Goal: Answer question/provide support: Share knowledge or assist other users

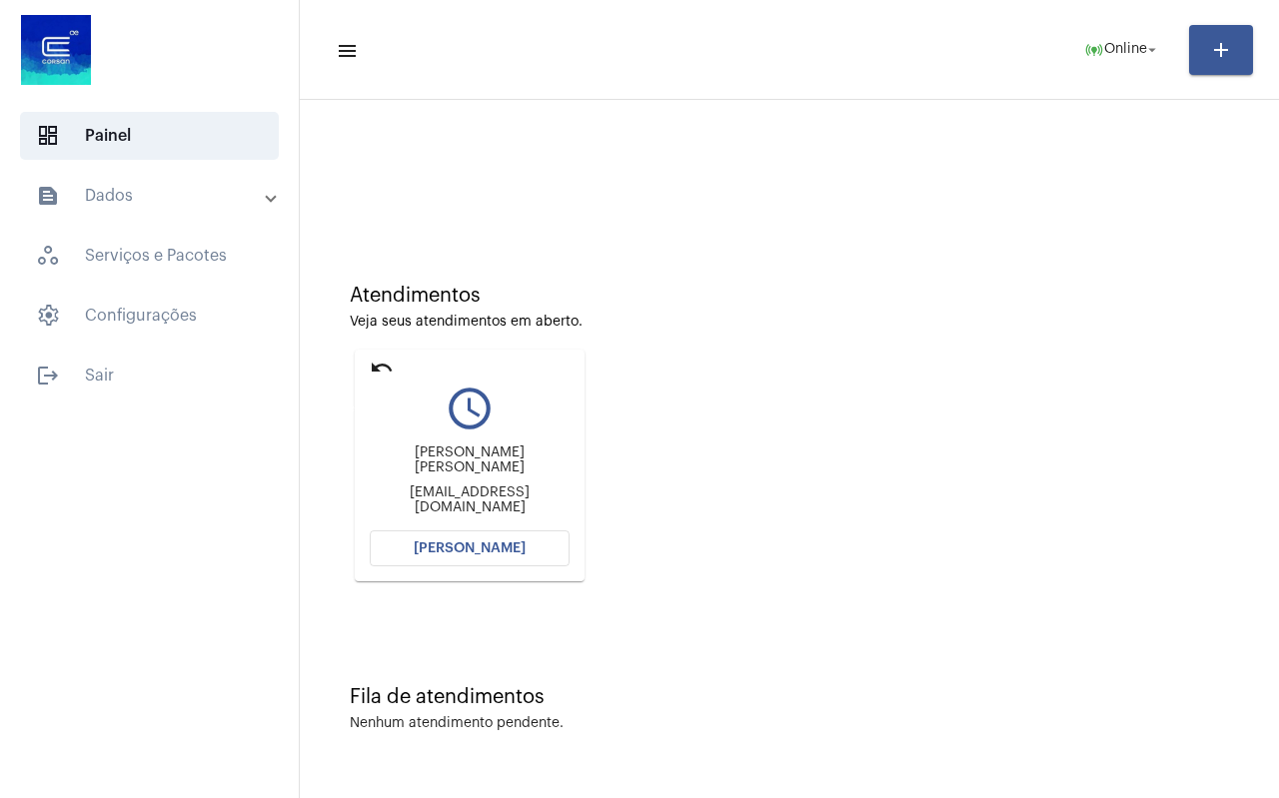
click at [377, 366] on mat-icon "undo" at bounding box center [382, 368] width 24 height 24
click at [374, 364] on mat-icon "undo" at bounding box center [382, 368] width 24 height 24
click at [380, 364] on mat-icon "undo" at bounding box center [382, 368] width 24 height 24
click at [385, 363] on mat-icon "undo" at bounding box center [382, 368] width 24 height 24
click at [382, 364] on mat-icon "undo" at bounding box center [382, 368] width 24 height 24
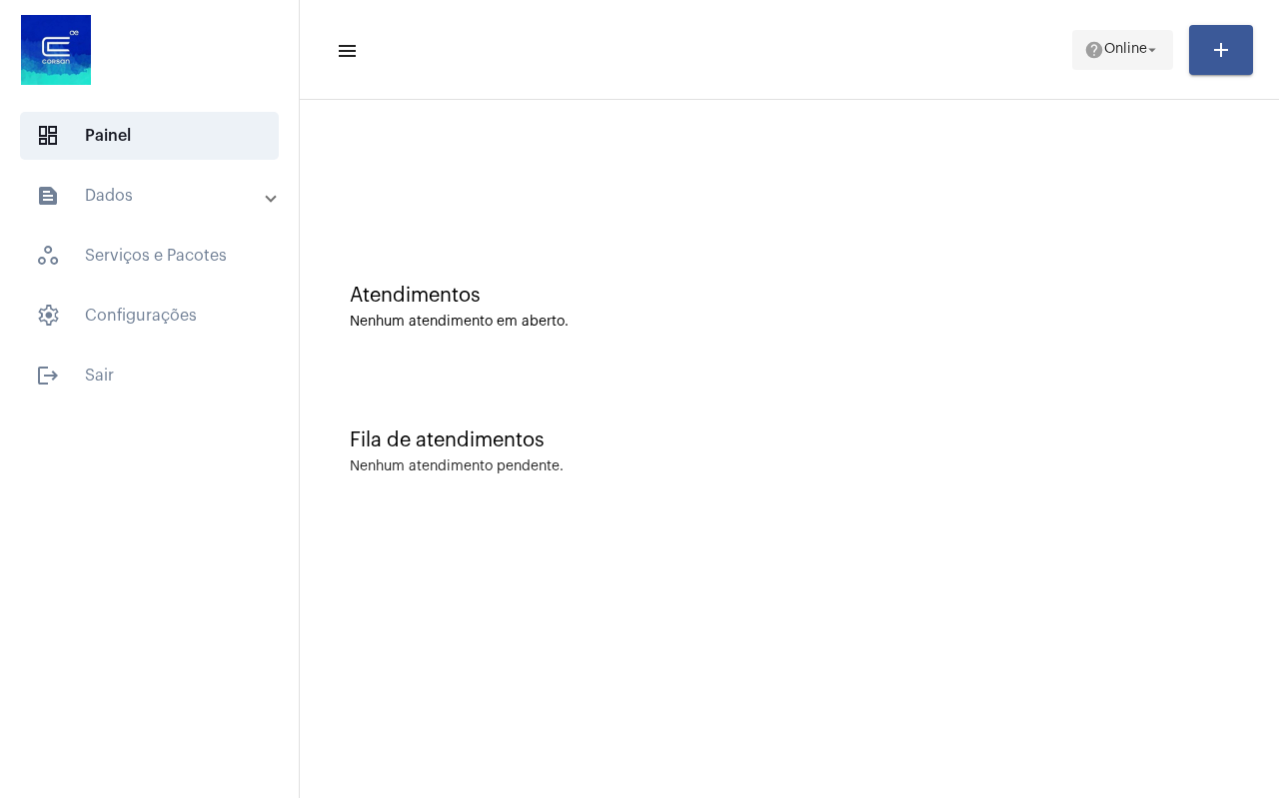
click at [1123, 51] on span "Online" at bounding box center [1125, 50] width 43 height 14
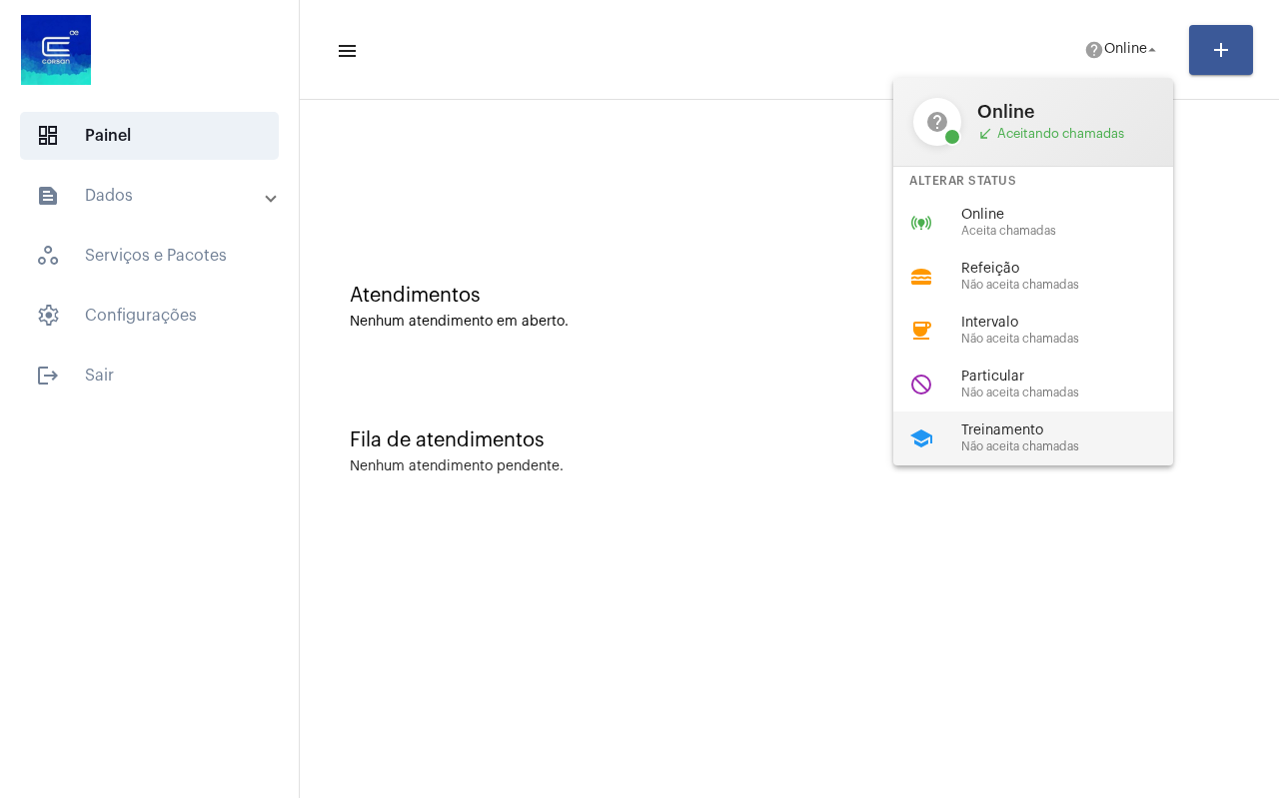
click at [1011, 438] on span "Treinamento" at bounding box center [1075, 431] width 228 height 15
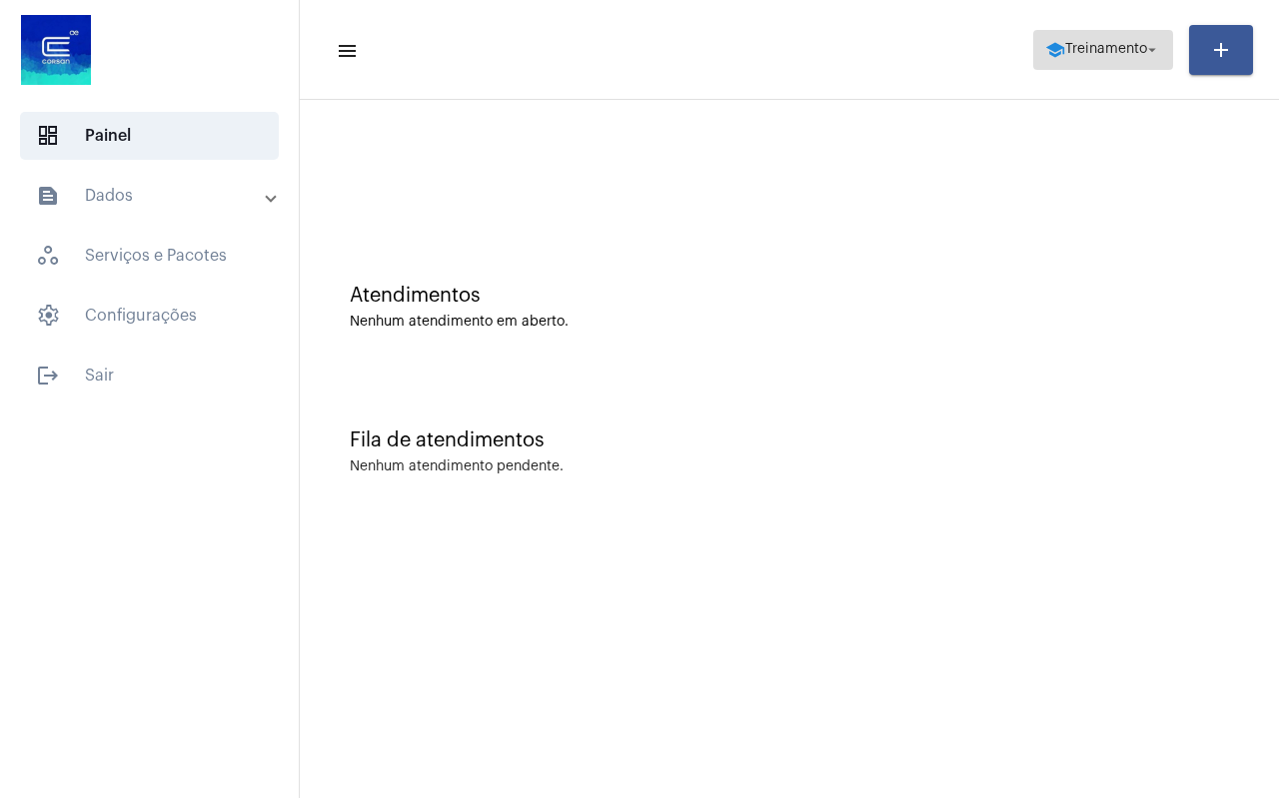
click at [1084, 49] on span "Treinamento" at bounding box center [1106, 50] width 82 height 14
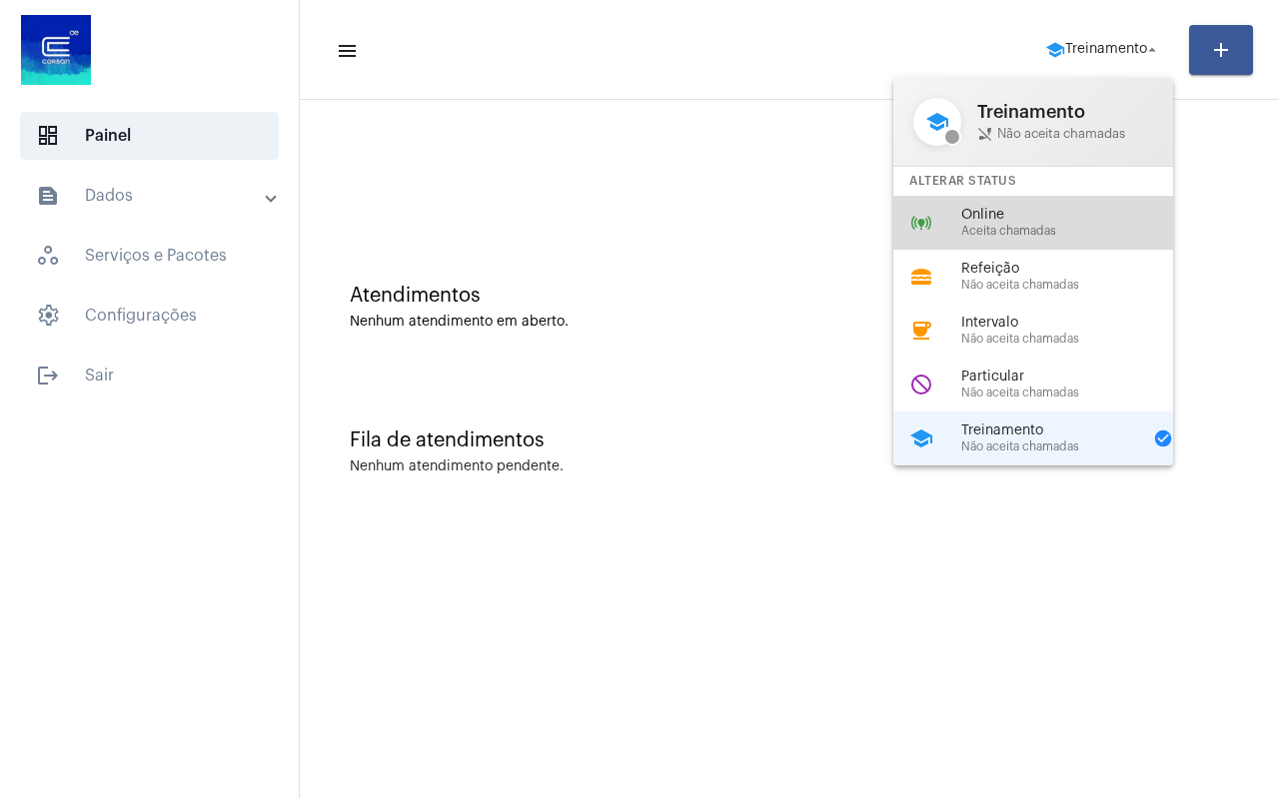
click at [1028, 225] on span "Aceita chamadas" at bounding box center [1075, 231] width 228 height 13
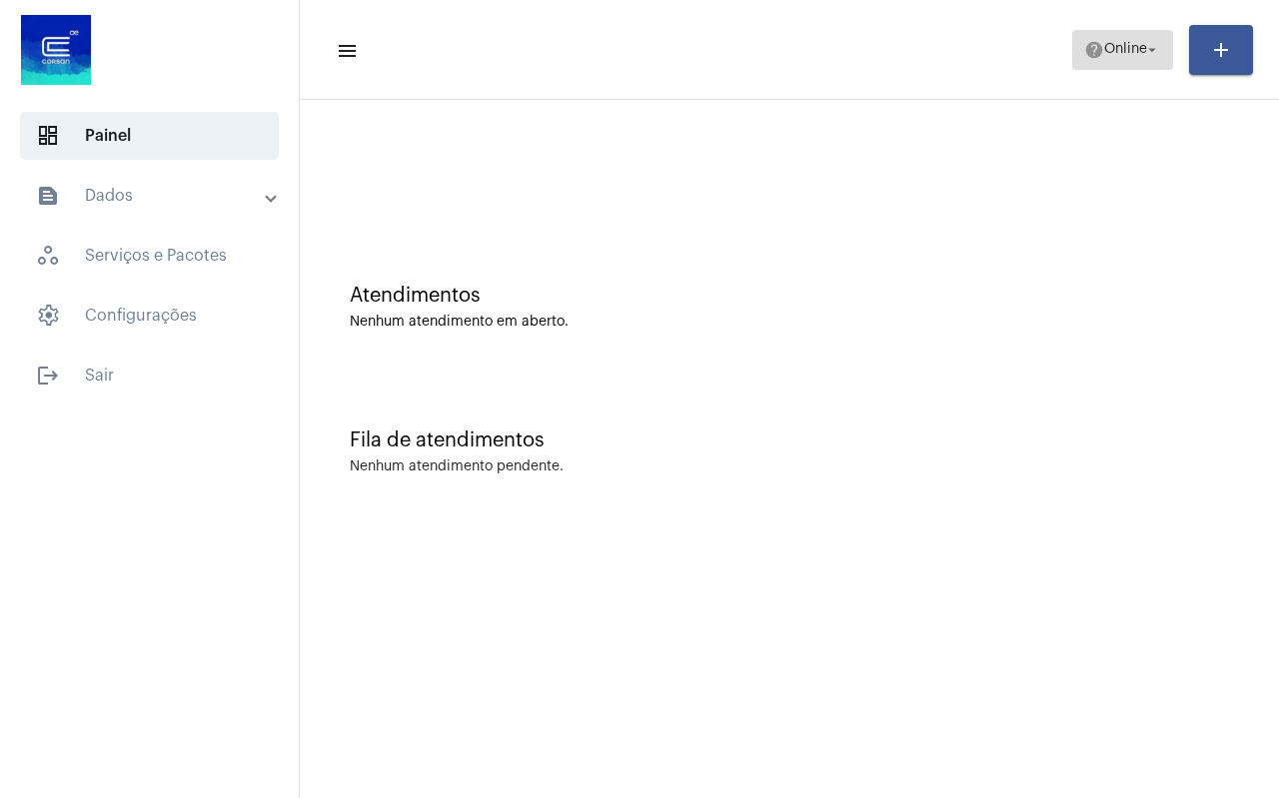
click at [1124, 48] on span "Online" at bounding box center [1125, 50] width 43 height 14
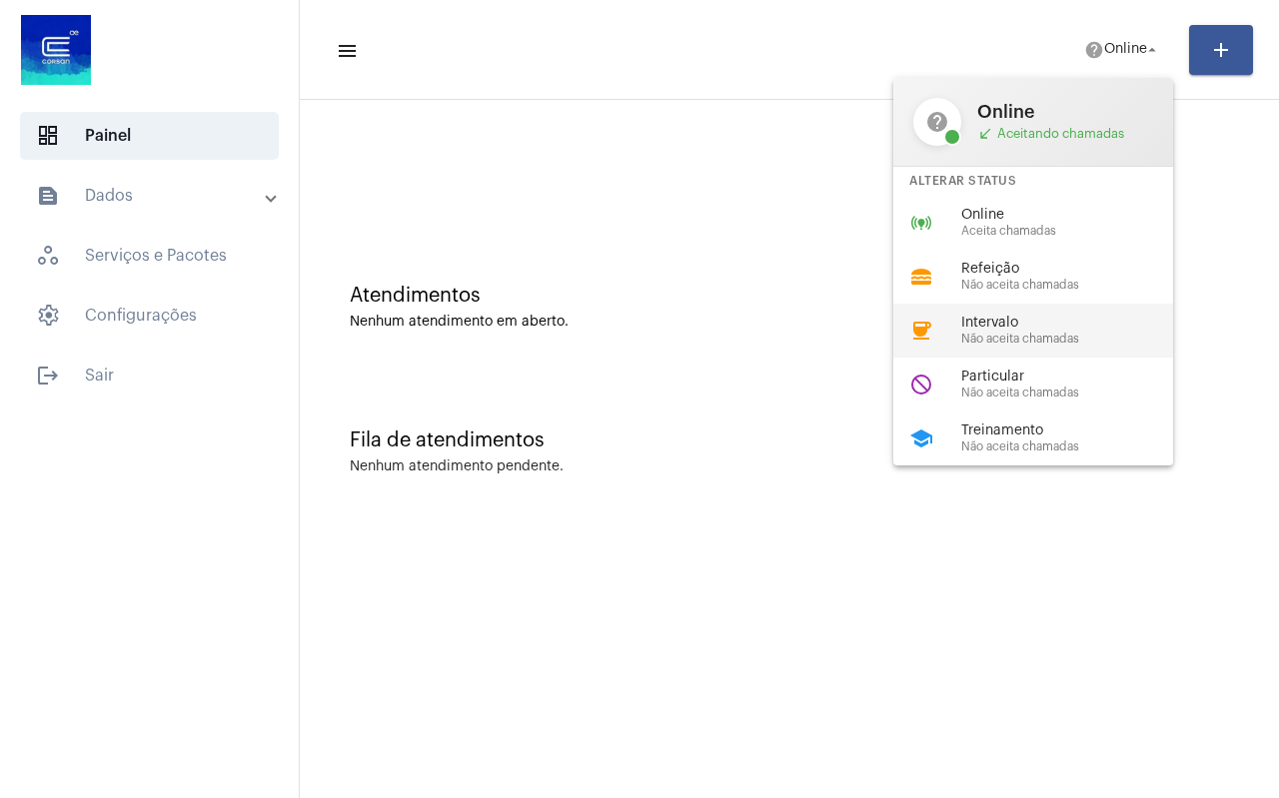
click at [1049, 323] on span "Intervalo" at bounding box center [1075, 323] width 228 height 15
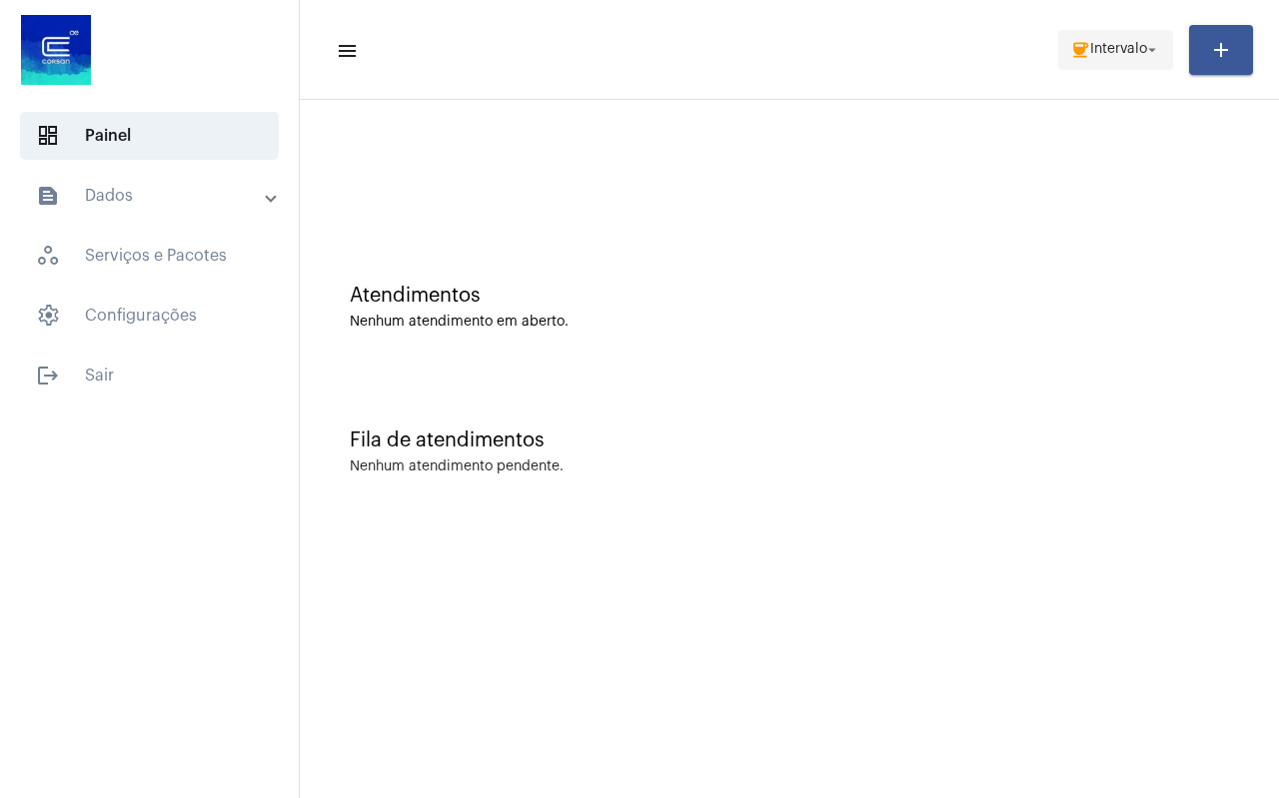
click at [1090, 55] on span "Intervalo" at bounding box center [1118, 50] width 57 height 14
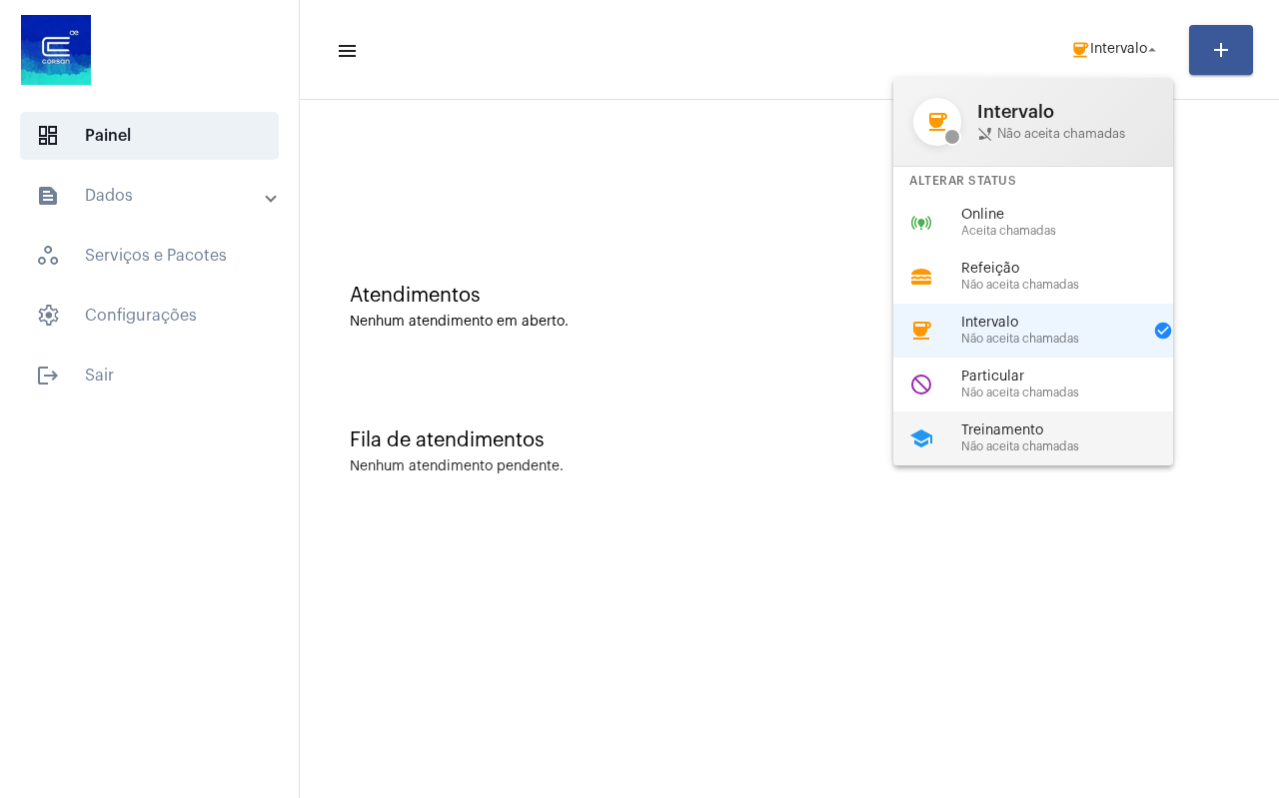
click at [1056, 427] on span "Treinamento" at bounding box center [1075, 431] width 228 height 15
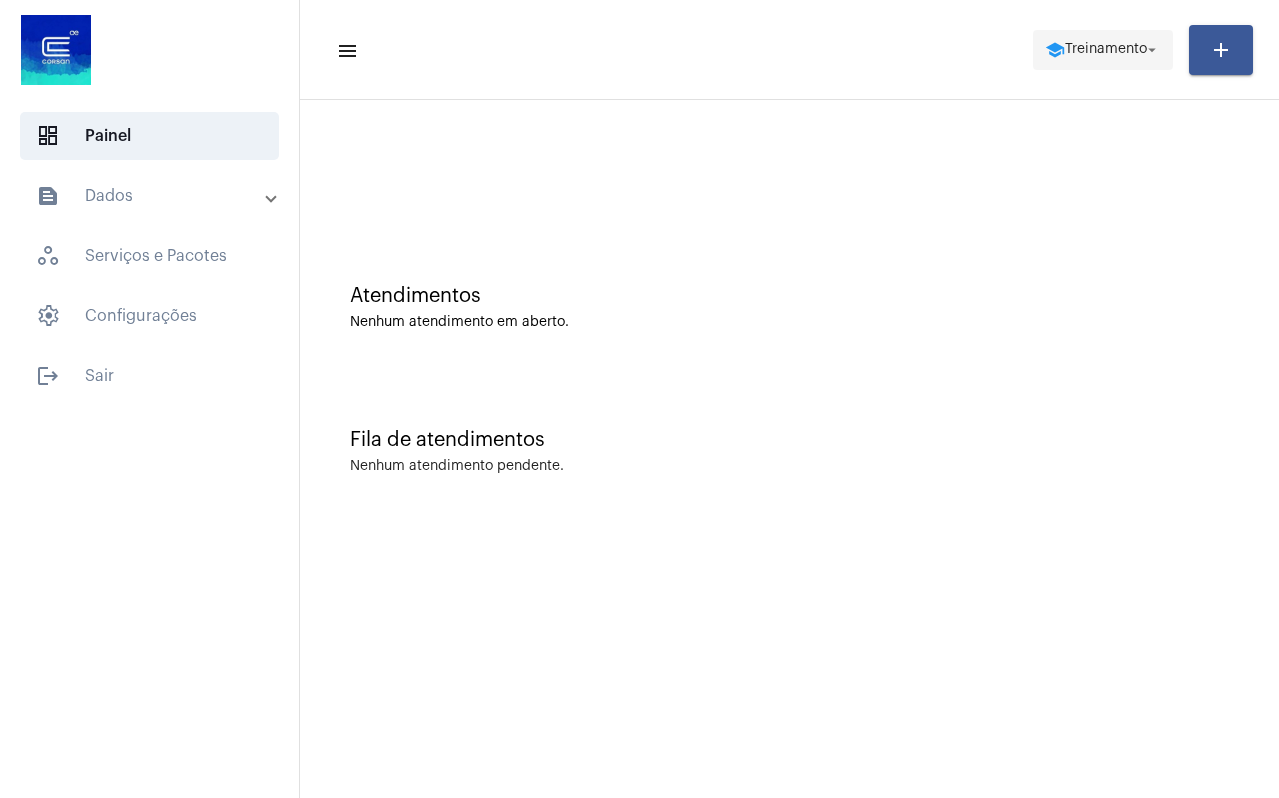
click at [1107, 51] on span "Treinamento" at bounding box center [1106, 50] width 82 height 14
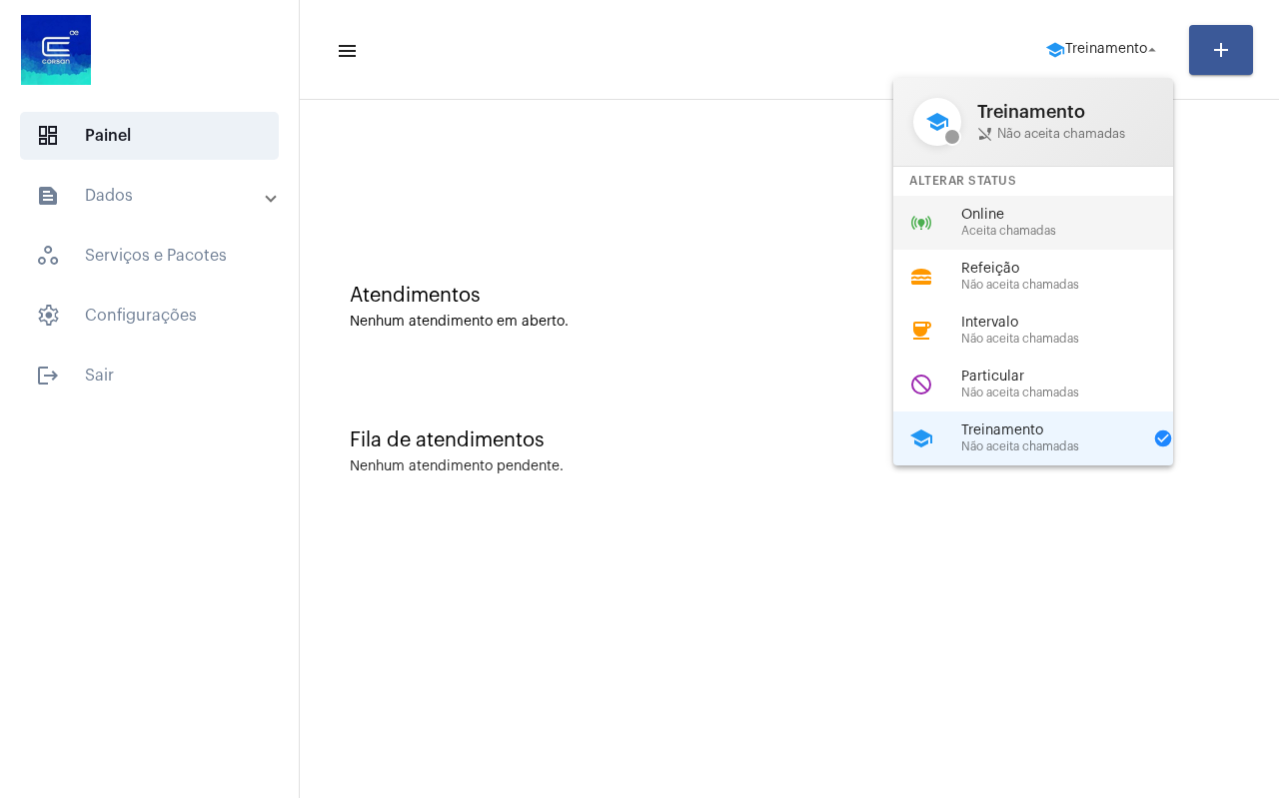
click at [1094, 219] on span "Online" at bounding box center [1075, 215] width 228 height 15
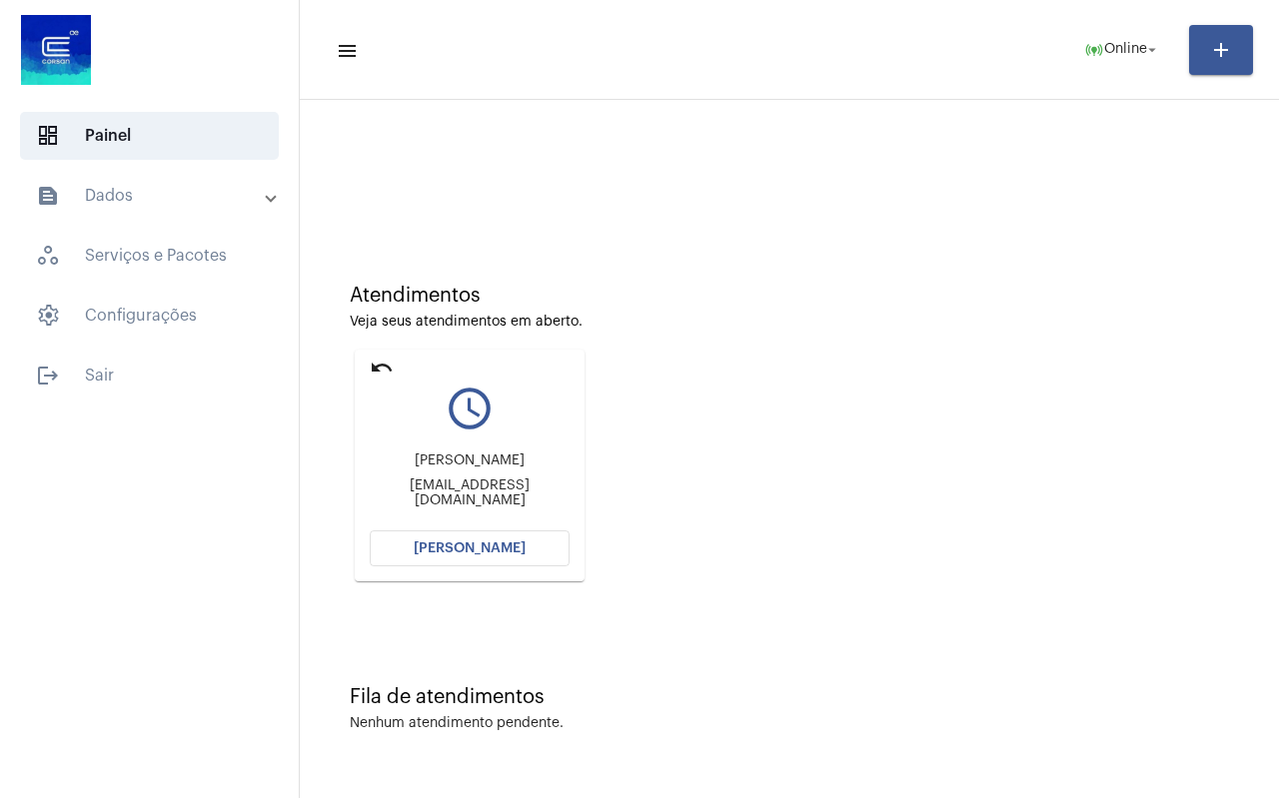
click at [513, 547] on span "[PERSON_NAME]" at bounding box center [470, 549] width 112 height 14
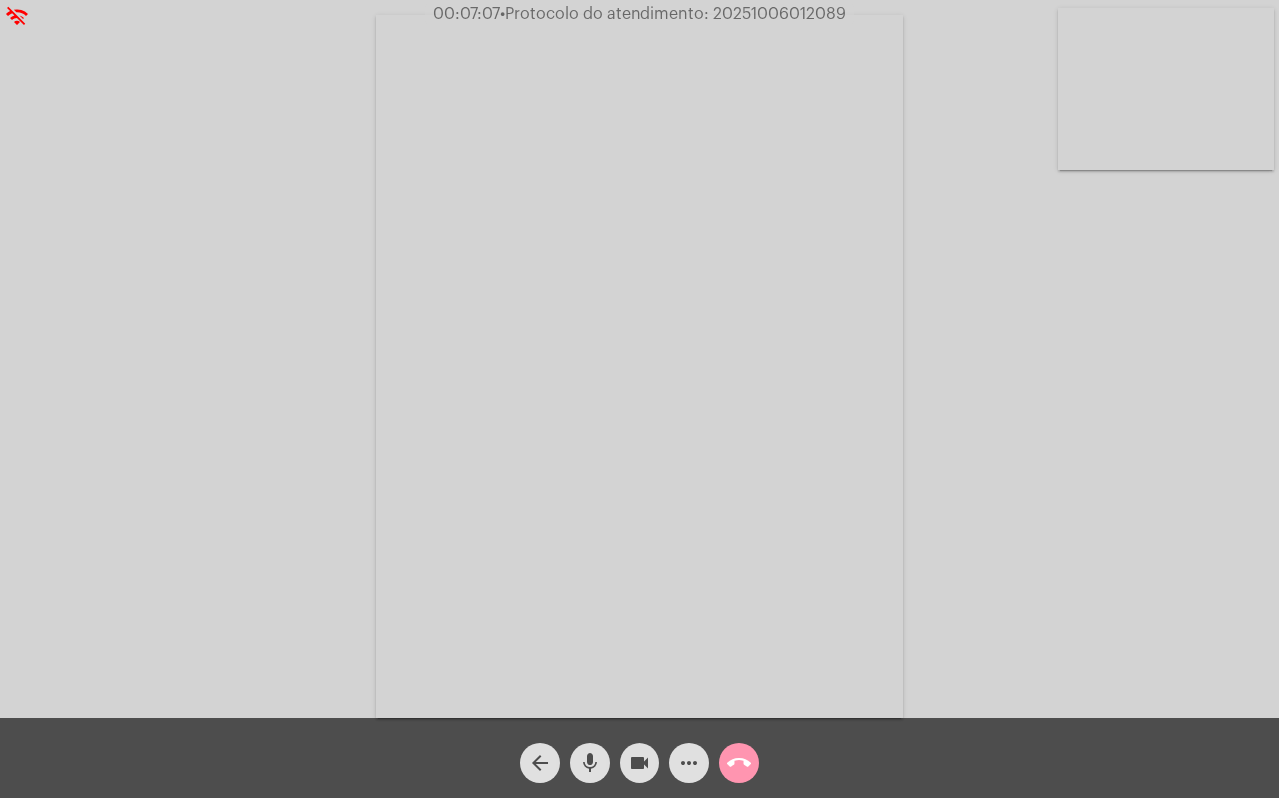
click at [745, 758] on mat-icon "call_end" at bounding box center [739, 763] width 24 height 24
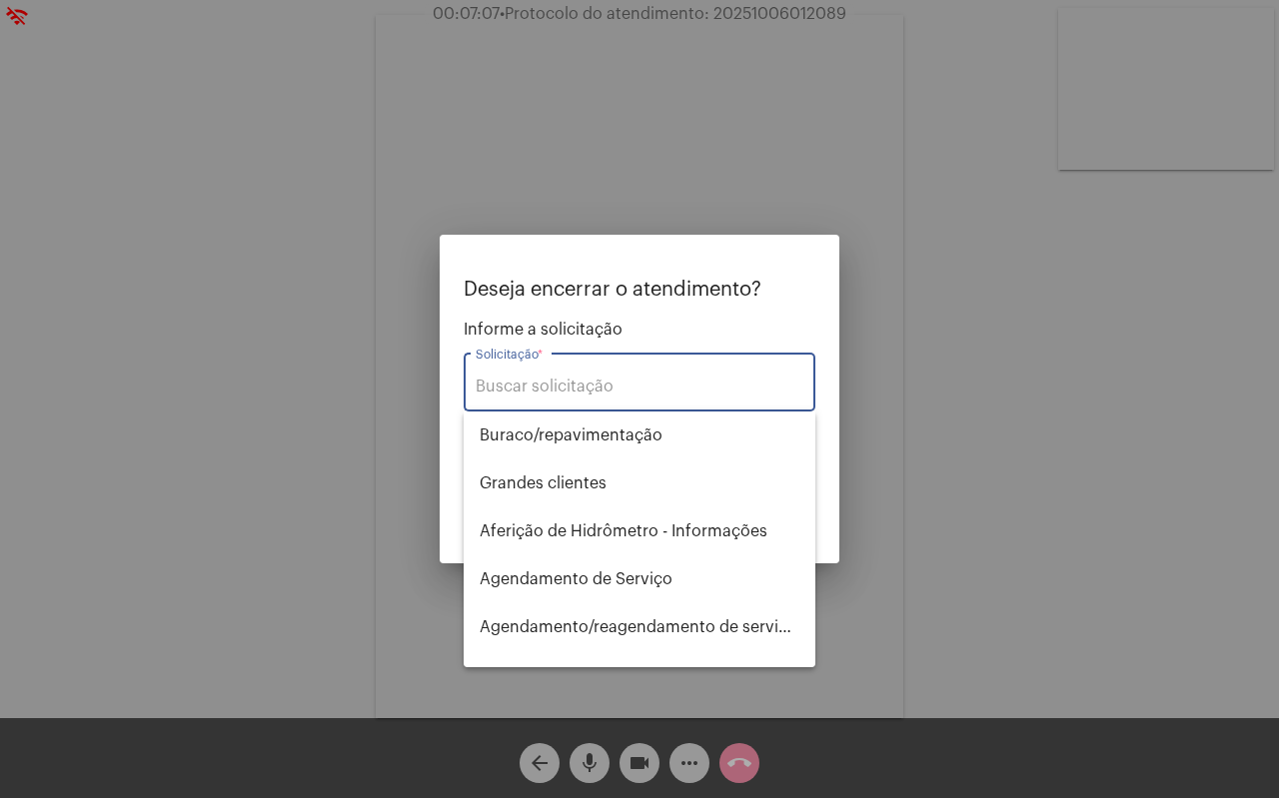
click at [591, 388] on input "Solicitação *" at bounding box center [640, 387] width 328 height 18
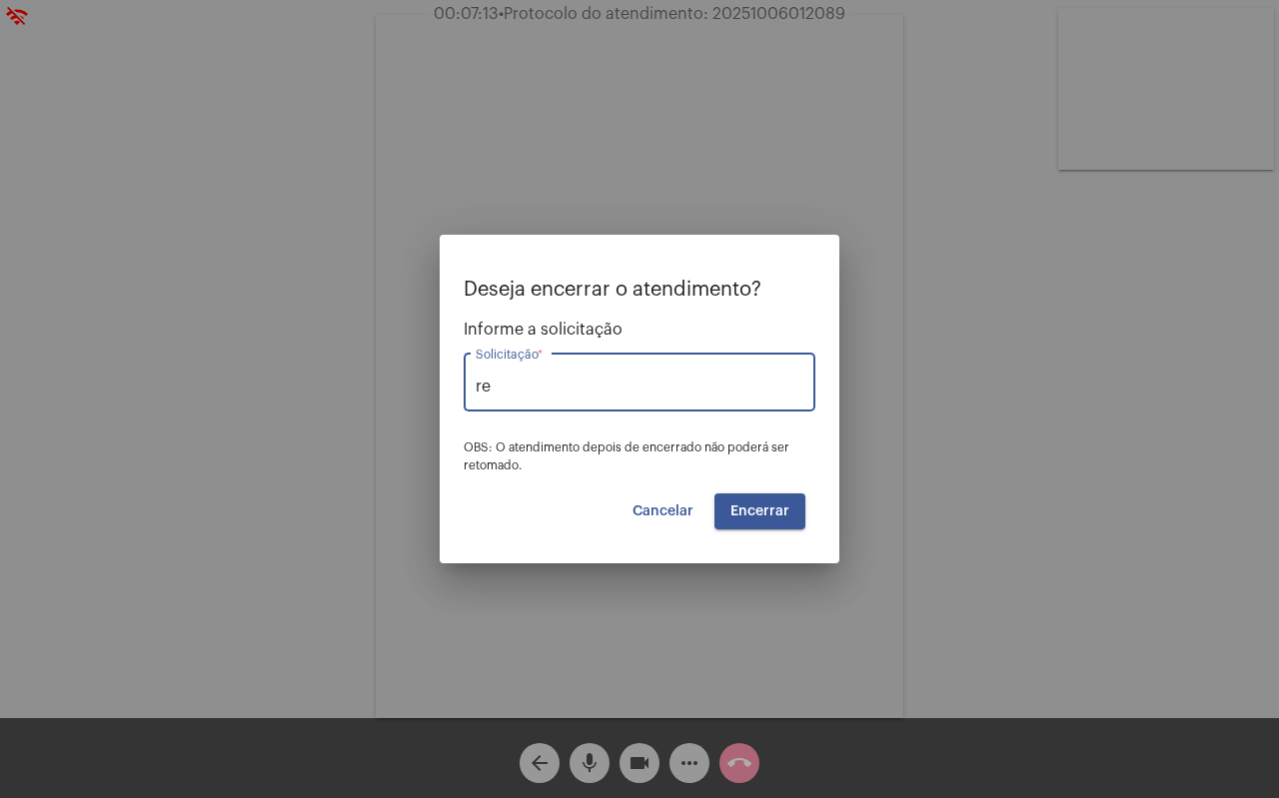
type input "r"
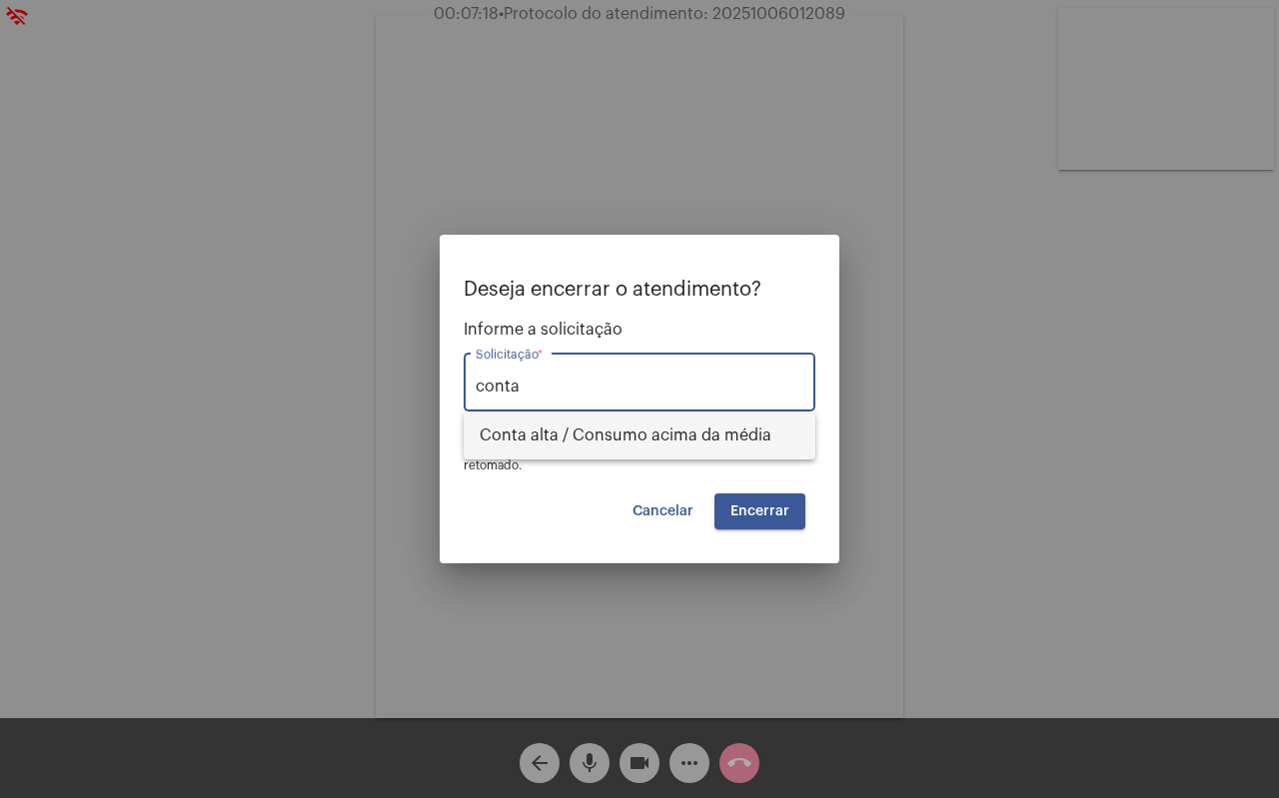
click at [607, 426] on span "Conta alta / Consumo acima da média" at bounding box center [640, 436] width 320 height 48
type input "Conta alta / Consumo acima da média"
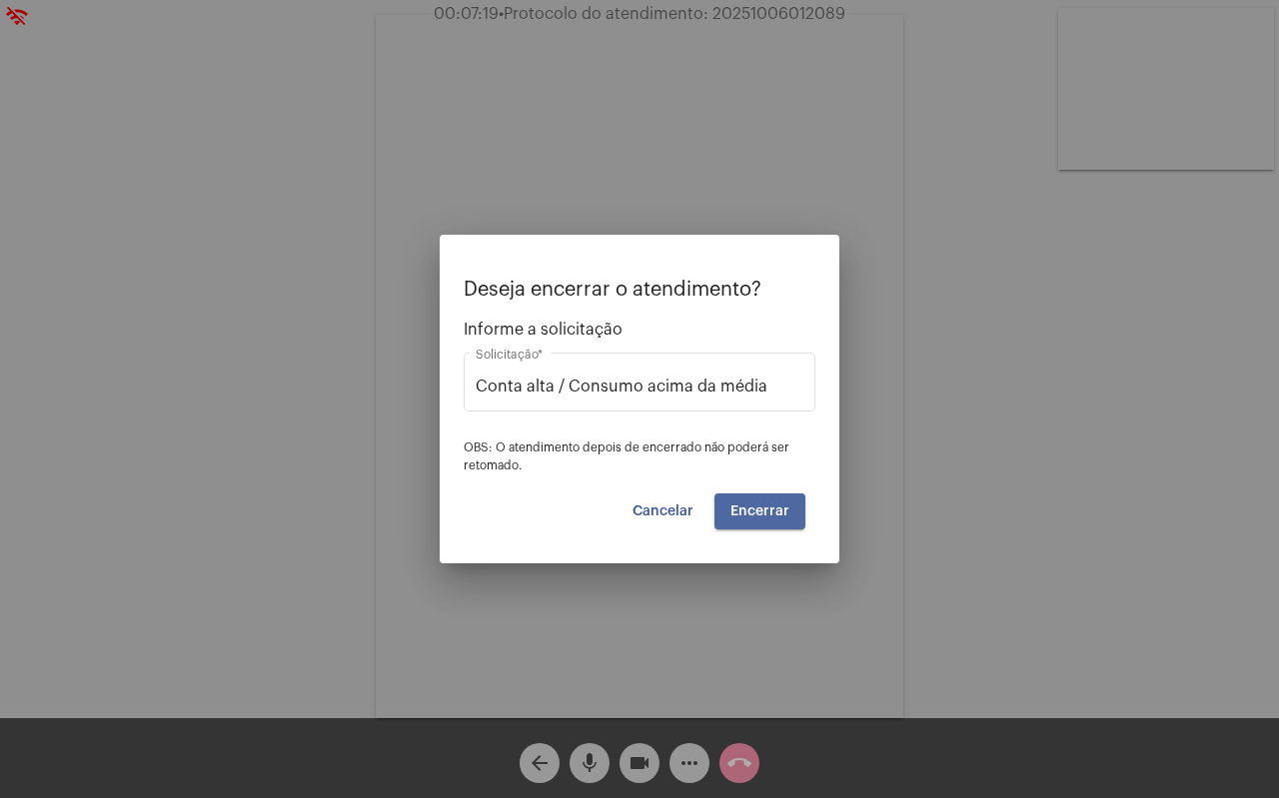
click at [743, 515] on span "Encerrar" at bounding box center [759, 512] width 59 height 14
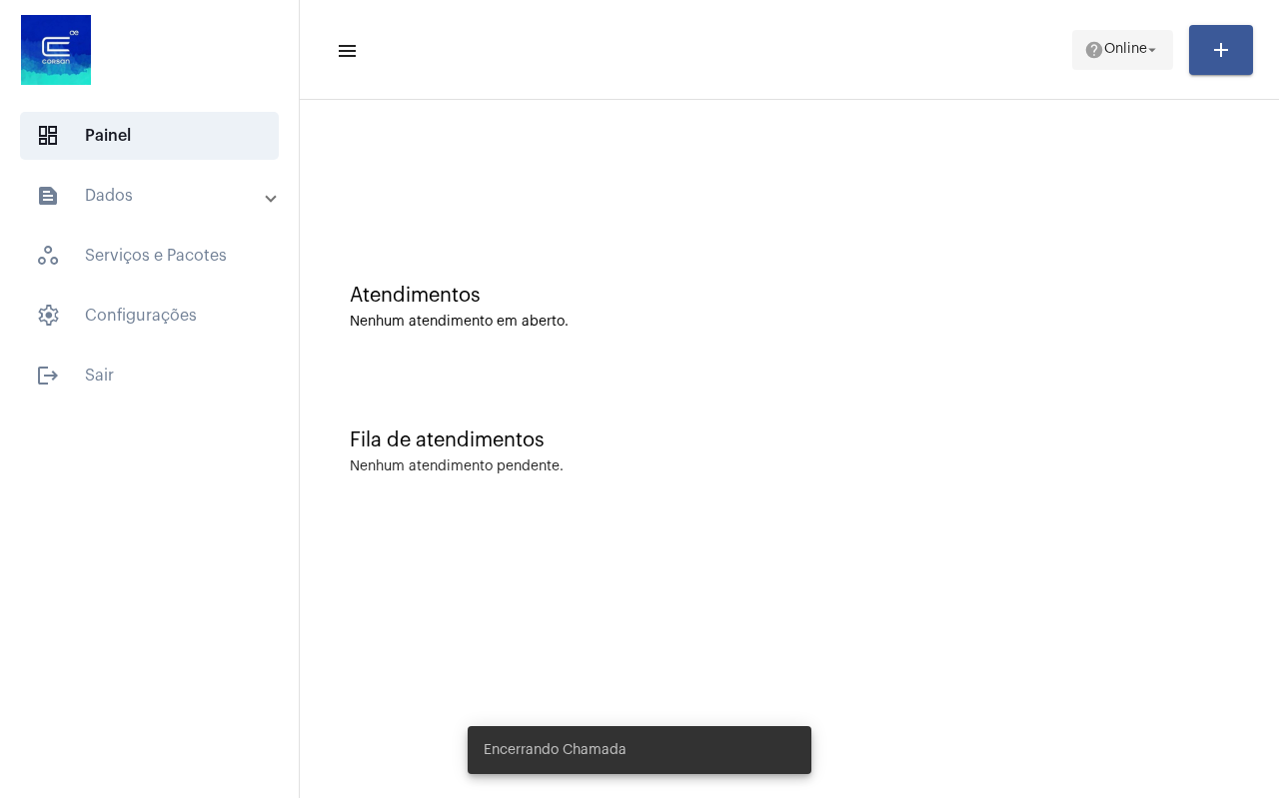
click at [1117, 54] on span "Online" at bounding box center [1125, 50] width 43 height 14
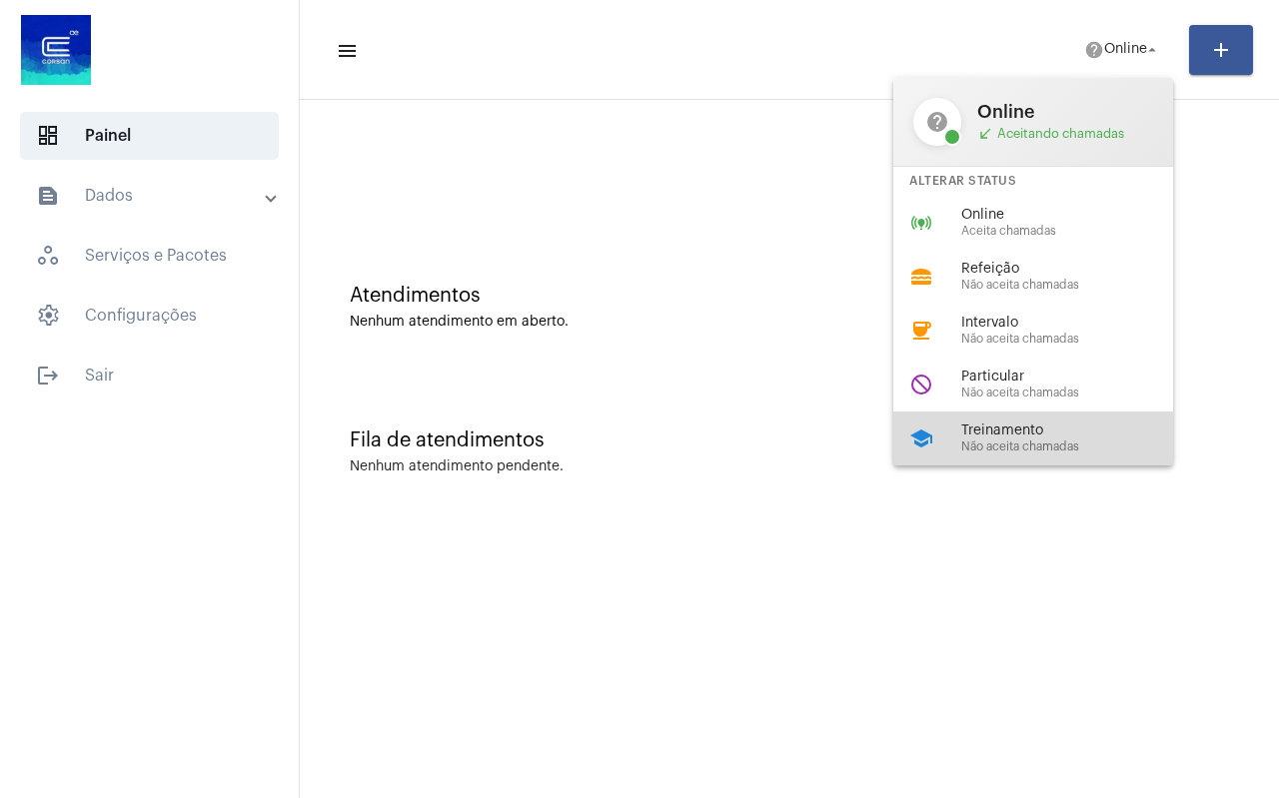
click at [1030, 431] on span "Treinamento" at bounding box center [1075, 431] width 228 height 15
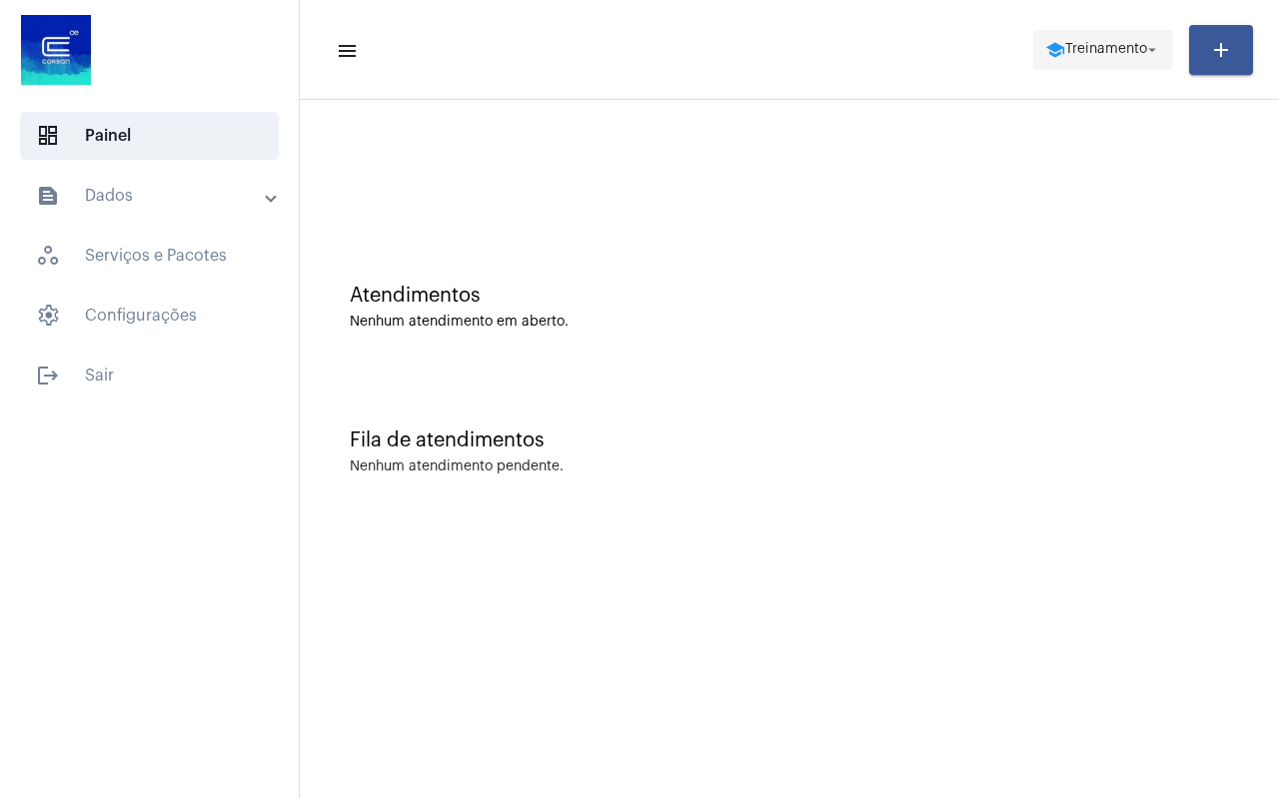
click at [1096, 46] on span "Treinamento" at bounding box center [1106, 50] width 82 height 14
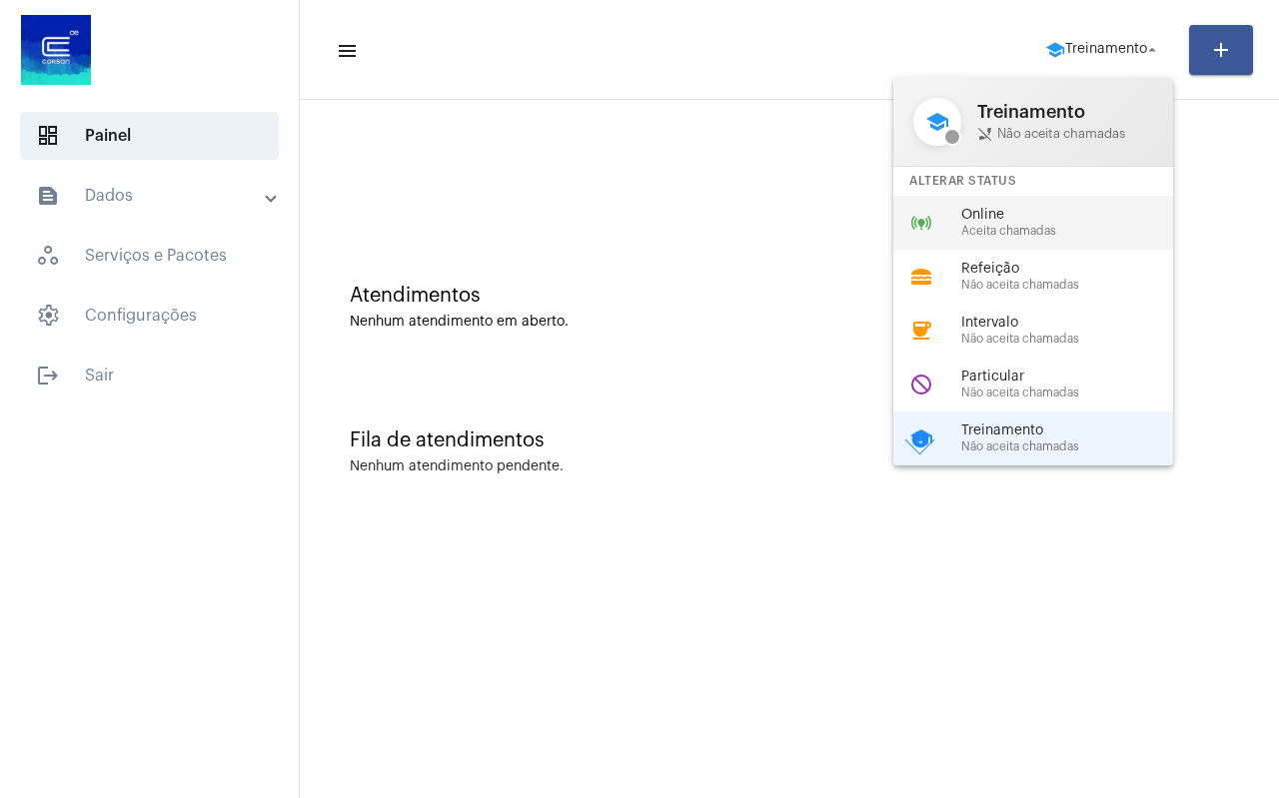
click at [996, 210] on span "Online" at bounding box center [1075, 215] width 228 height 15
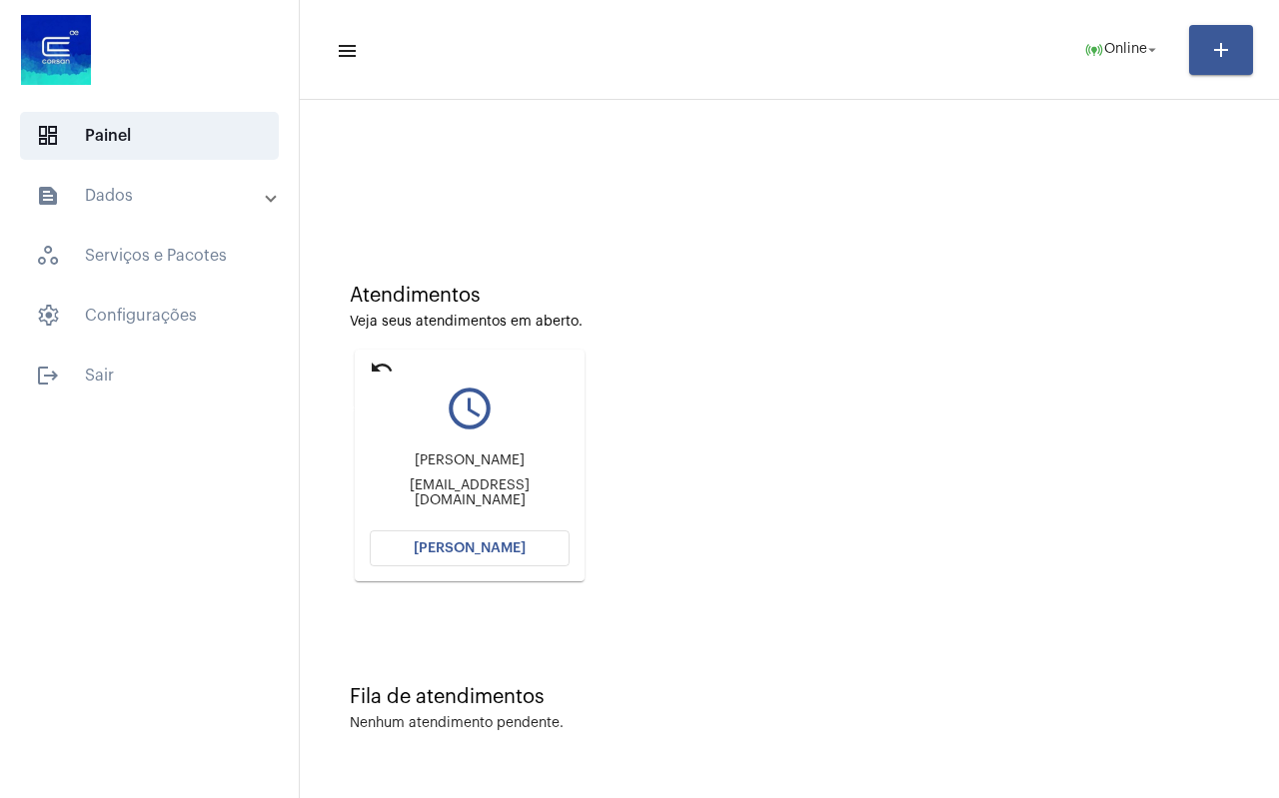
click at [390, 365] on mat-icon "undo" at bounding box center [382, 368] width 24 height 24
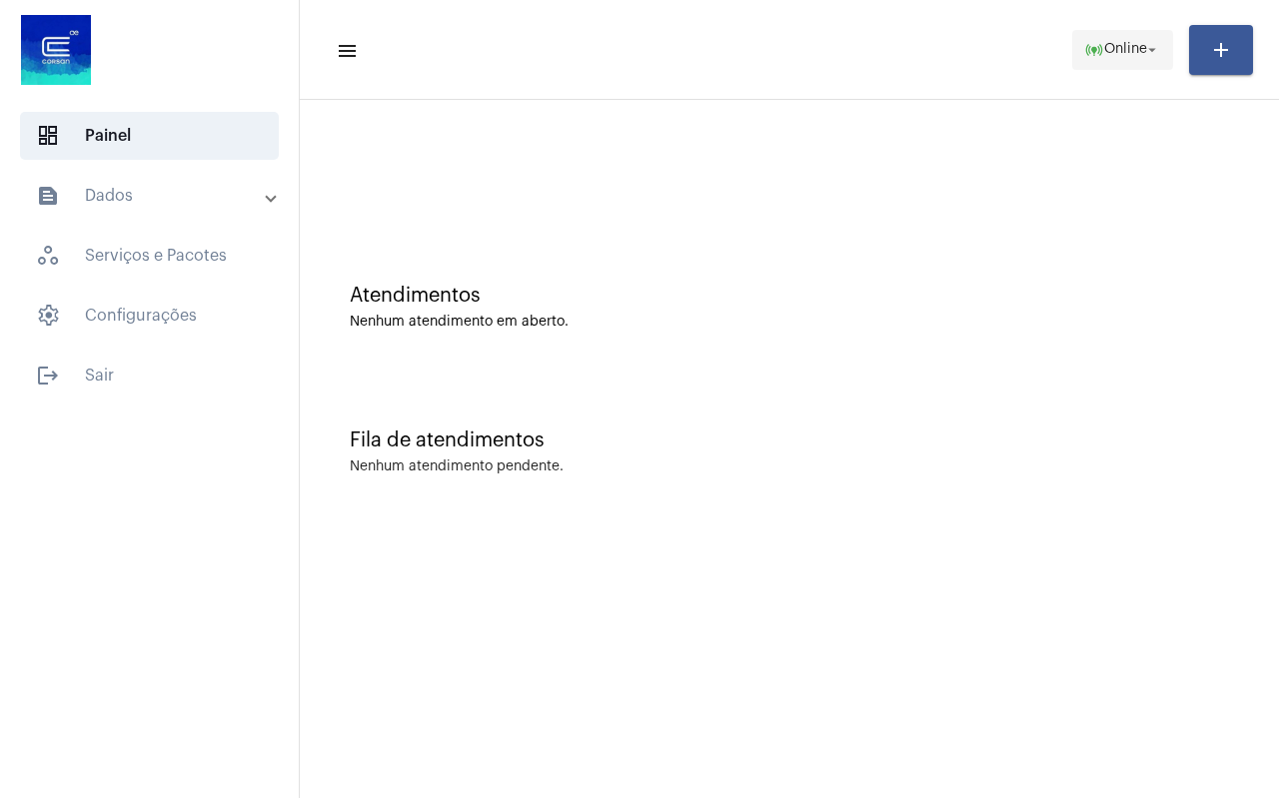
click at [1104, 64] on span "online_prediction Online arrow_drop_down" at bounding box center [1122, 49] width 77 height 36
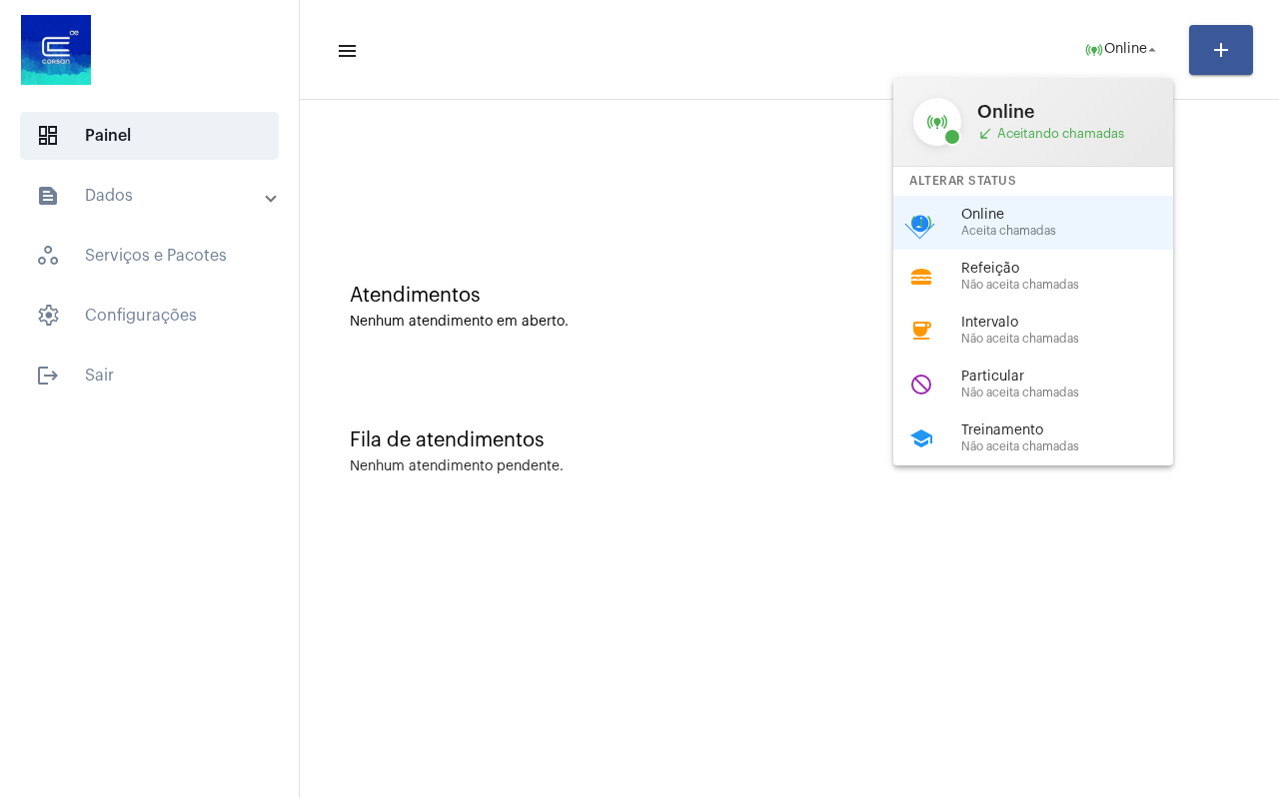
click at [1026, 478] on div at bounding box center [639, 399] width 1279 height 798
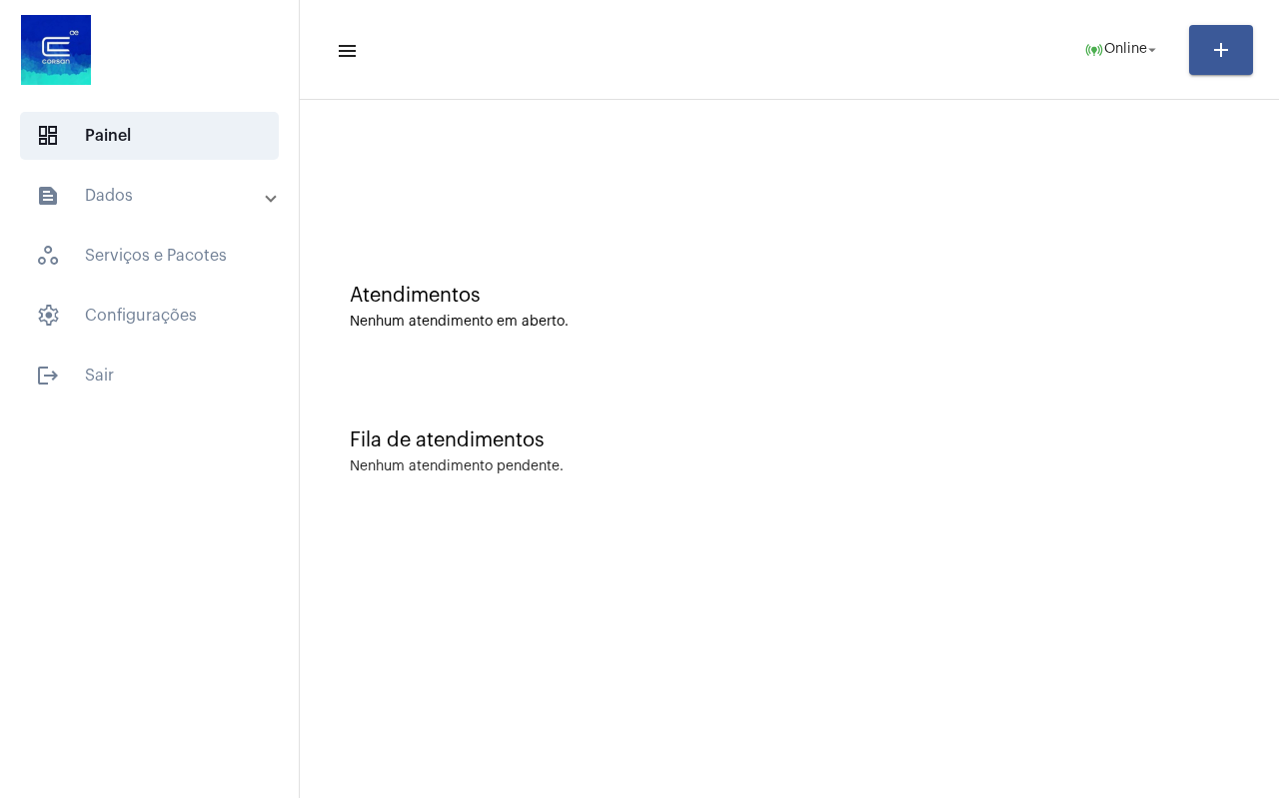
click at [1029, 432] on div "Fila de atendimentos" at bounding box center [789, 441] width 879 height 22
click at [1115, 65] on span "online_prediction Online arrow_drop_down" at bounding box center [1122, 49] width 77 height 36
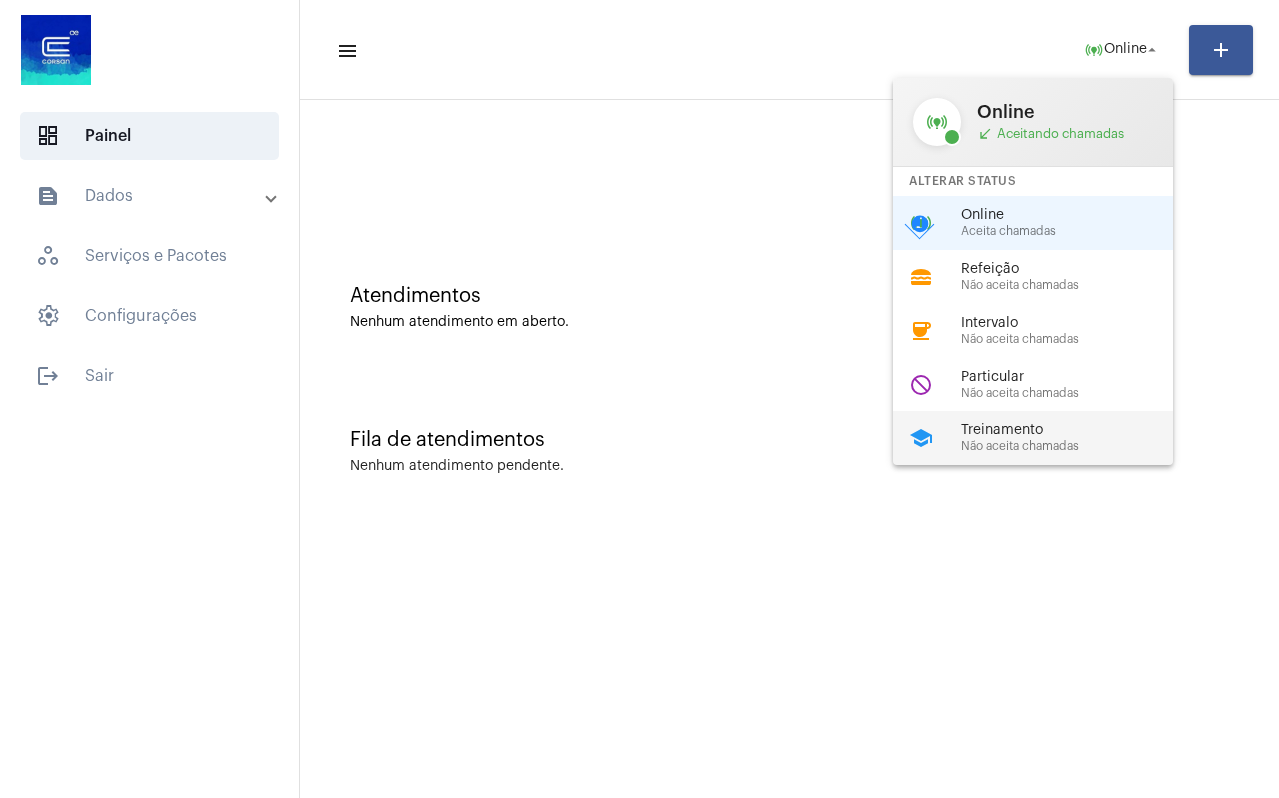
click at [1035, 435] on span "Treinamento" at bounding box center [1075, 431] width 228 height 15
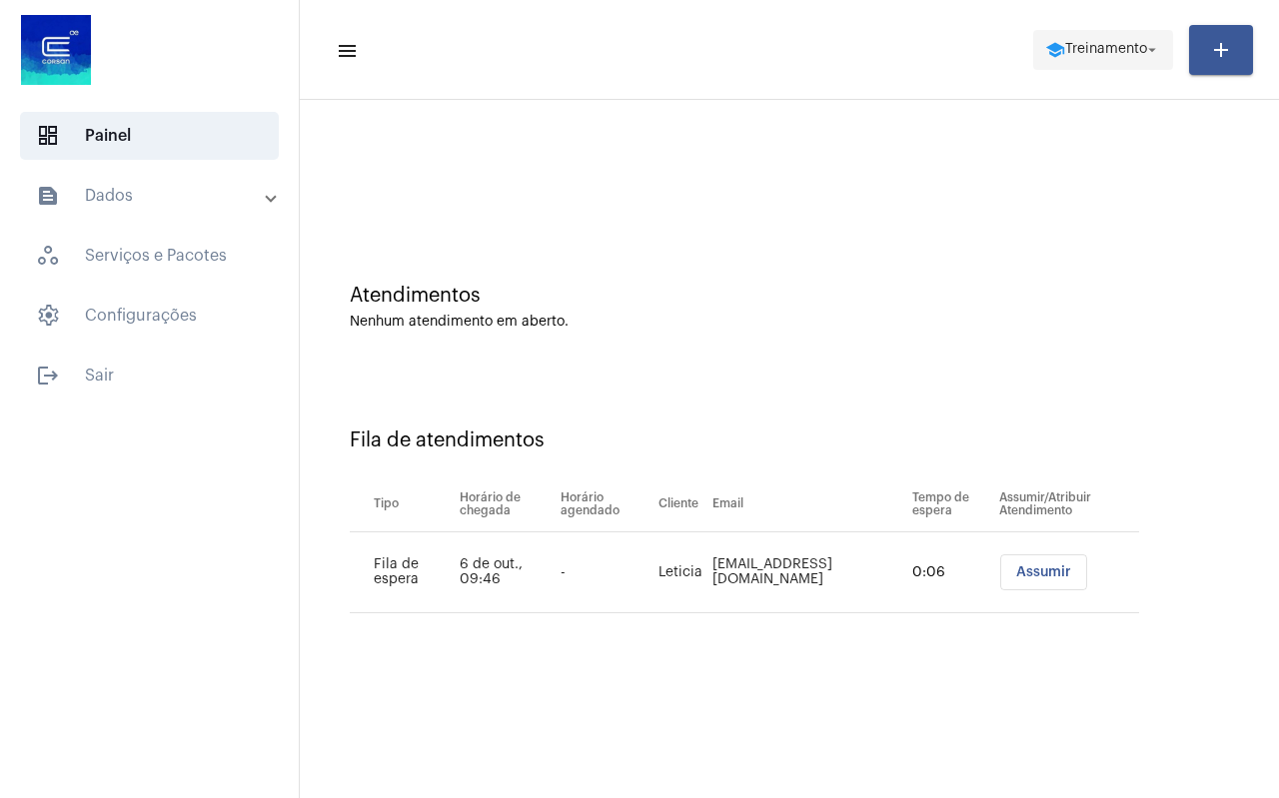
click at [1106, 30] on button "school Treinamento arrow_drop_down" at bounding box center [1103, 50] width 140 height 40
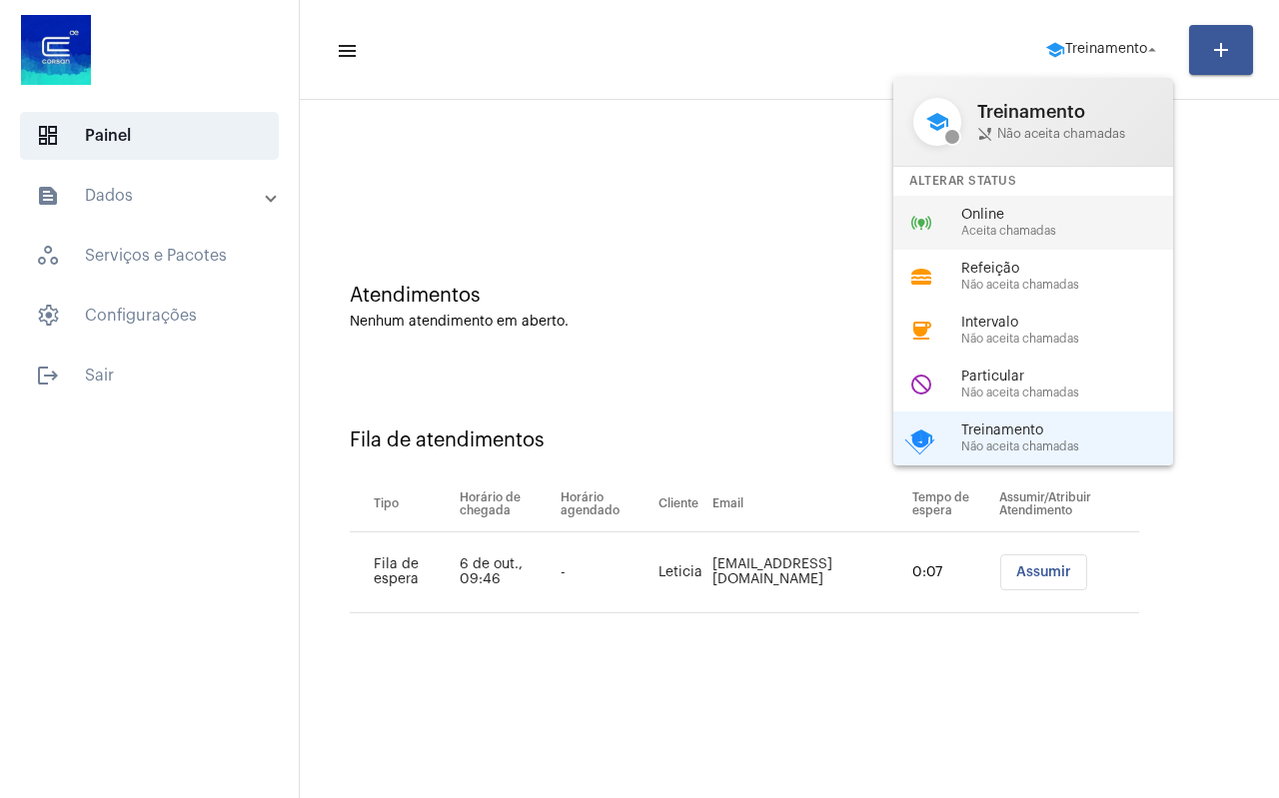
click at [1064, 206] on div "online_prediction Online Aceita chamadas" at bounding box center [1049, 223] width 312 height 54
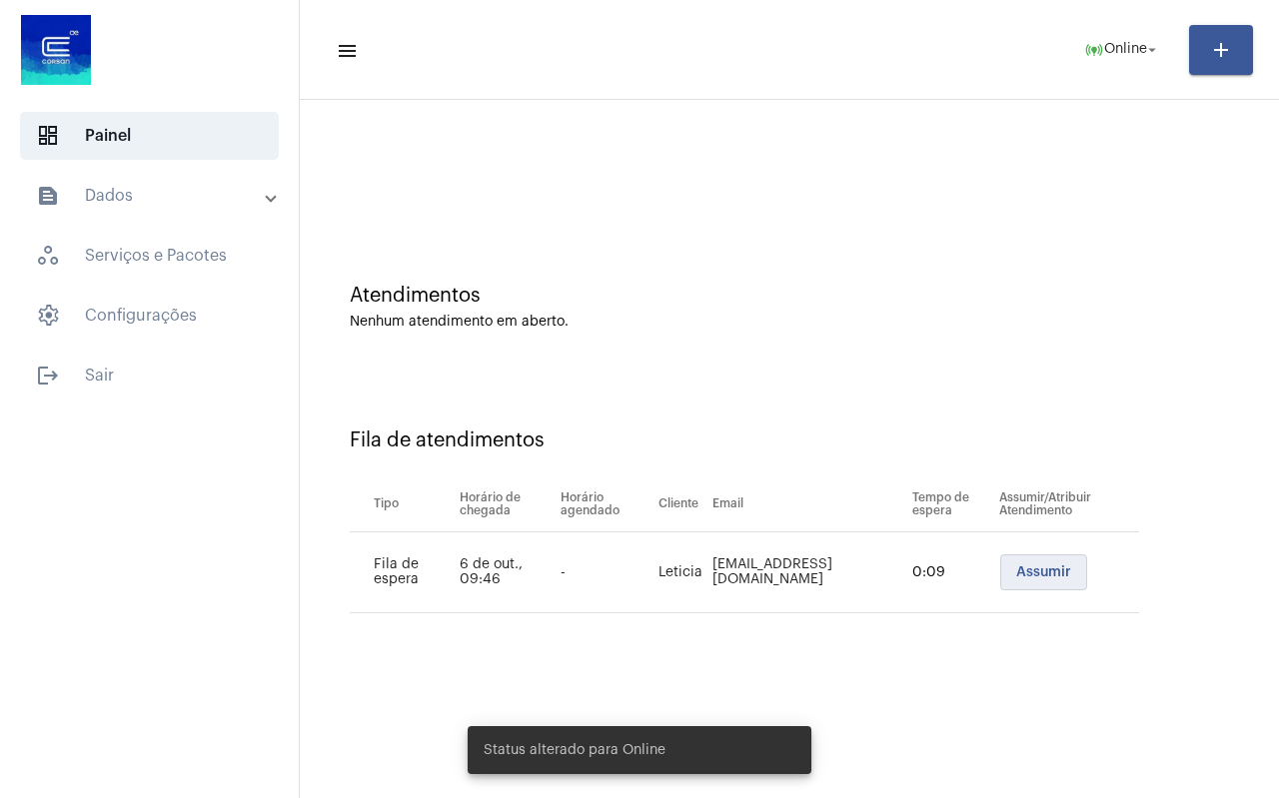
click at [1048, 568] on span "Assumir" at bounding box center [1043, 573] width 55 height 14
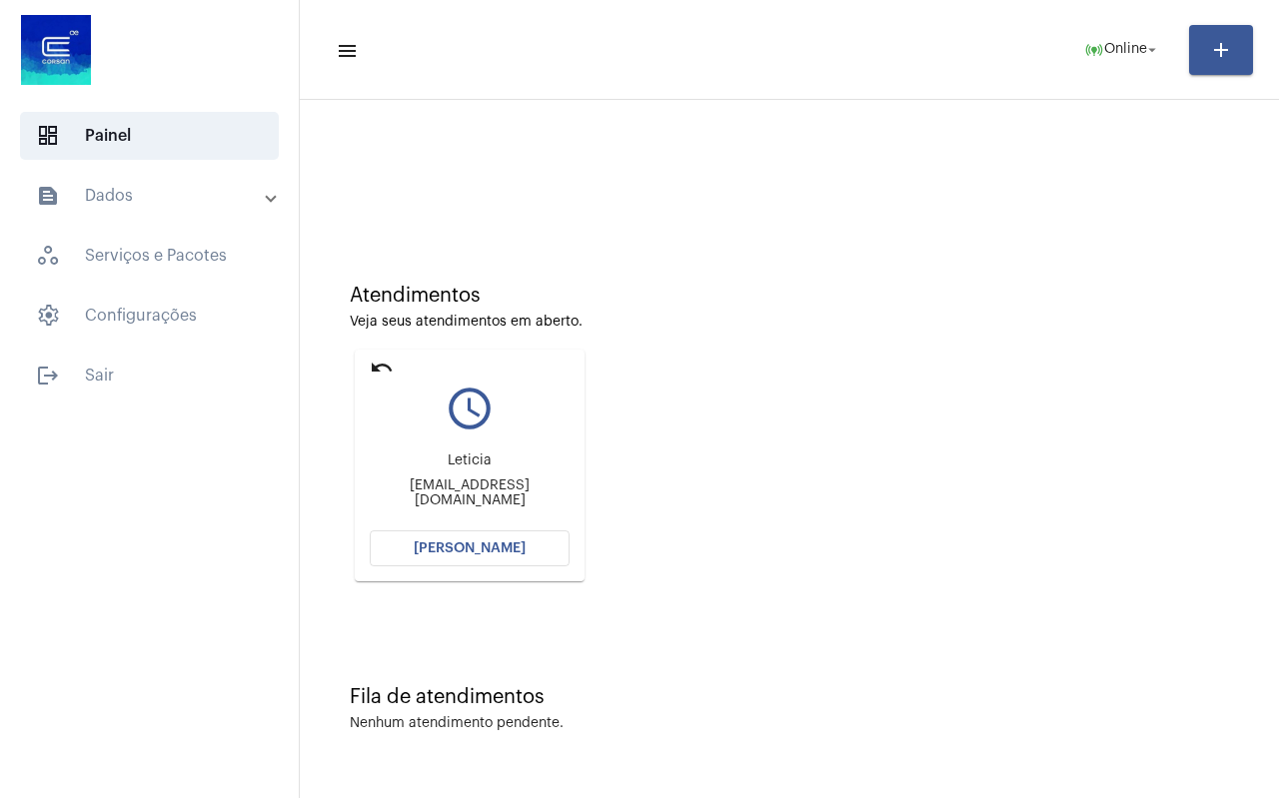
click at [517, 549] on span "[PERSON_NAME]" at bounding box center [470, 549] width 112 height 14
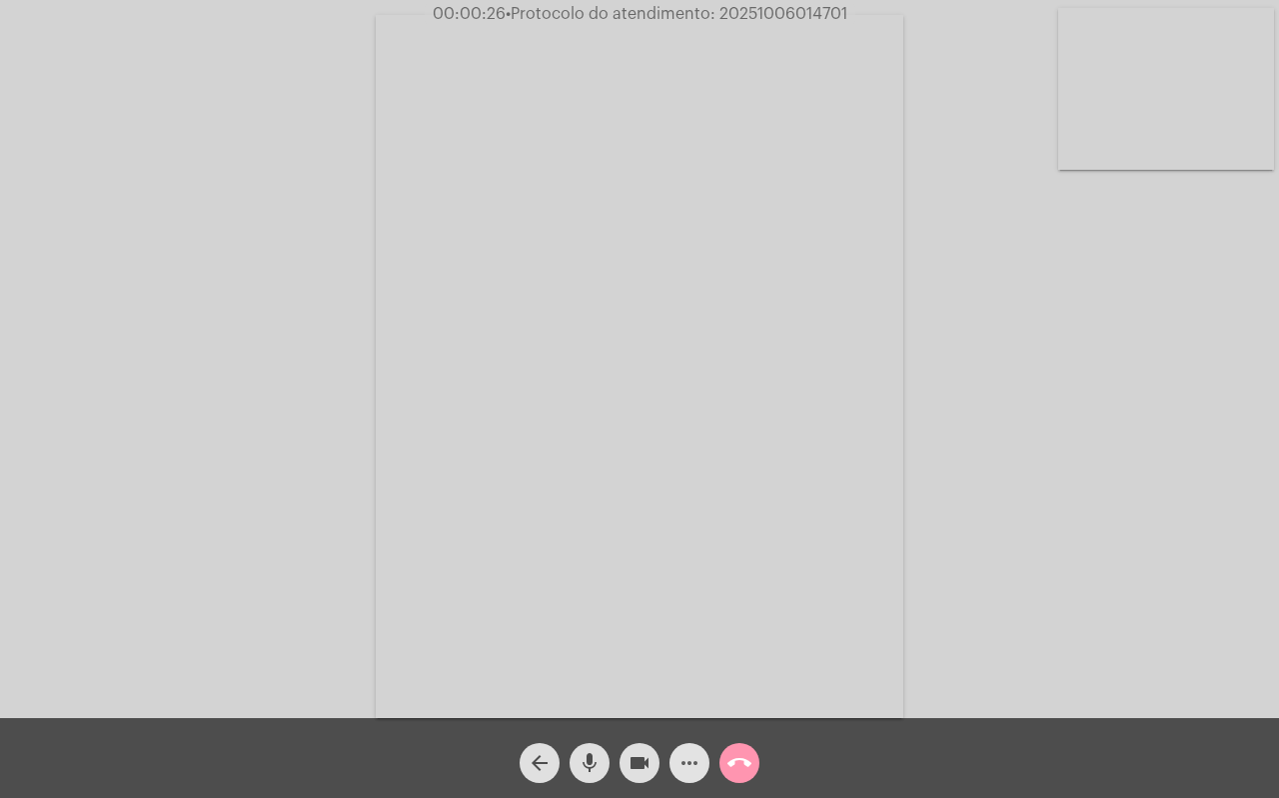
click at [694, 767] on mat-icon "more_horiz" at bounding box center [689, 763] width 24 height 24
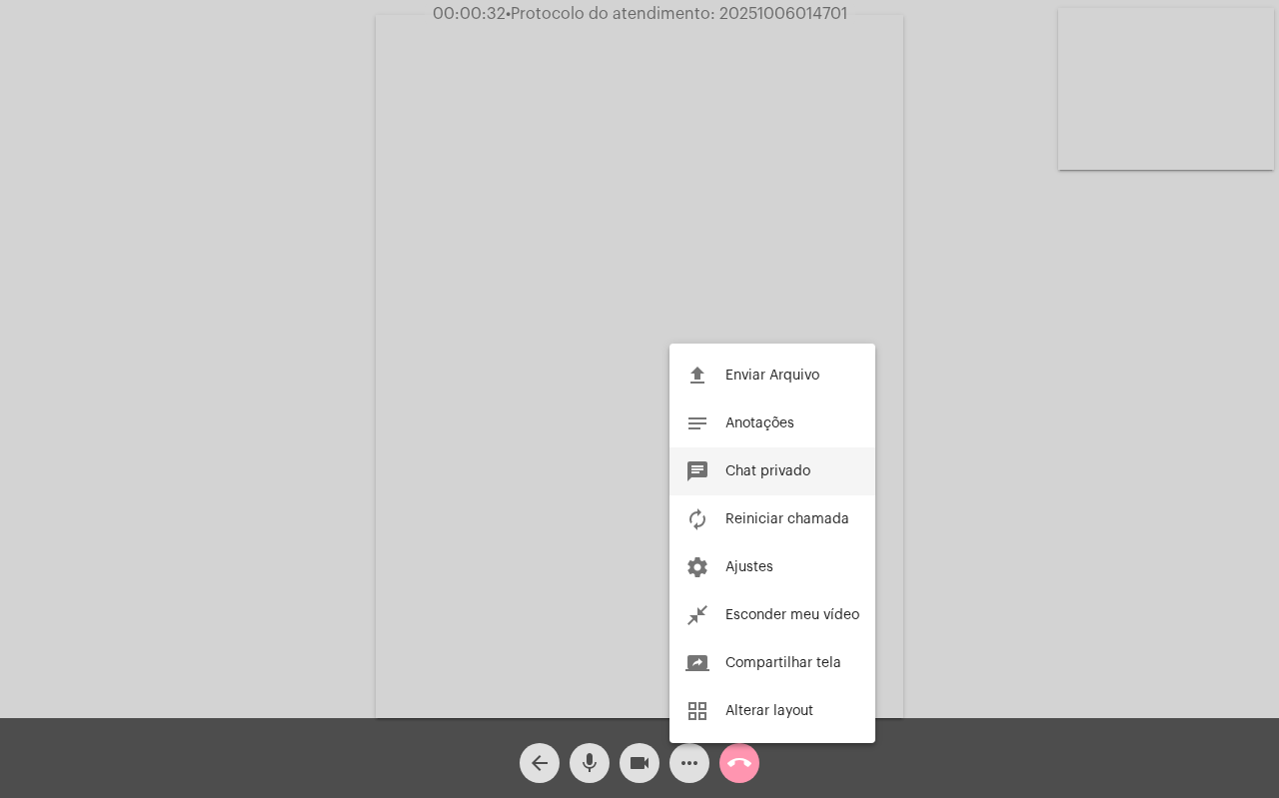
click at [732, 474] on span "Chat privado" at bounding box center [767, 472] width 85 height 14
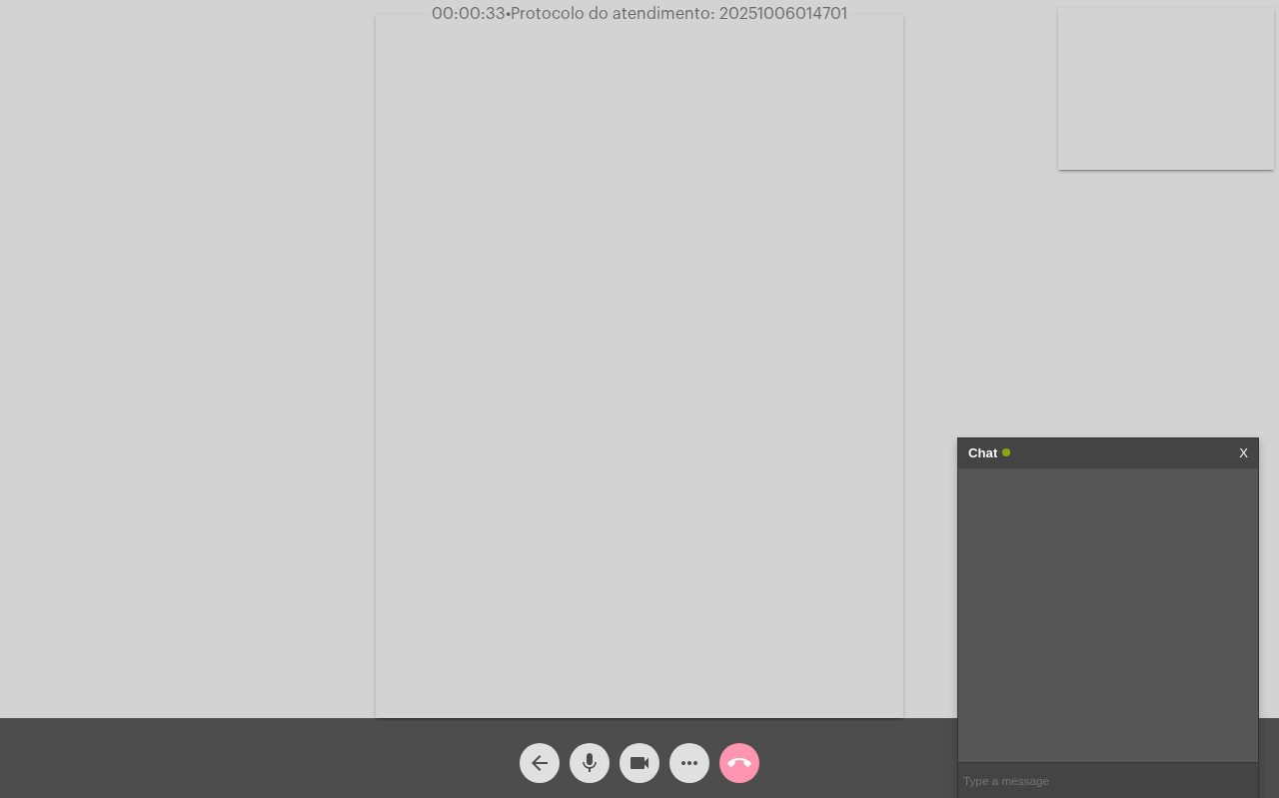
click at [1014, 768] on input "text" at bounding box center [1108, 780] width 300 height 35
type input "o som do telefone não está baixo?"
click at [591, 754] on mat-icon "mic" at bounding box center [590, 763] width 24 height 24
click at [644, 762] on mat-icon "videocam" at bounding box center [640, 763] width 24 height 24
click at [598, 773] on mat-icon "mic_off" at bounding box center [590, 763] width 24 height 24
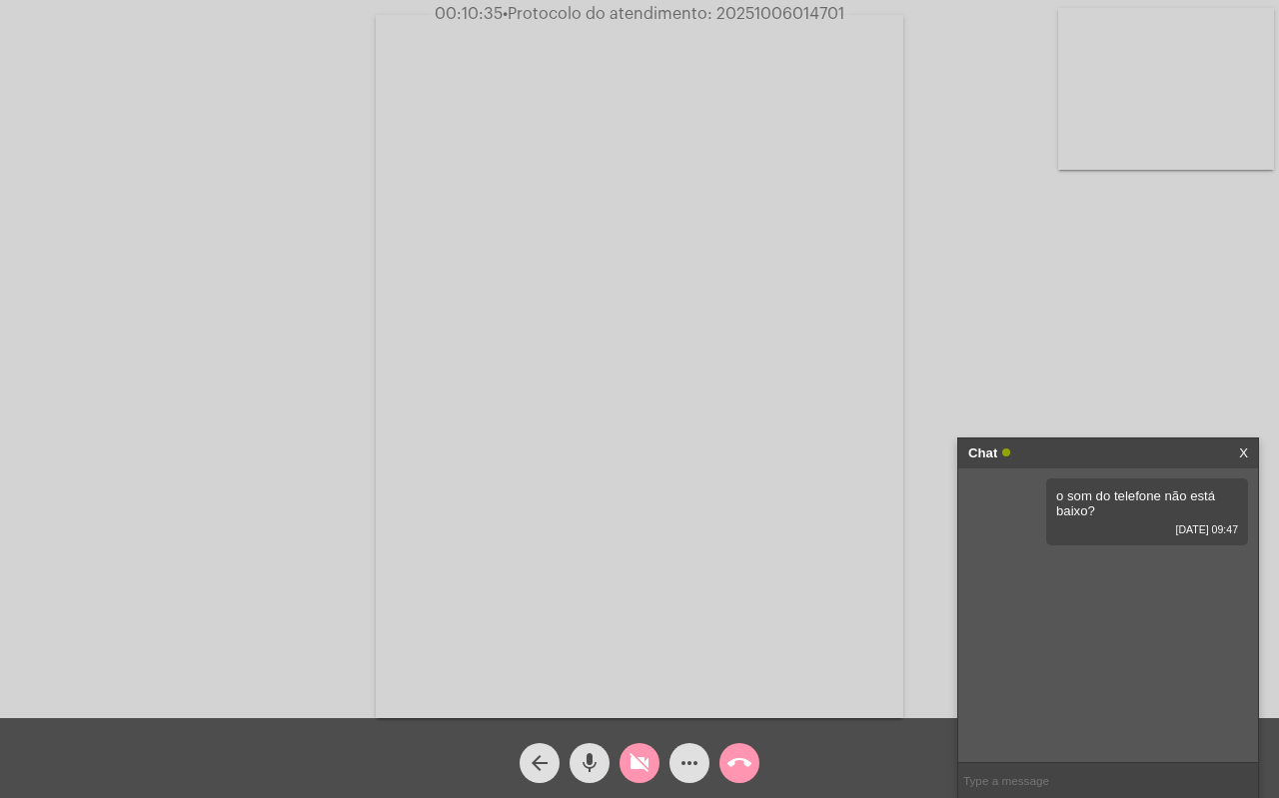
click at [634, 766] on mat-icon "videocam_off" at bounding box center [640, 763] width 24 height 24
click at [681, 754] on mat-icon "more_horiz" at bounding box center [689, 763] width 24 height 24
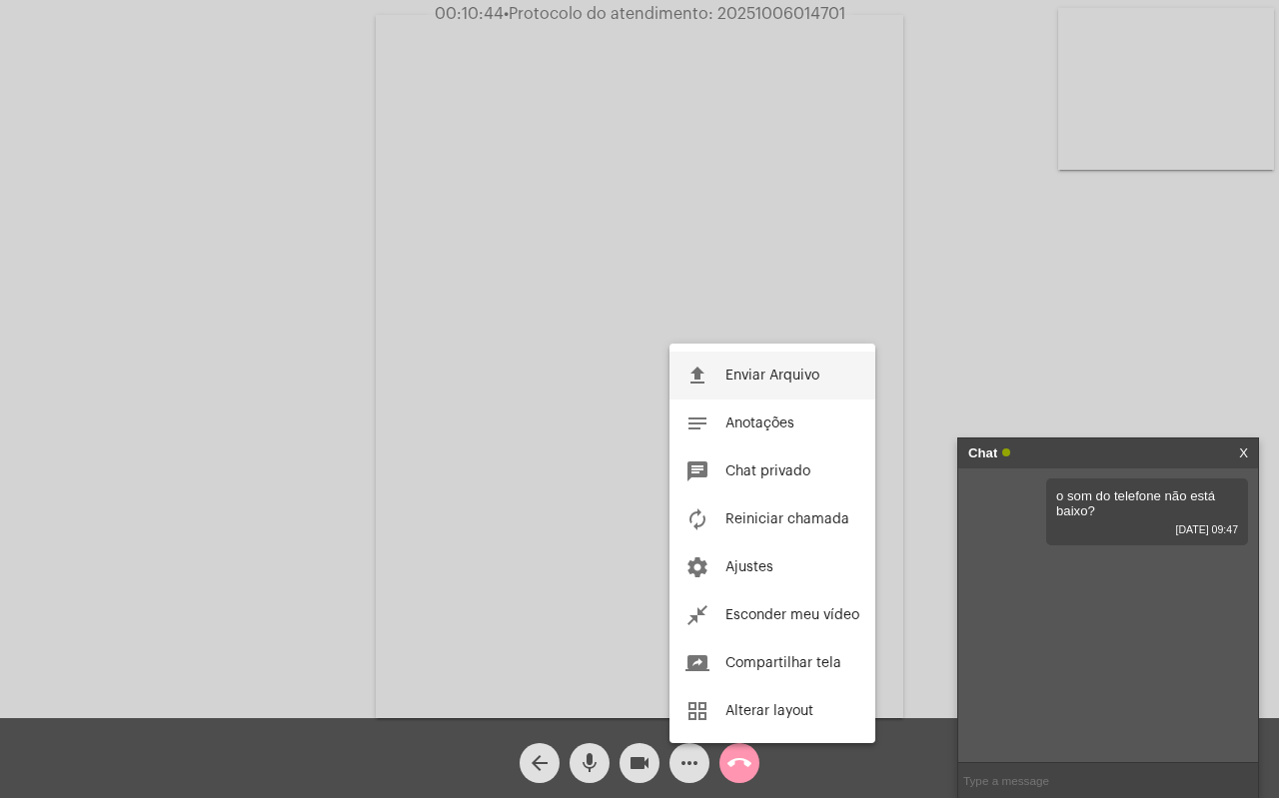
click at [790, 374] on span "Enviar Arquivo" at bounding box center [772, 376] width 94 height 14
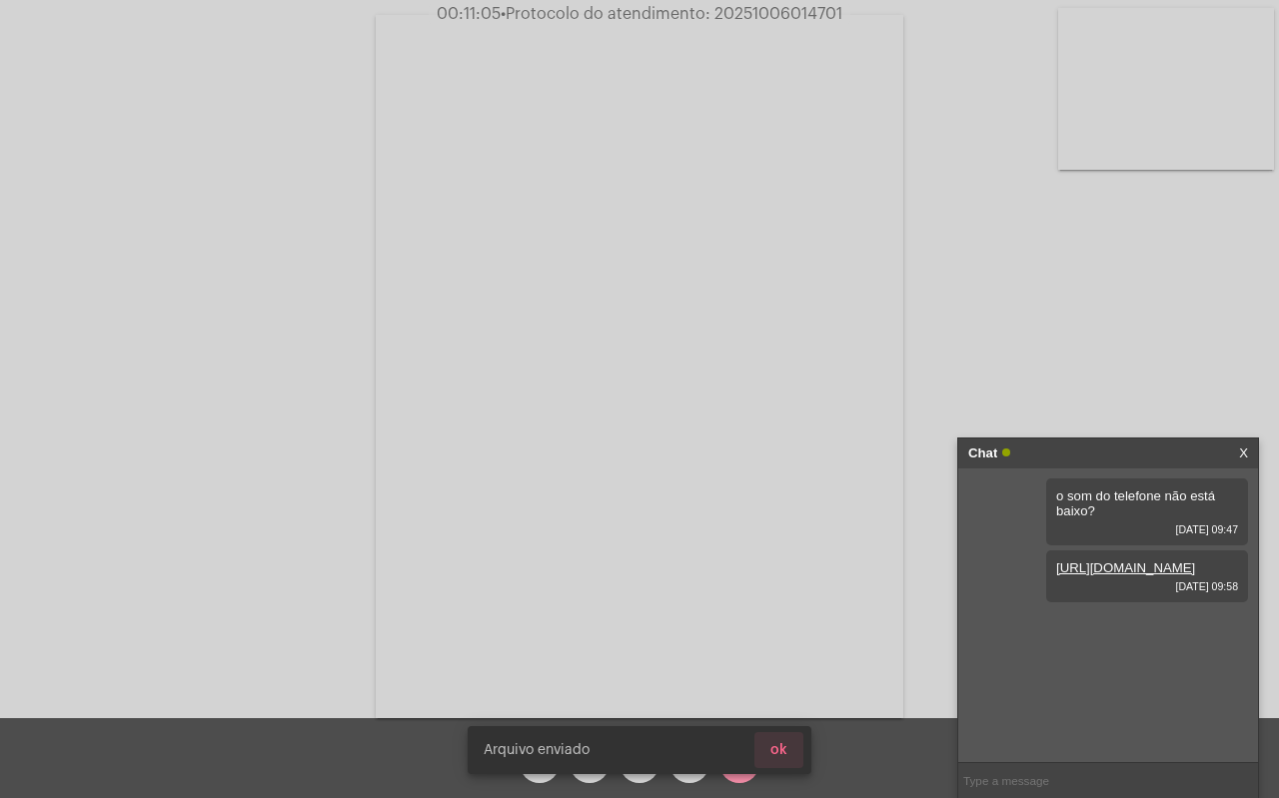
click at [782, 745] on span "ok" at bounding box center [778, 750] width 17 height 14
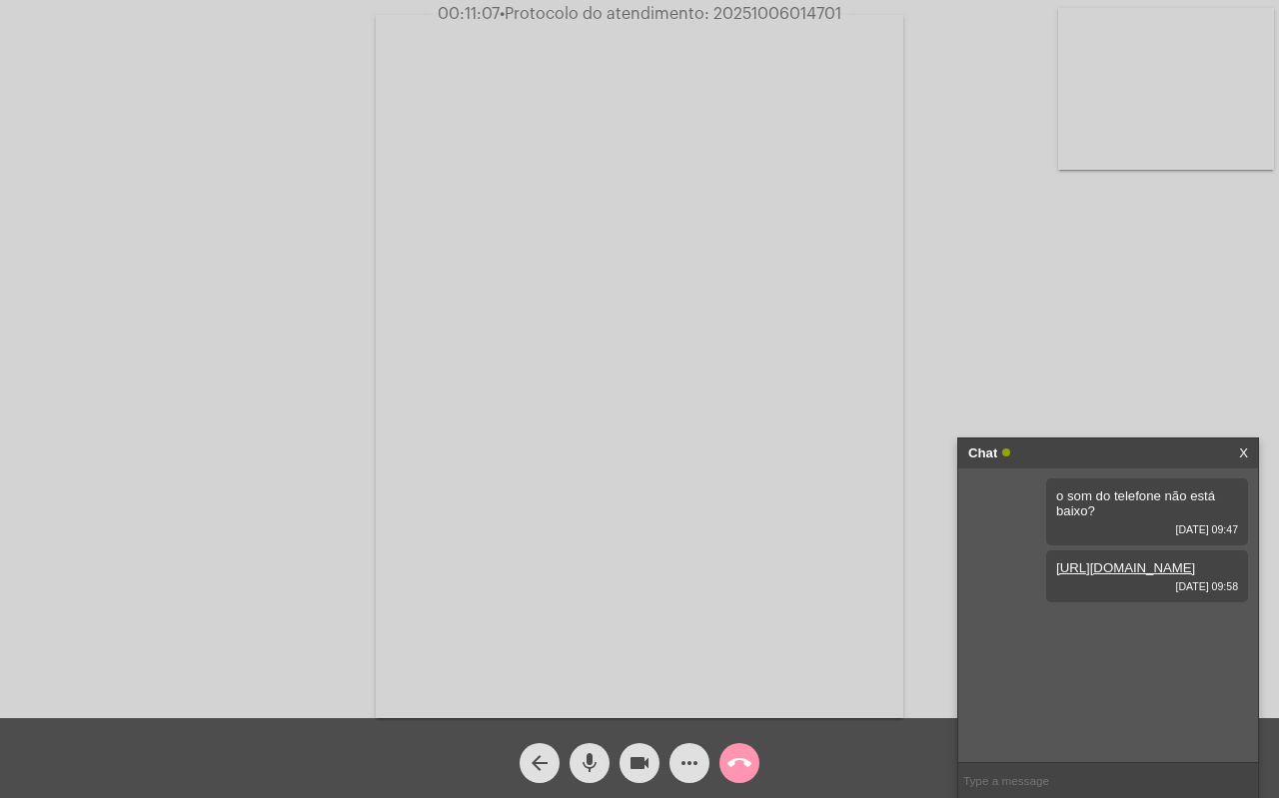
click at [691, 765] on mat-icon "more_horiz" at bounding box center [689, 763] width 24 height 24
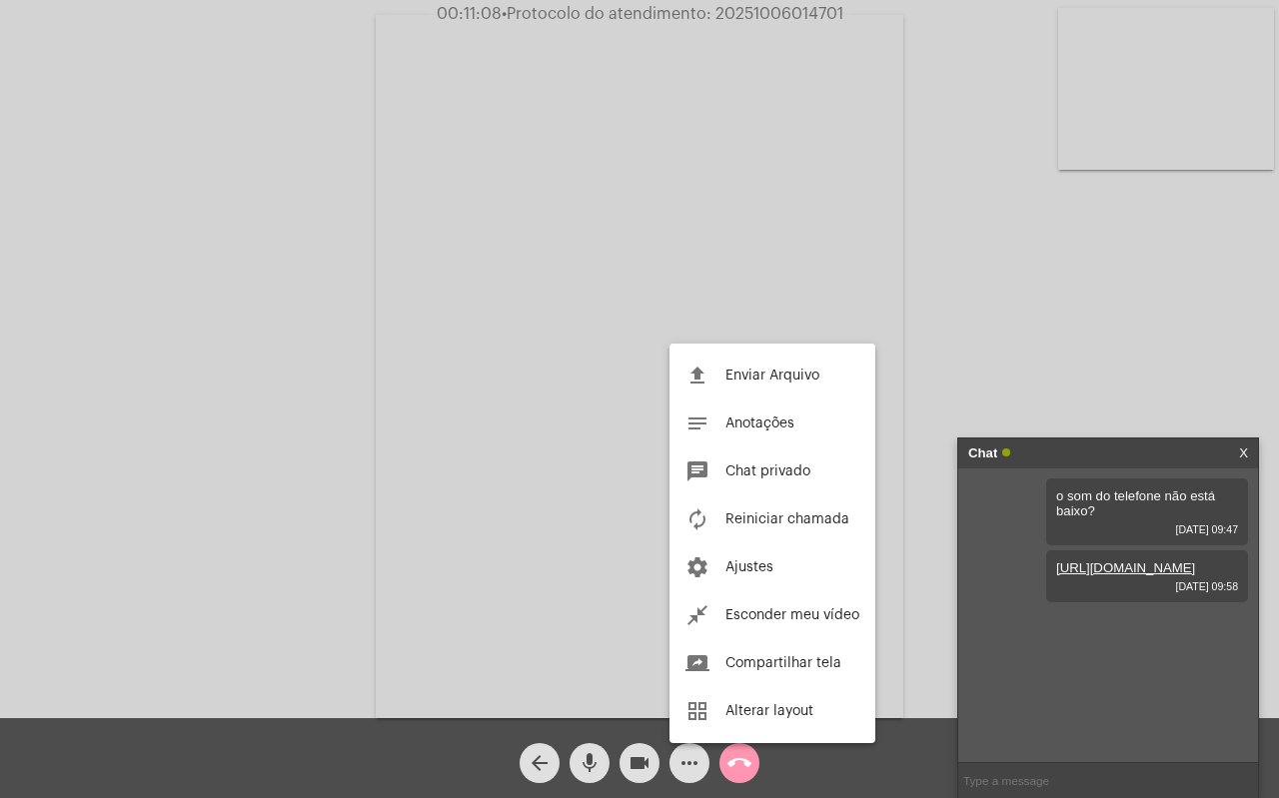
drag, startPoint x: 730, startPoint y: 373, endPoint x: 717, endPoint y: 352, distance: 24.7
click at [731, 373] on span "Enviar Arquivo" at bounding box center [772, 376] width 94 height 14
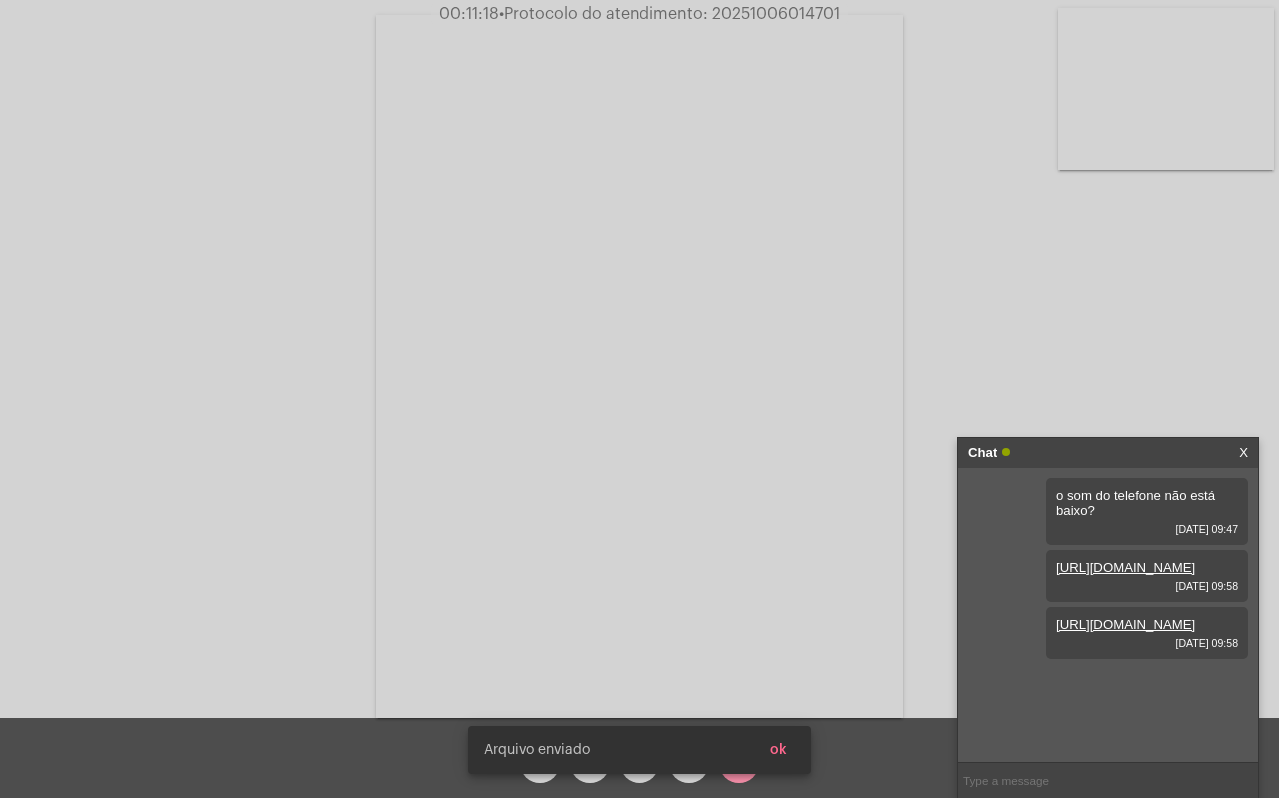
click at [786, 750] on span "ok" at bounding box center [778, 750] width 17 height 14
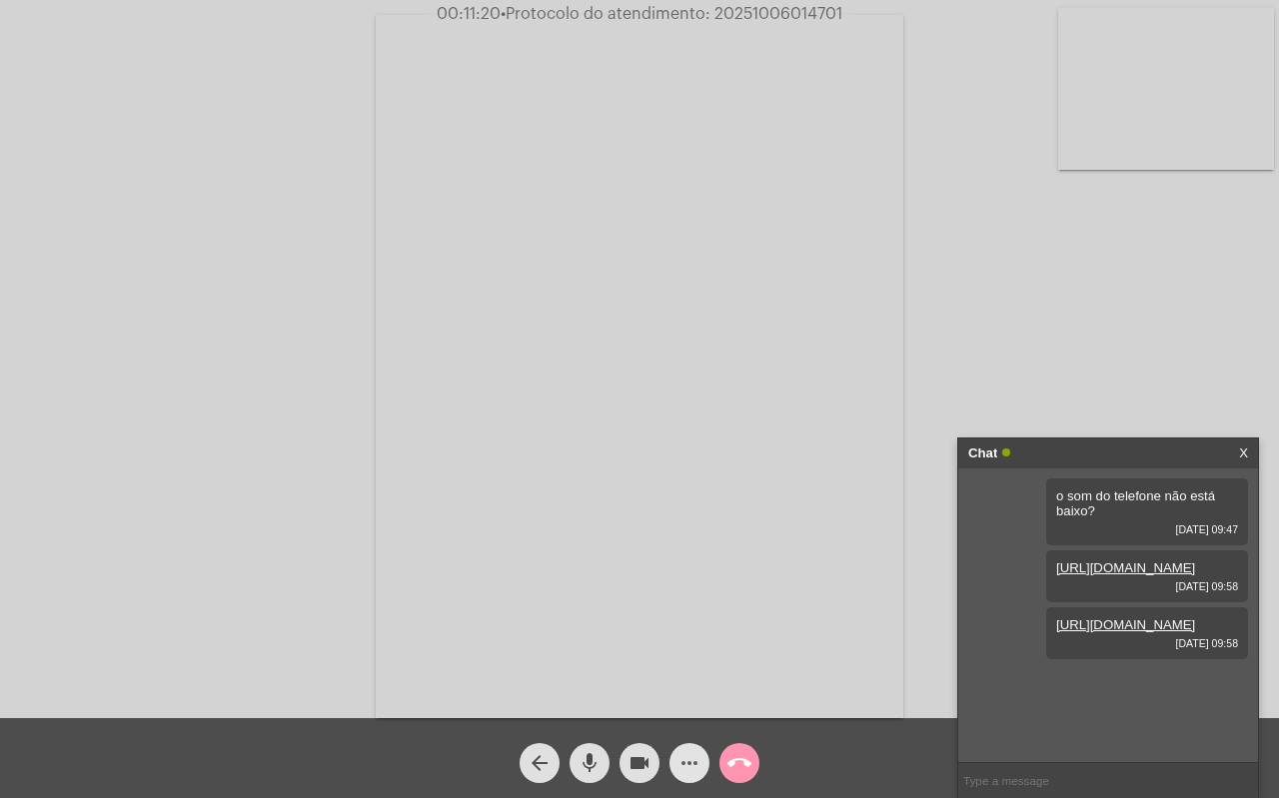
drag, startPoint x: 676, startPoint y: 758, endPoint x: 688, endPoint y: 761, distance: 12.4
click at [677, 758] on button "more_horiz" at bounding box center [689, 763] width 40 height 40
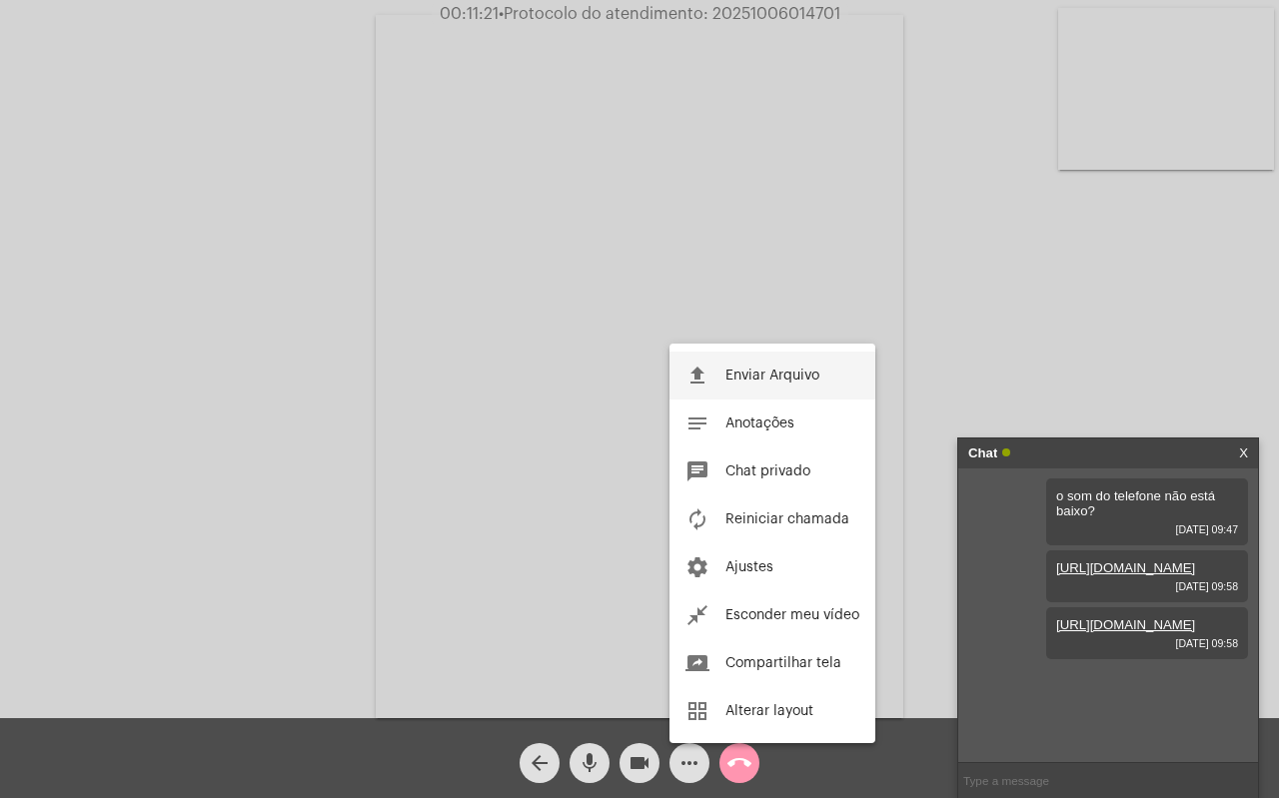
click at [785, 359] on button "file_upload Enviar Arquivo" at bounding box center [772, 376] width 206 height 48
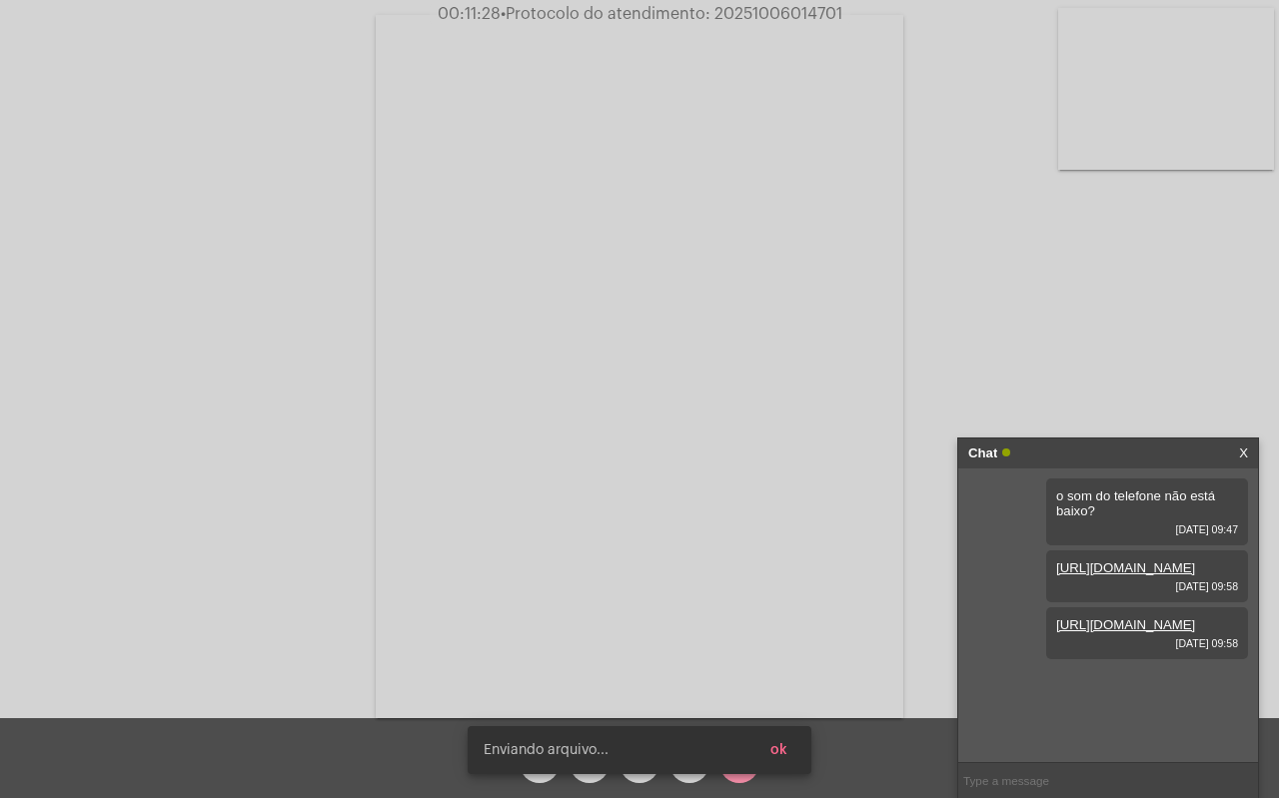
scroll to position [89, 0]
click at [788, 748] on button "ok" at bounding box center [778, 750] width 49 height 36
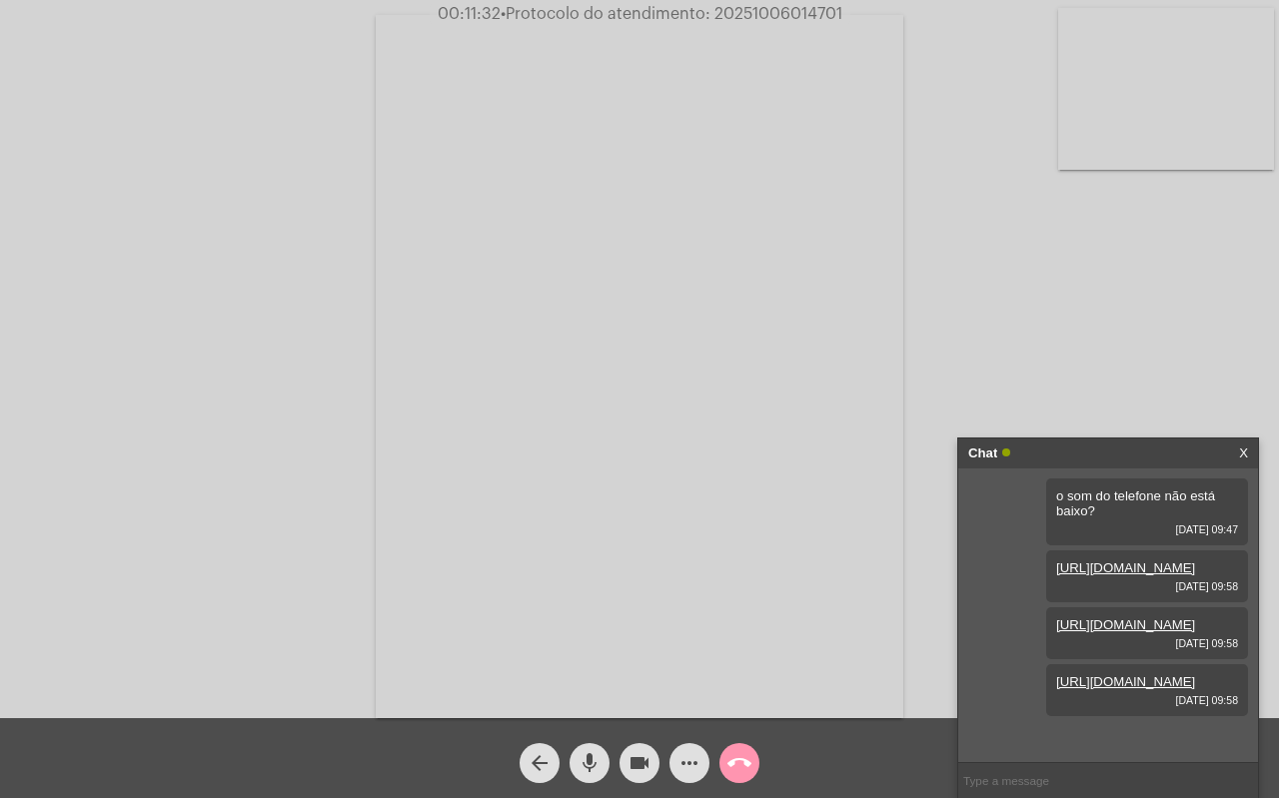
click at [575, 749] on button "mic" at bounding box center [590, 763] width 40 height 40
click at [703, 758] on button "more_horiz" at bounding box center [689, 763] width 40 height 40
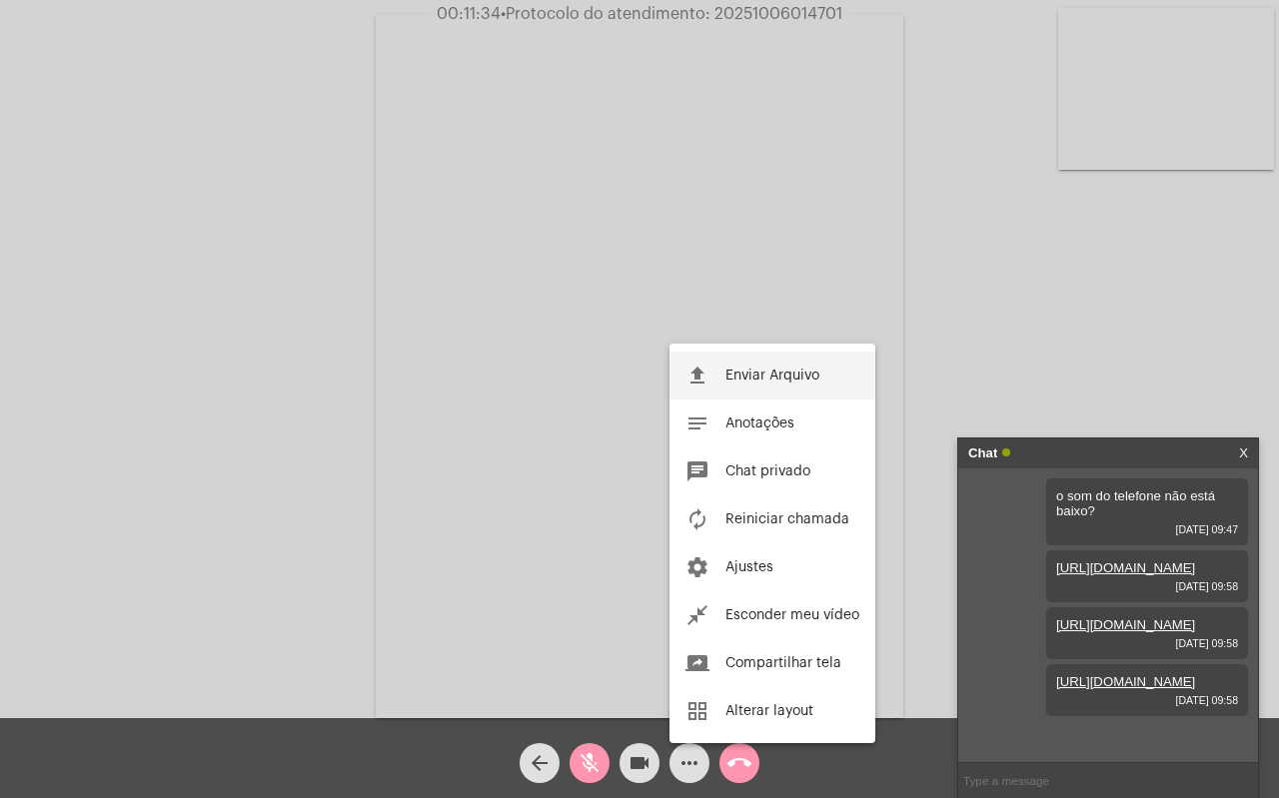
click at [725, 356] on button "file_upload Enviar Arquivo" at bounding box center [772, 376] width 206 height 48
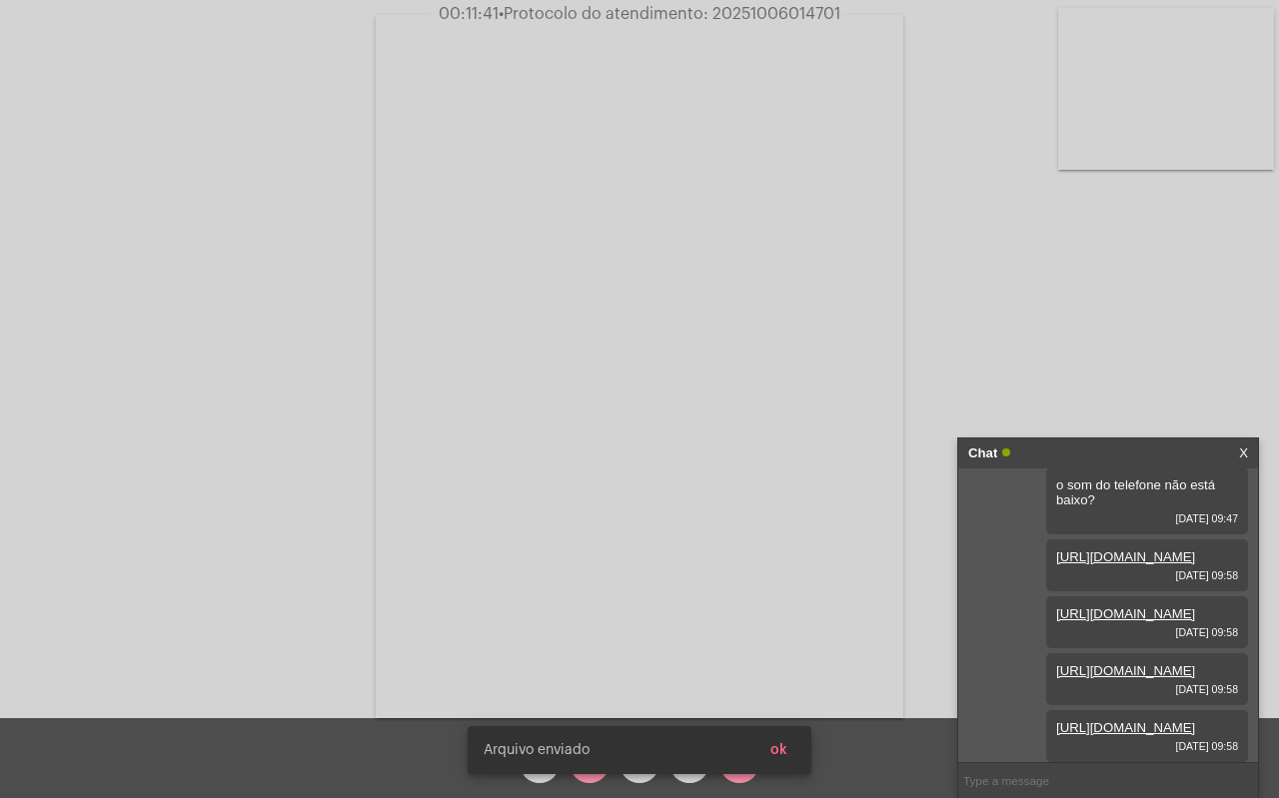
scroll to position [191, 0]
click at [697, 777] on div "Arquivo enviado ok" at bounding box center [640, 750] width 392 height 96
click at [783, 748] on span "ok" at bounding box center [778, 750] width 17 height 14
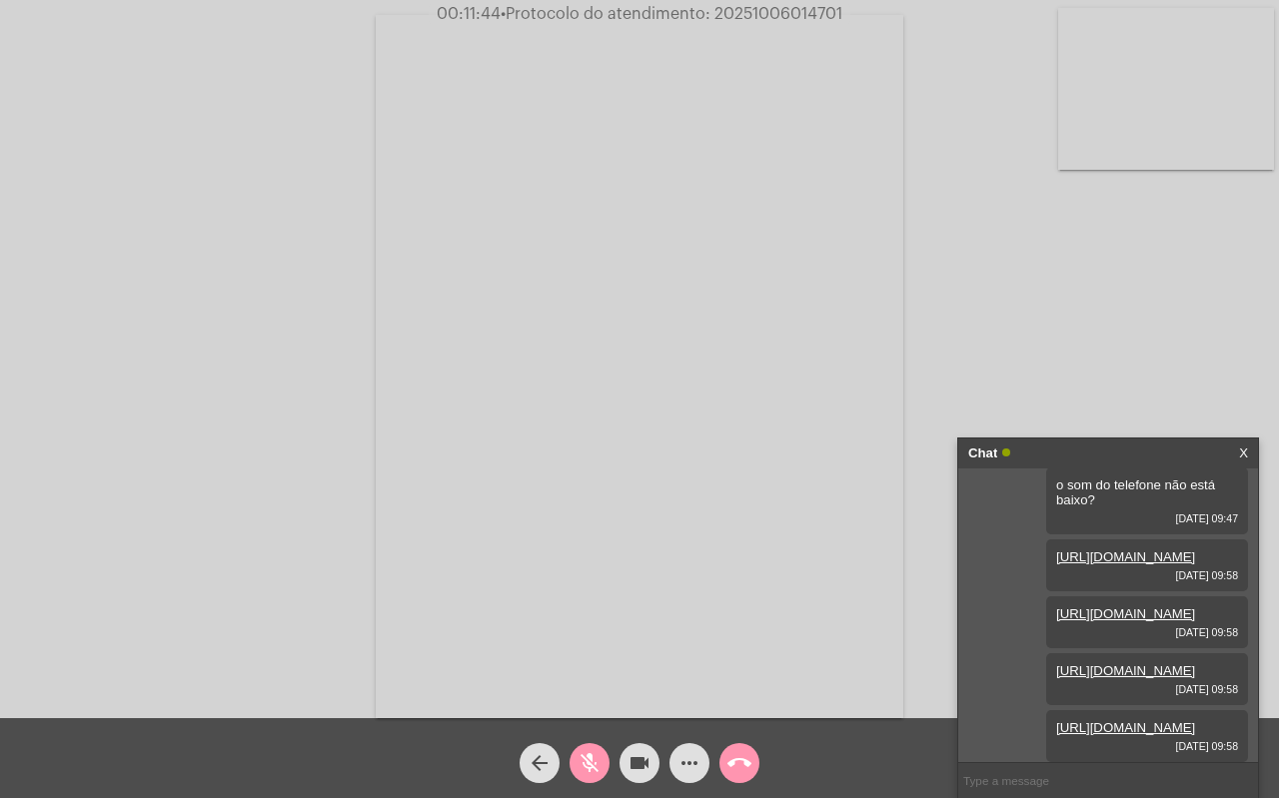
click at [692, 766] on mat-icon "more_horiz" at bounding box center [689, 763] width 24 height 24
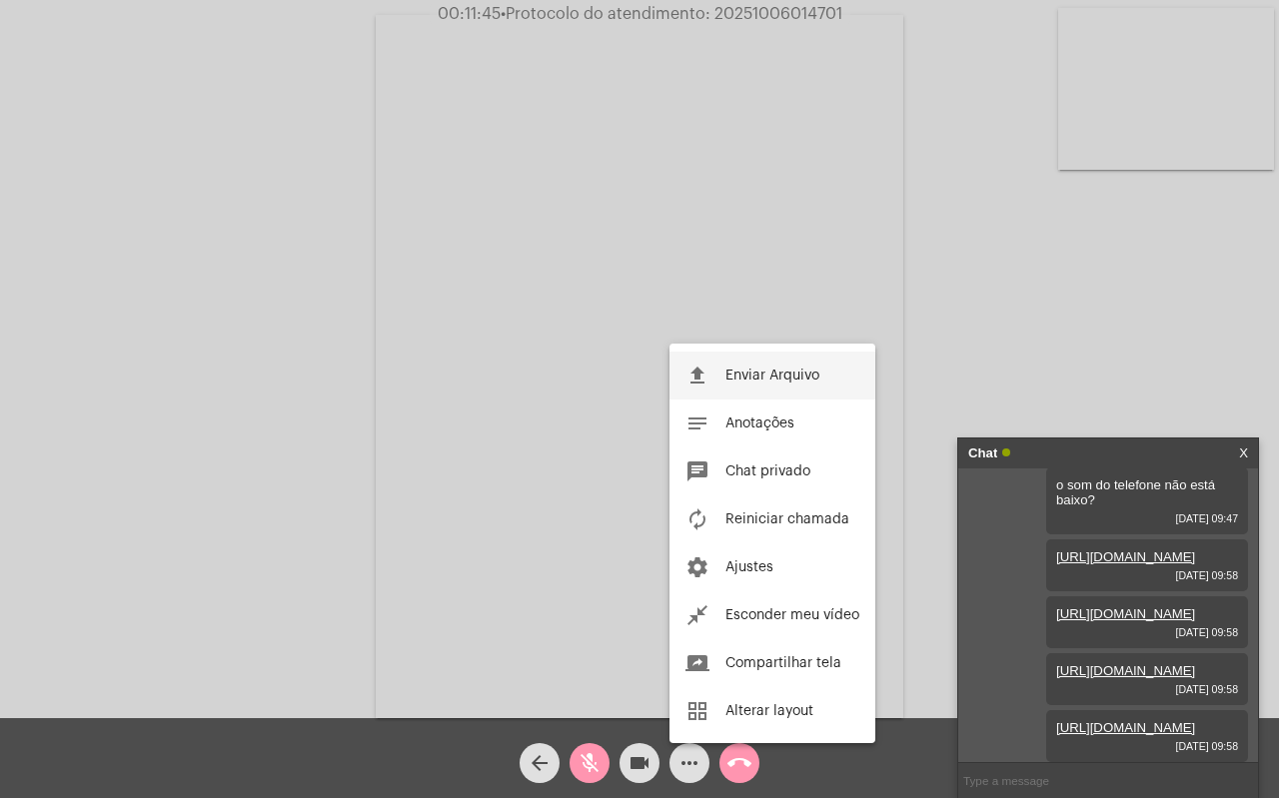
click at [787, 378] on span "Enviar Arquivo" at bounding box center [772, 376] width 94 height 14
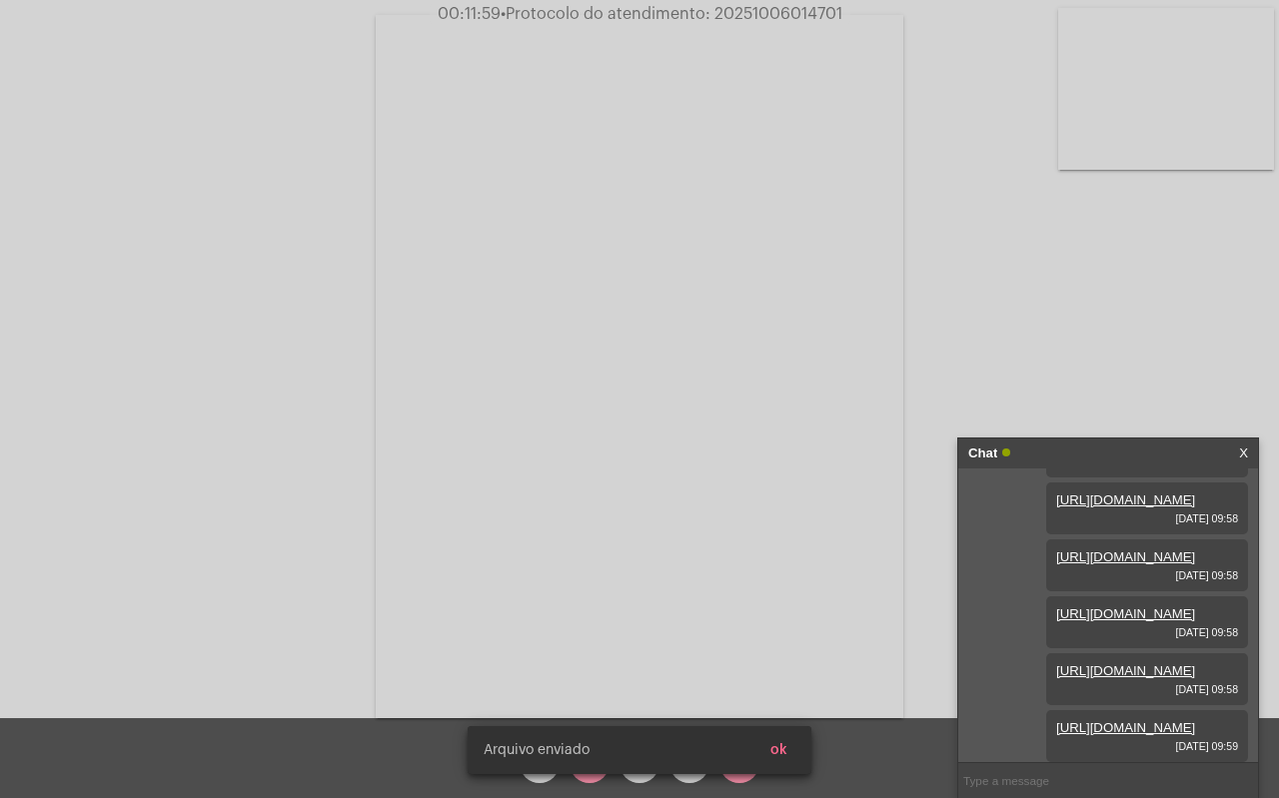
scroll to position [293, 0]
drag, startPoint x: 789, startPoint y: 748, endPoint x: 783, endPoint y: 738, distance: 11.7
click at [788, 748] on button "ok" at bounding box center [778, 750] width 49 height 36
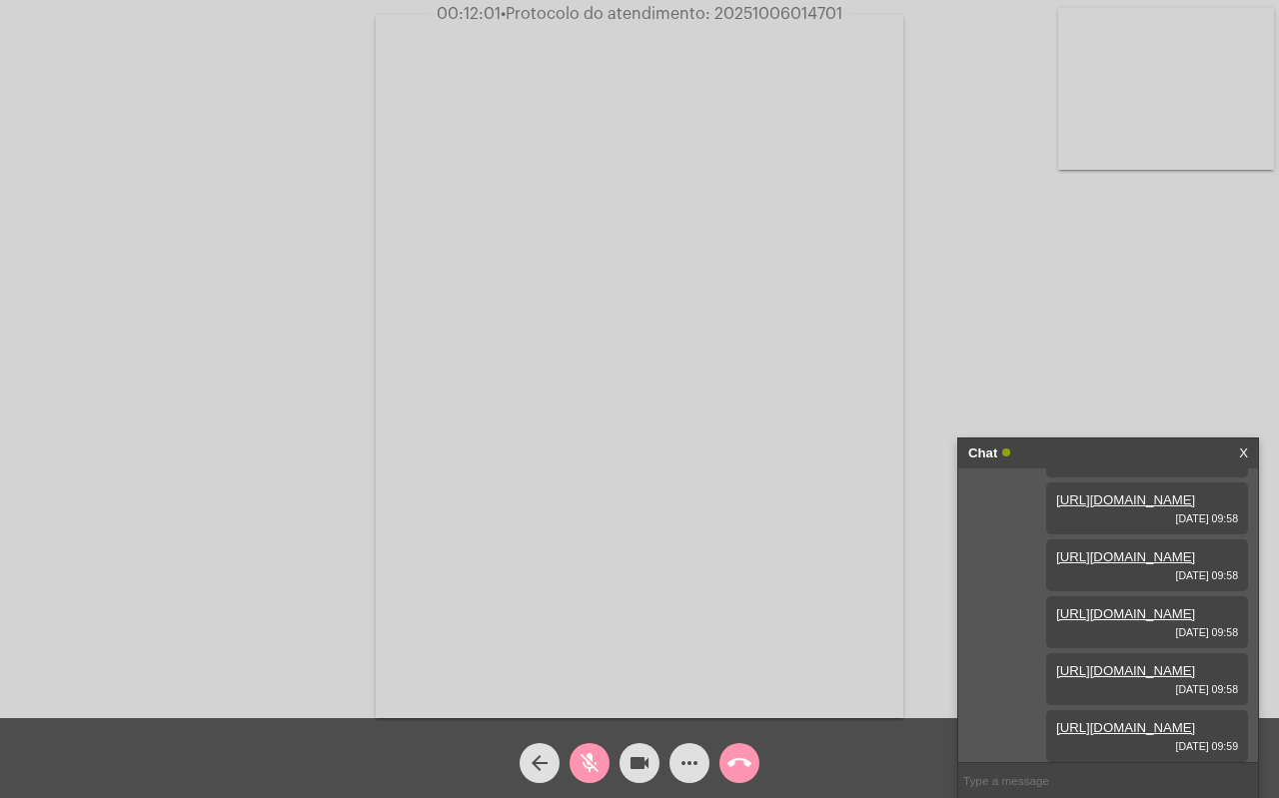
click at [687, 761] on mat-icon "more_horiz" at bounding box center [689, 763] width 24 height 24
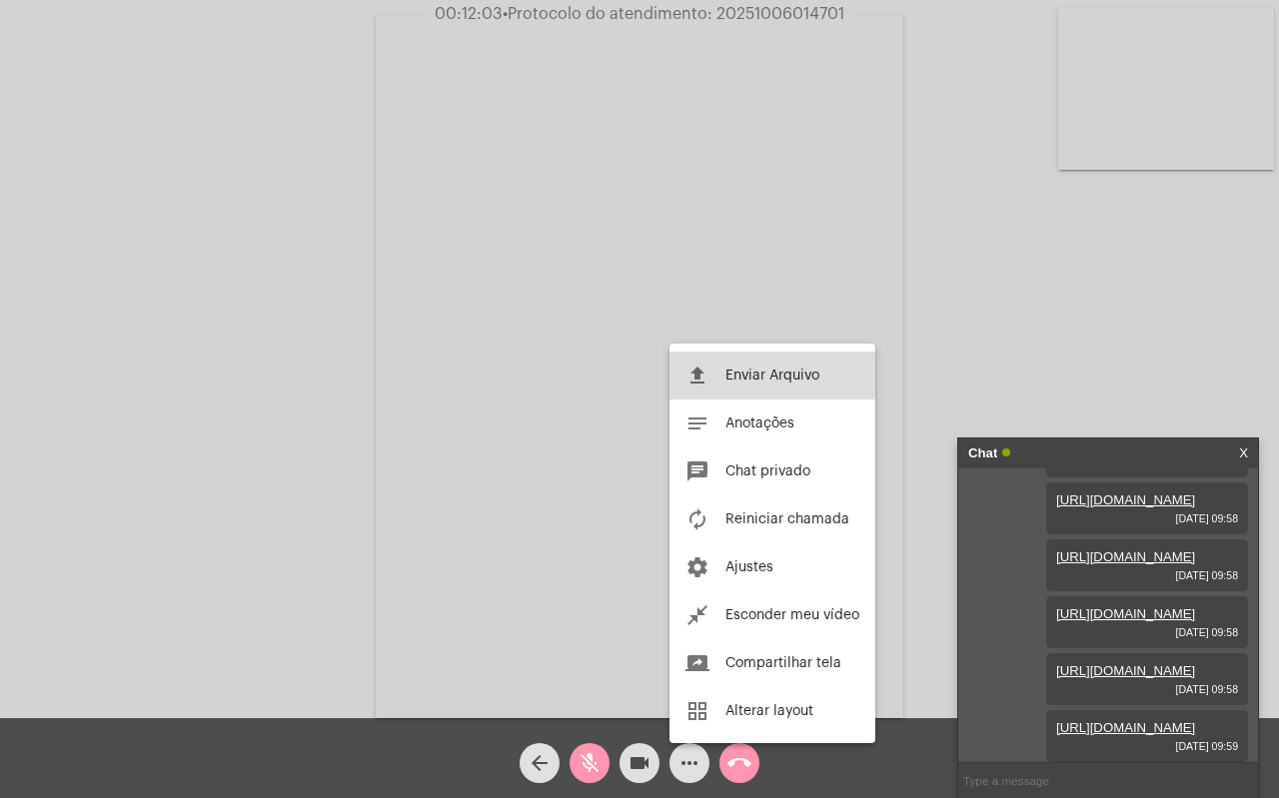
click at [773, 379] on span "Enviar Arquivo" at bounding box center [772, 376] width 94 height 14
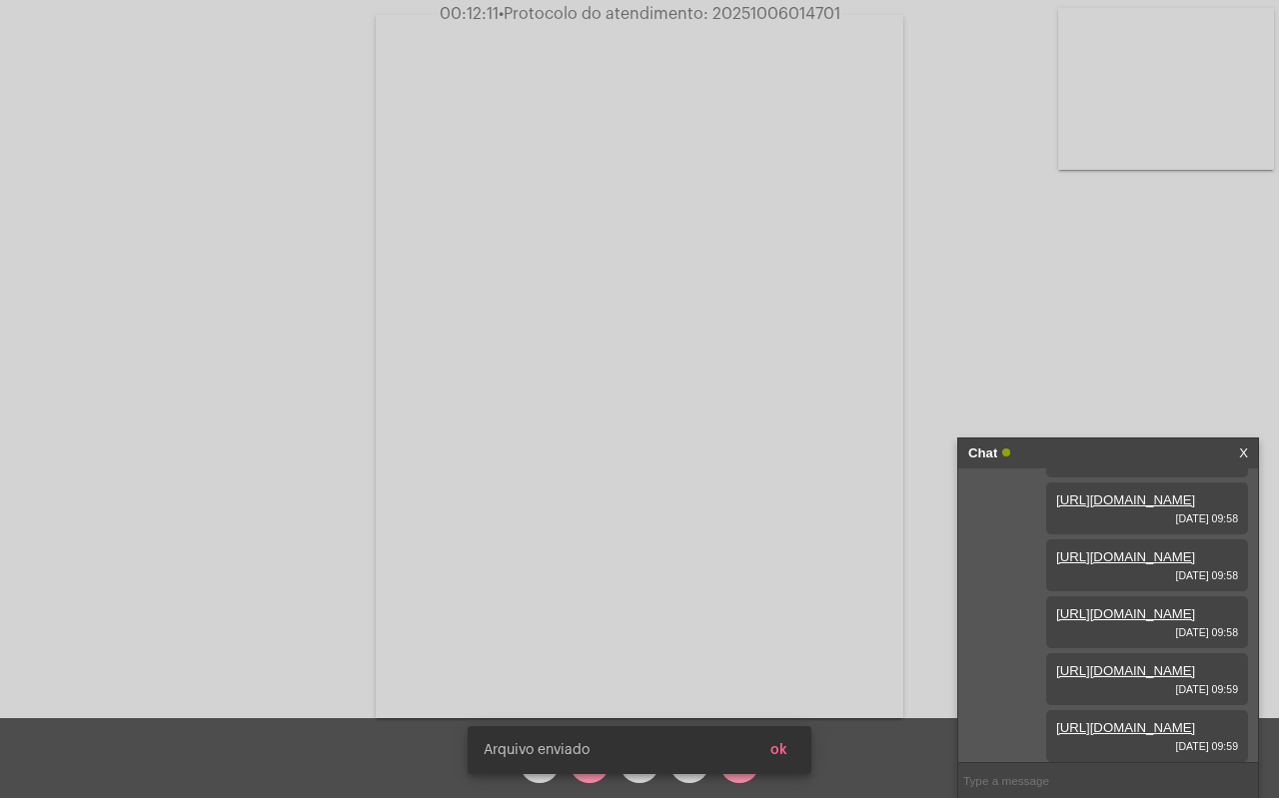
scroll to position [395, 0]
click at [785, 750] on span "ok" at bounding box center [778, 750] width 17 height 14
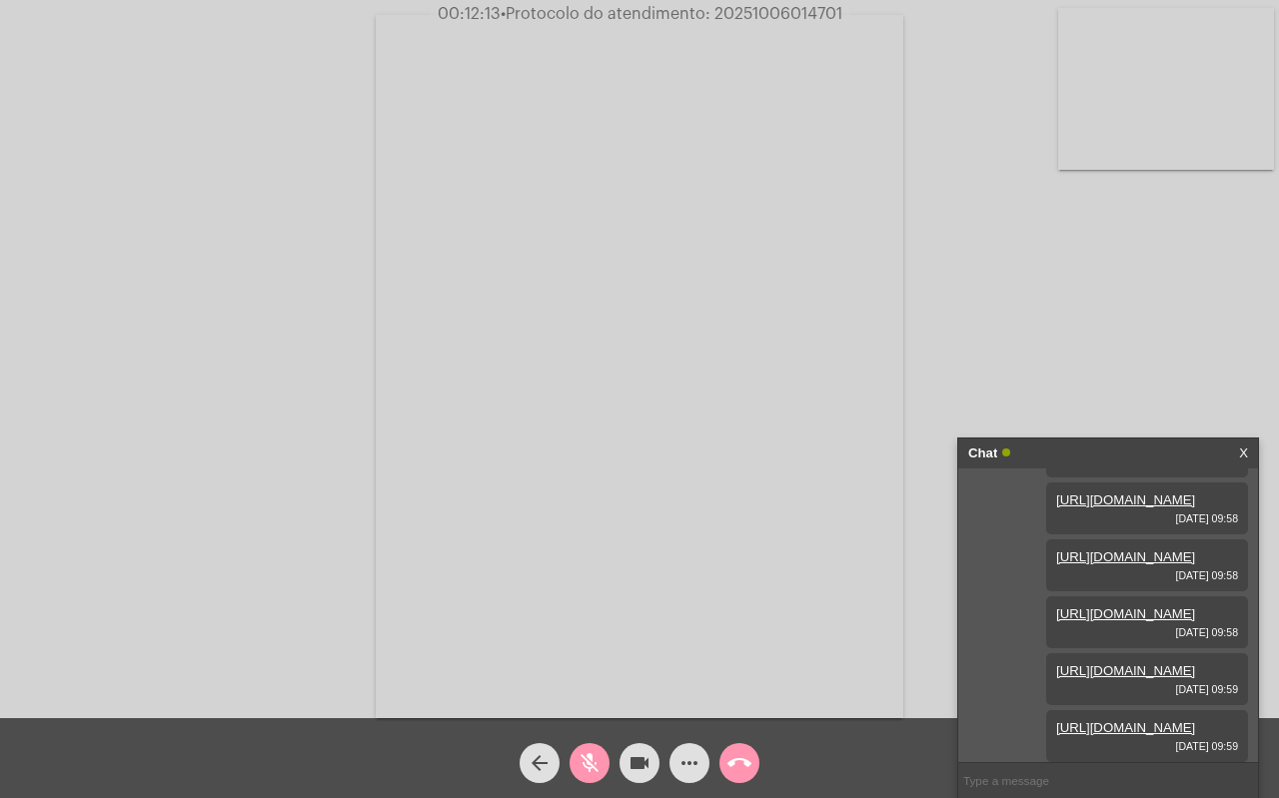
click at [694, 762] on mat-icon "more_horiz" at bounding box center [689, 763] width 24 height 24
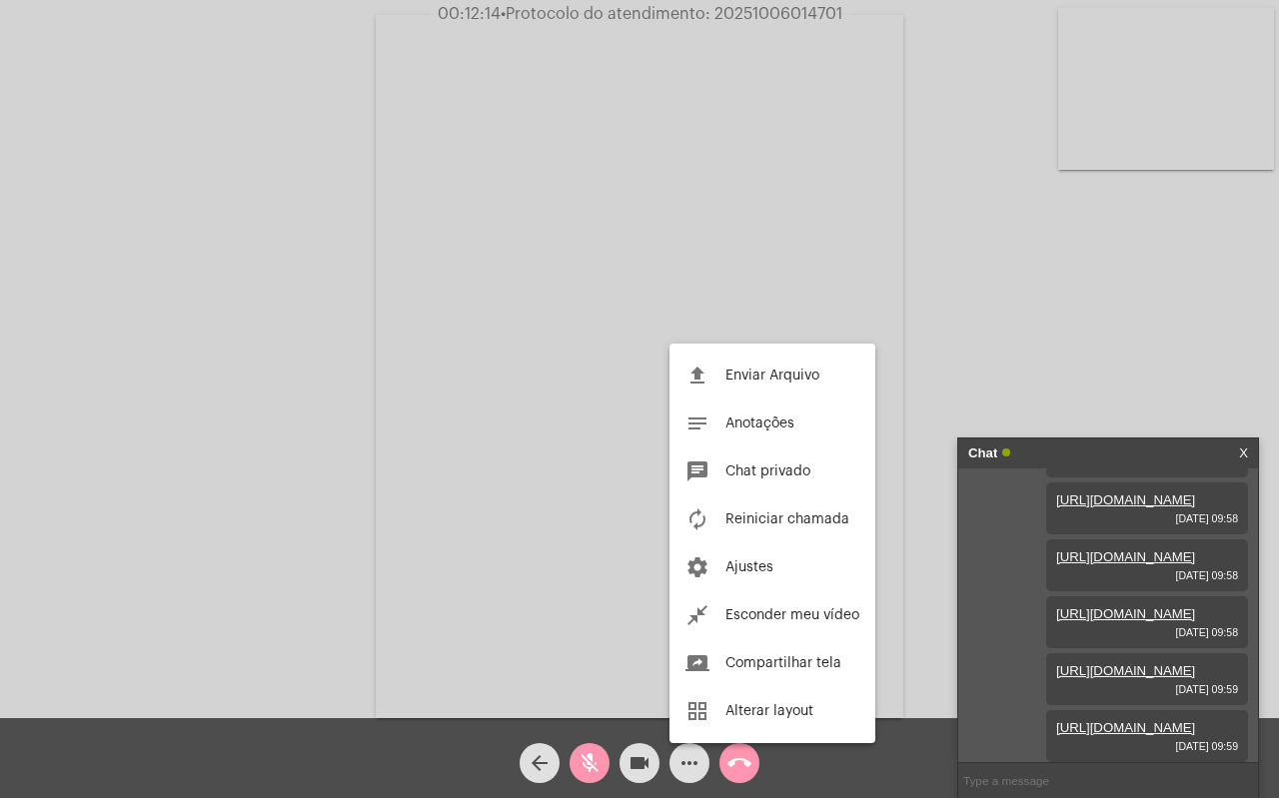
click at [748, 363] on button "file_upload Enviar Arquivo" at bounding box center [772, 376] width 206 height 48
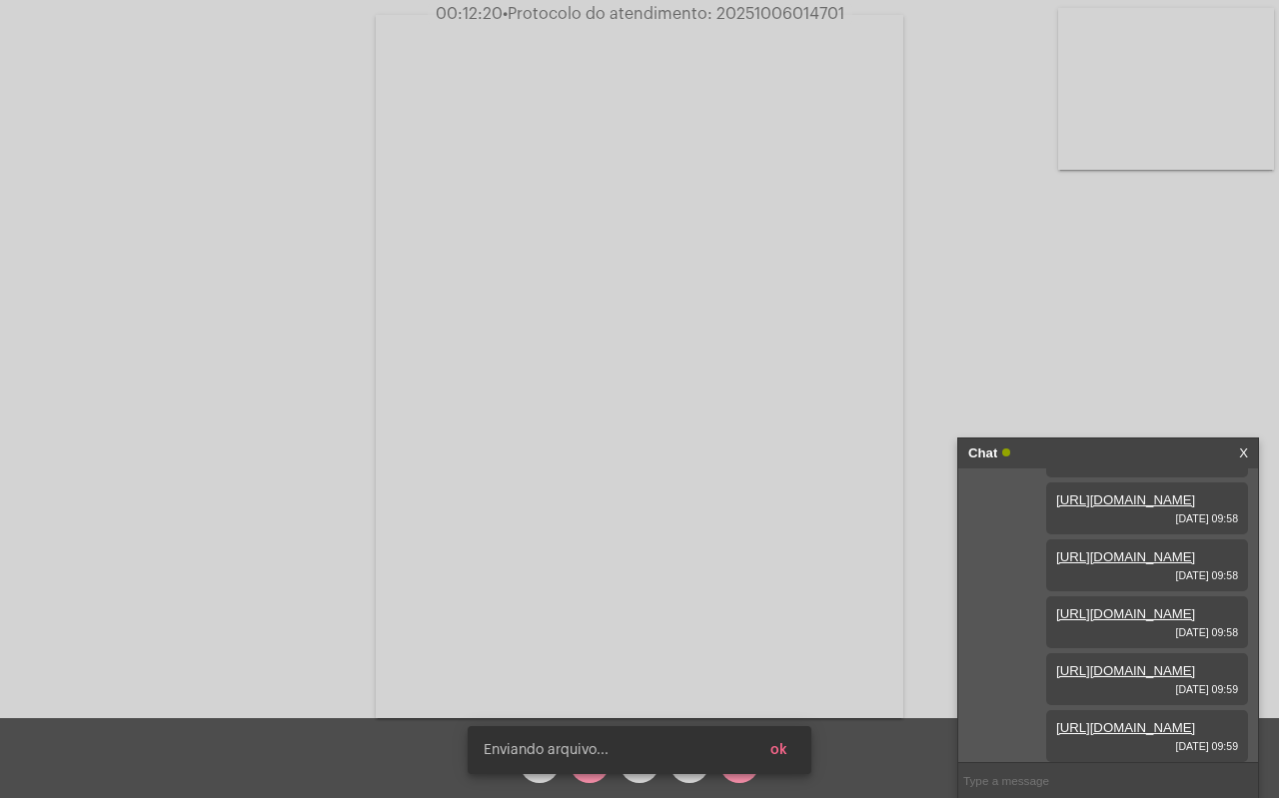
scroll to position [497, 0]
click at [785, 748] on span "ok" at bounding box center [778, 750] width 17 height 14
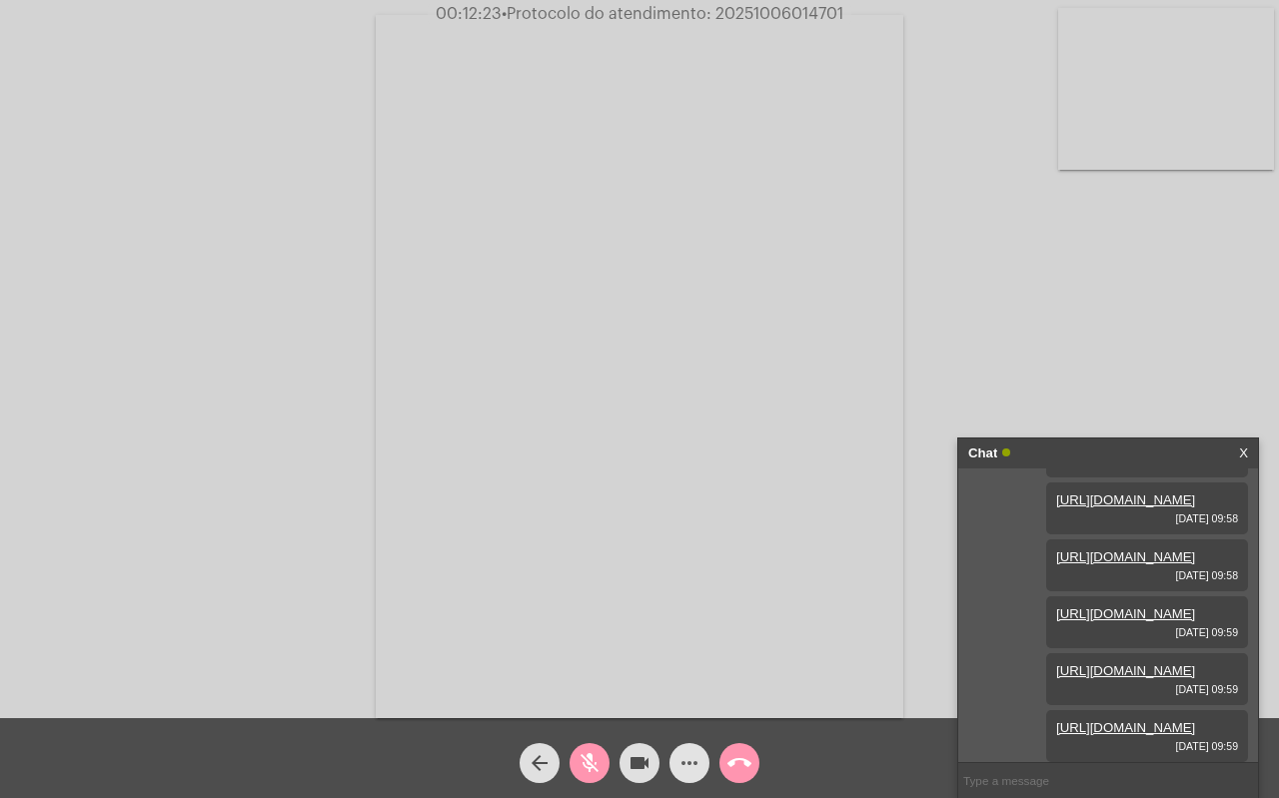
click at [684, 769] on mat-icon "more_horiz" at bounding box center [689, 763] width 24 height 24
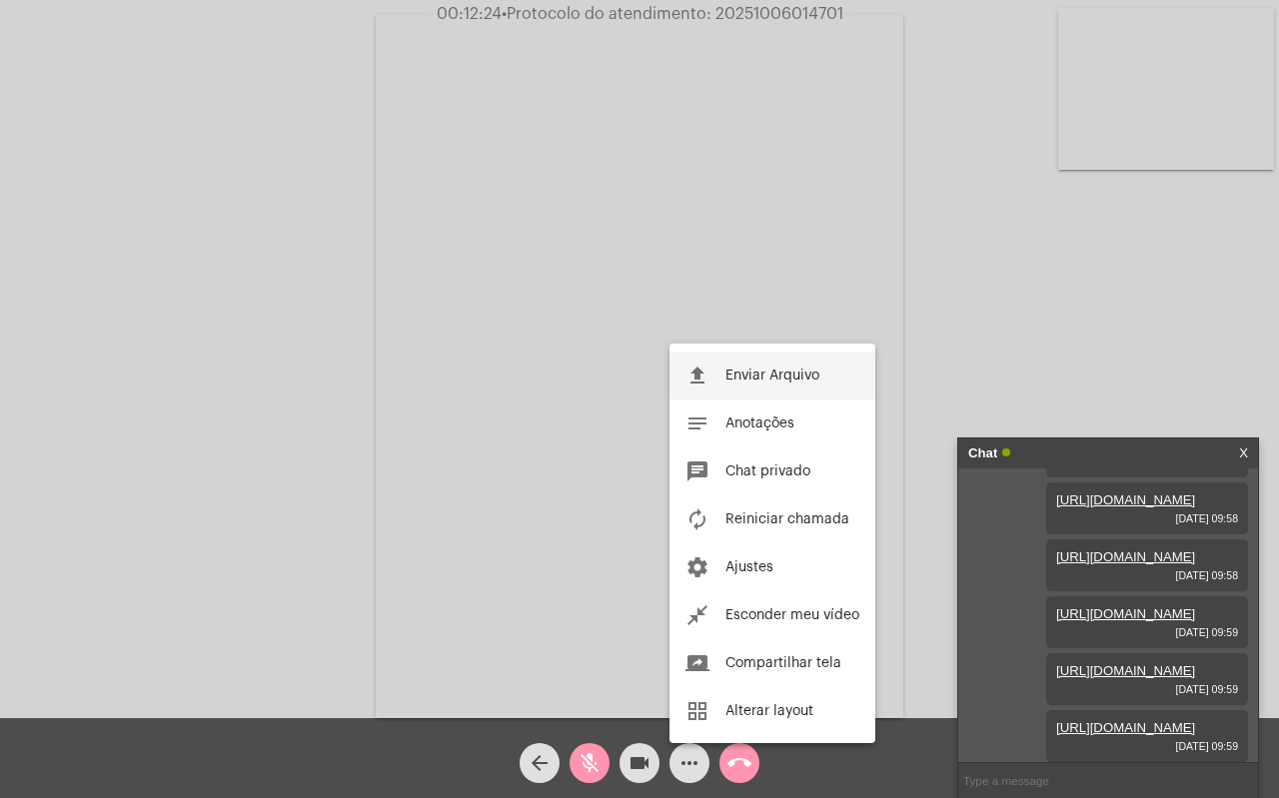
click at [716, 374] on button "file_upload Enviar Arquivo" at bounding box center [772, 376] width 206 height 48
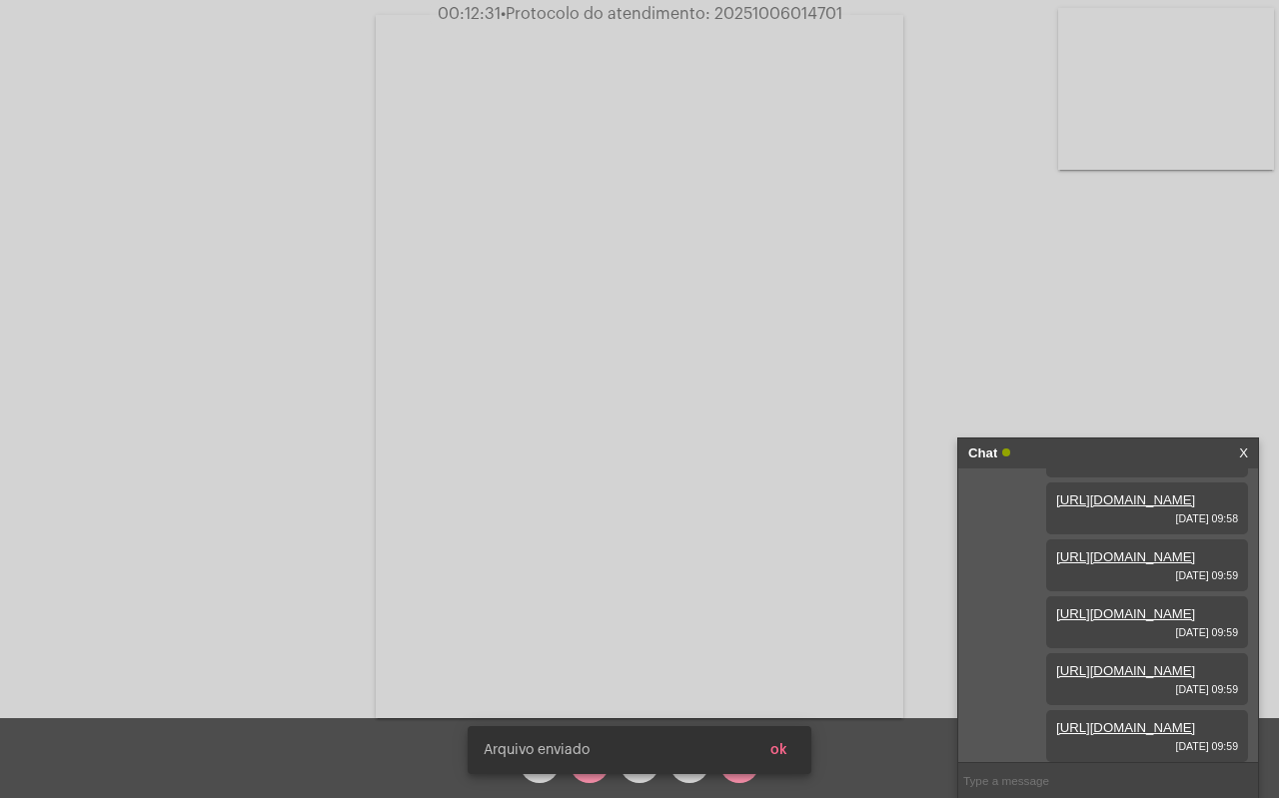
scroll to position [599, 0]
click at [778, 744] on span "ok" at bounding box center [778, 750] width 17 height 14
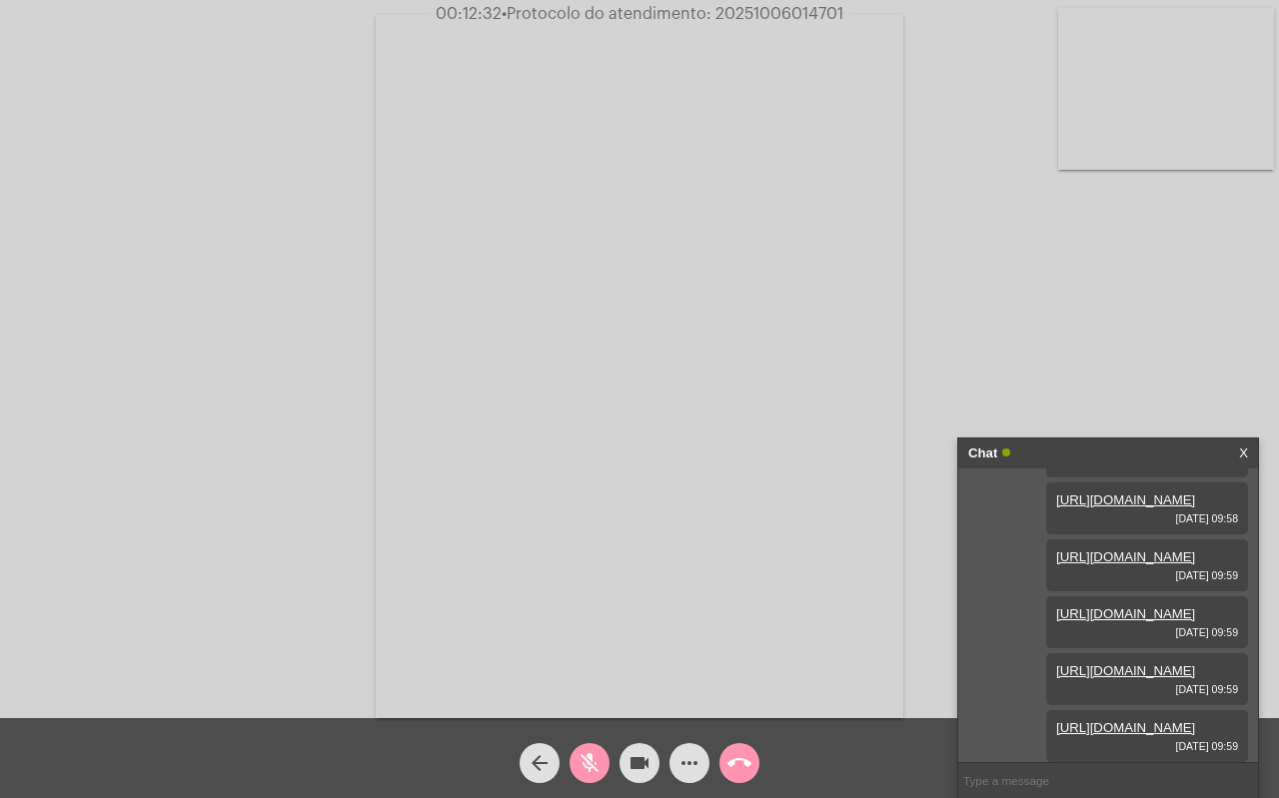
drag, startPoint x: 689, startPoint y: 760, endPoint x: 628, endPoint y: 478, distance: 289.5
click at [689, 759] on mat-icon "more_horiz" at bounding box center [689, 763] width 24 height 24
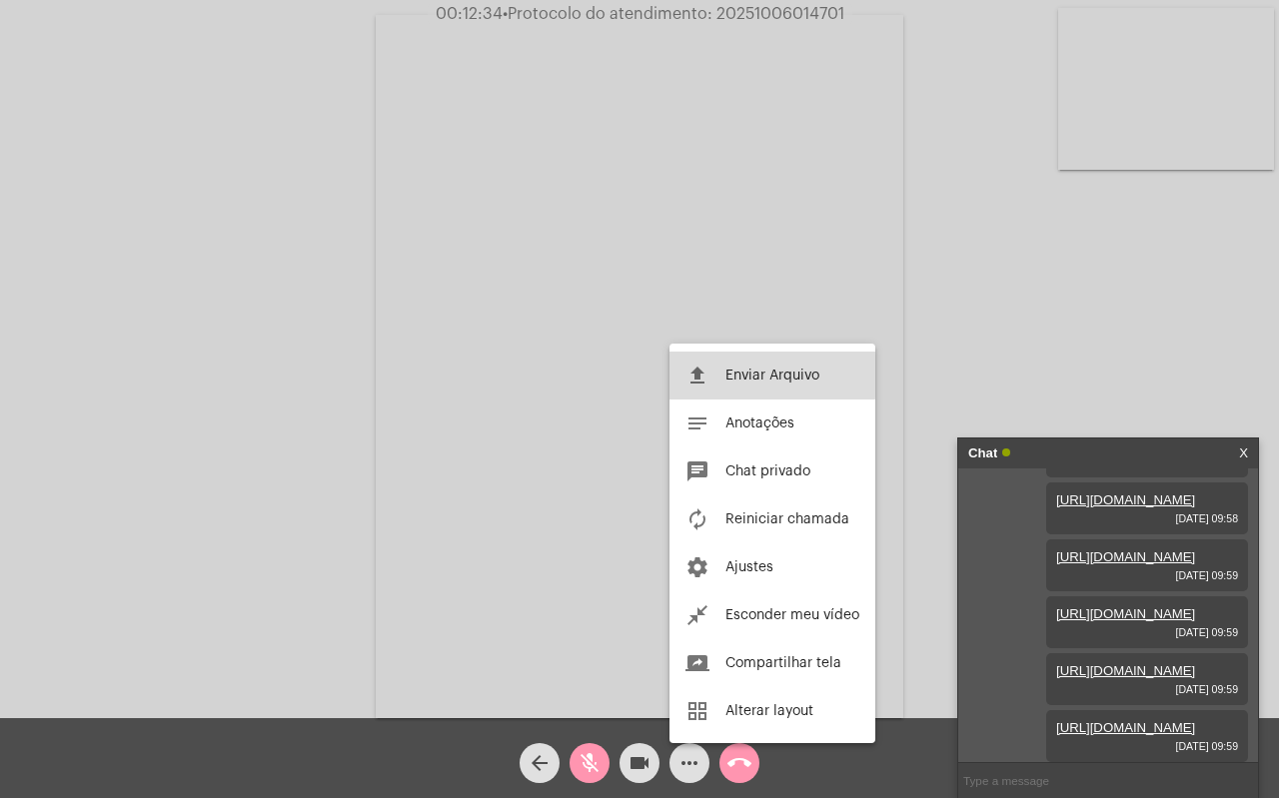
click at [728, 375] on span "Enviar Arquivo" at bounding box center [772, 376] width 94 height 14
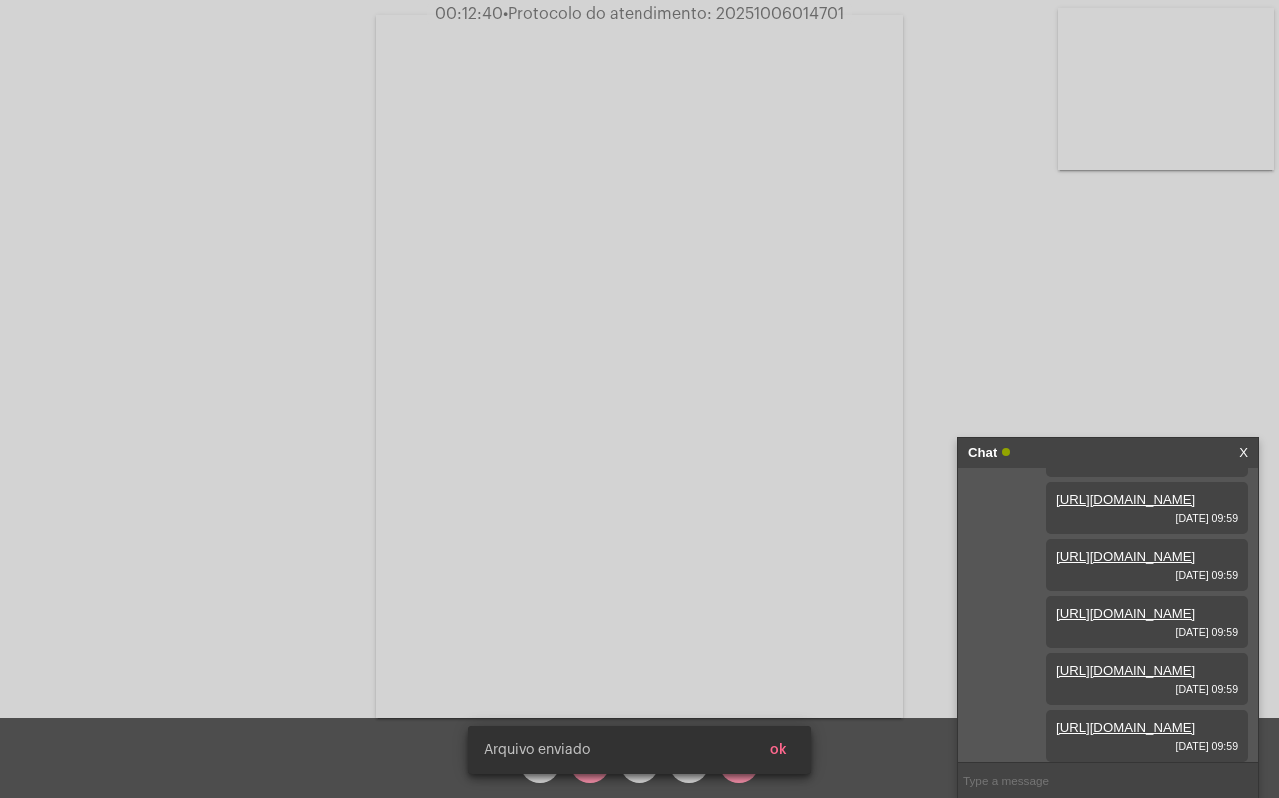
scroll to position [700, 0]
click at [779, 749] on span "ok" at bounding box center [778, 750] width 17 height 14
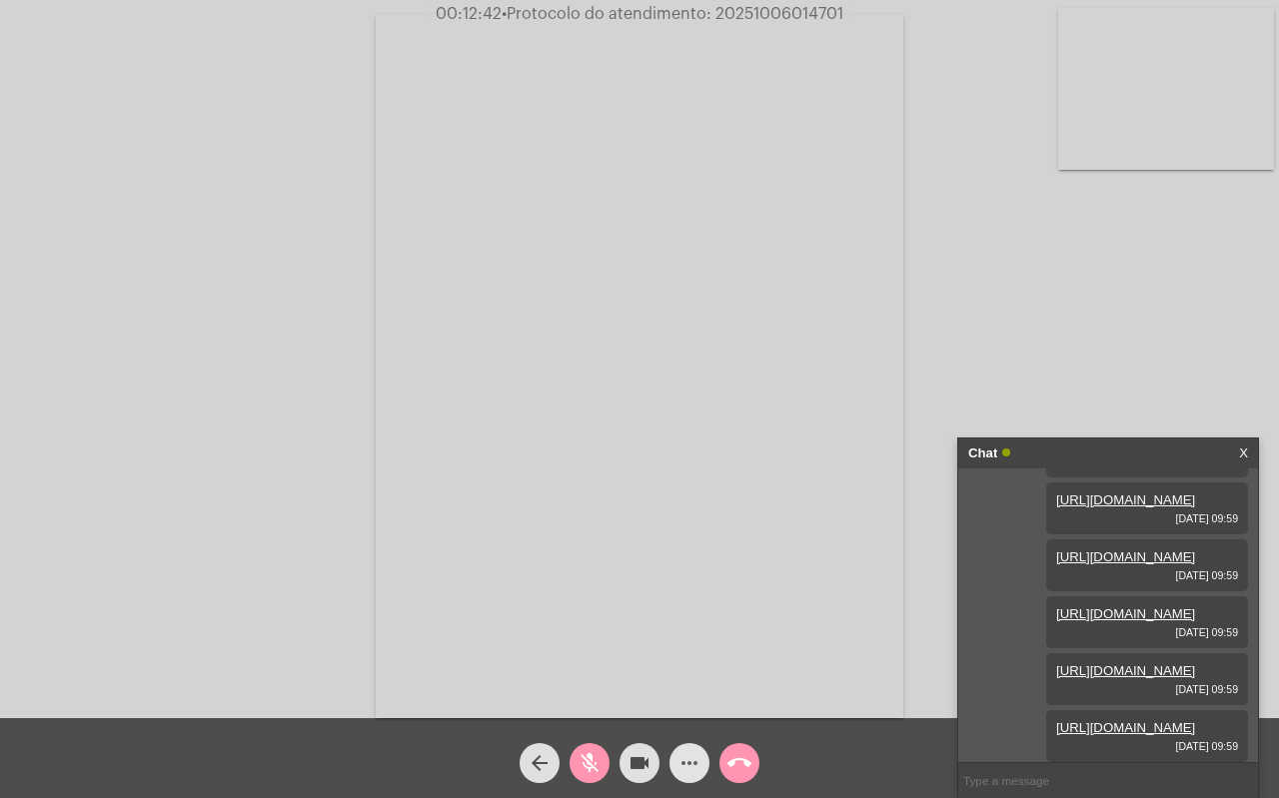
click at [691, 758] on mat-icon "more_horiz" at bounding box center [689, 763] width 24 height 24
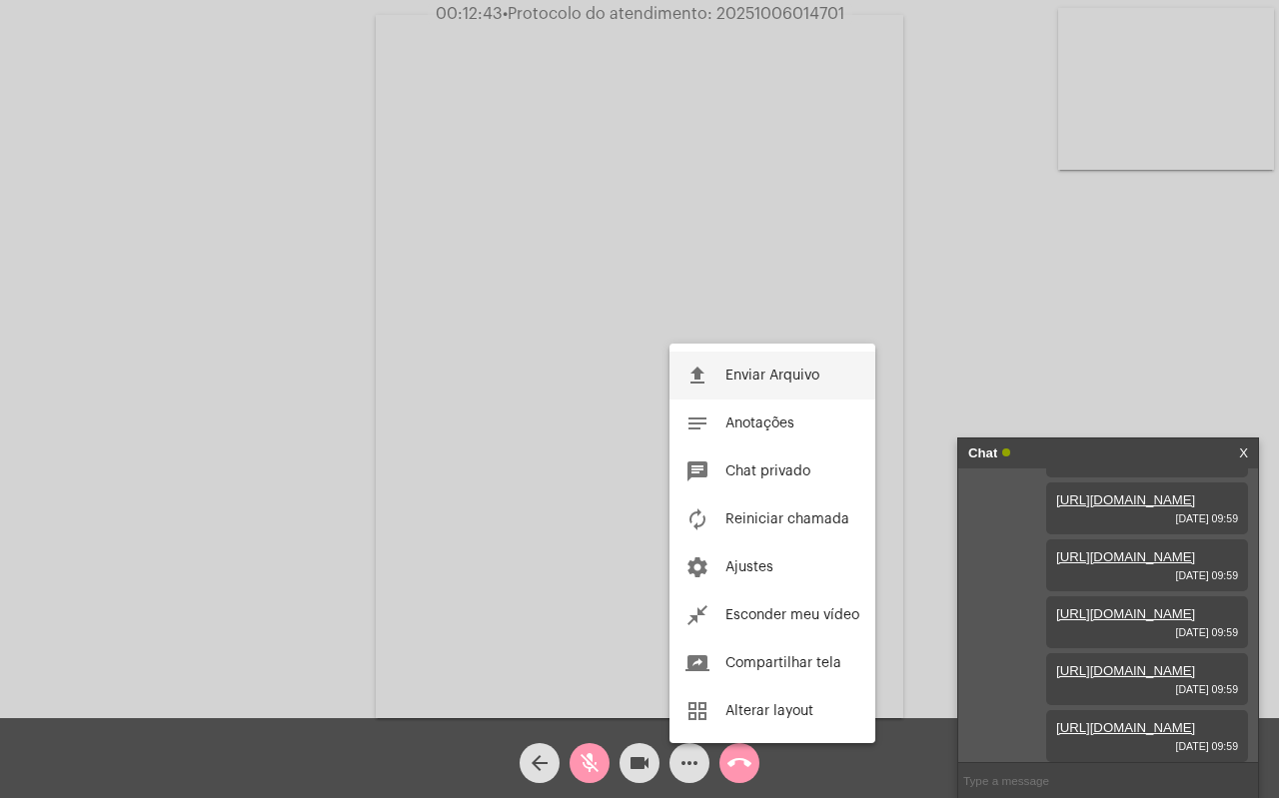
click at [765, 370] on span "Enviar Arquivo" at bounding box center [772, 376] width 94 height 14
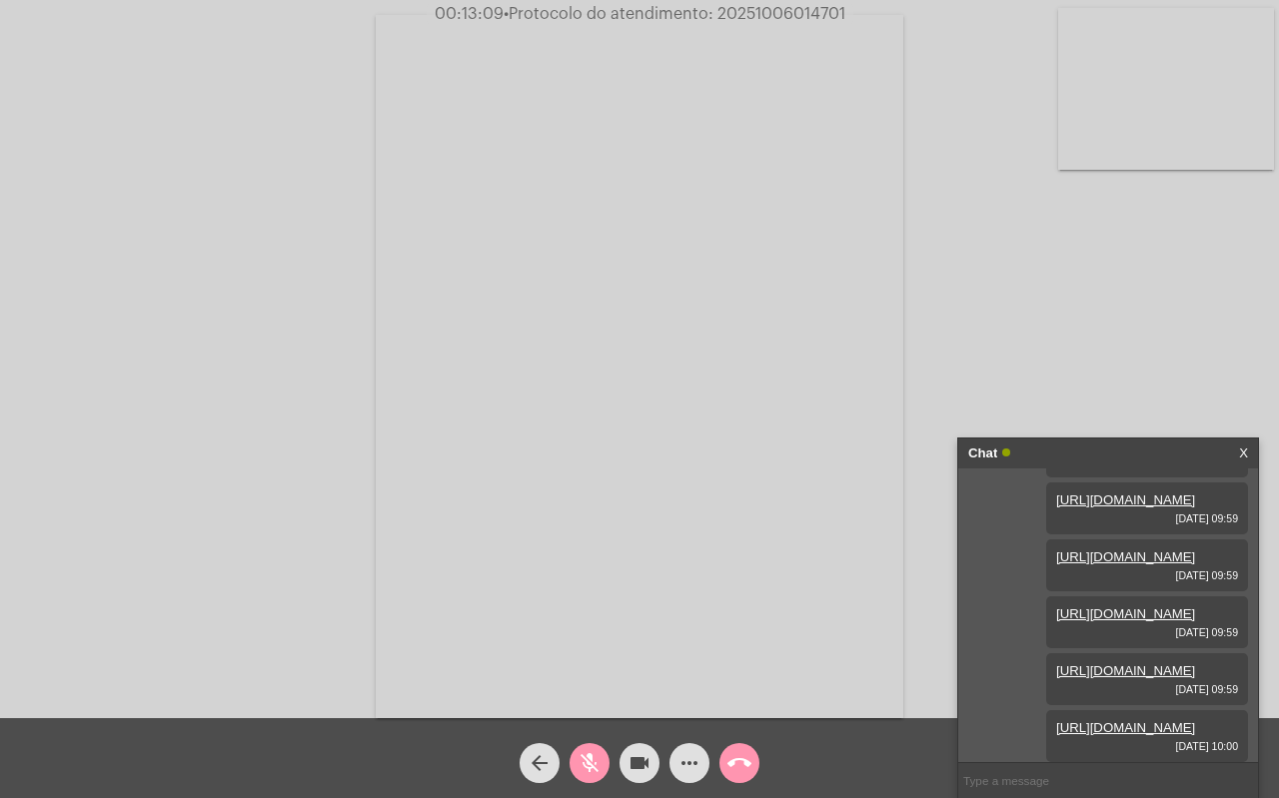
scroll to position [802, 0]
click at [588, 765] on mat-icon "mic_off" at bounding box center [590, 763] width 24 height 24
click at [928, 286] on div "Acessando Câmera e Microfone..." at bounding box center [639, 364] width 1275 height 718
click at [960, 307] on div "Acessando Câmera e Microfone..." at bounding box center [639, 364] width 1275 height 718
click at [743, 759] on mat-icon "call_end" at bounding box center [739, 763] width 24 height 24
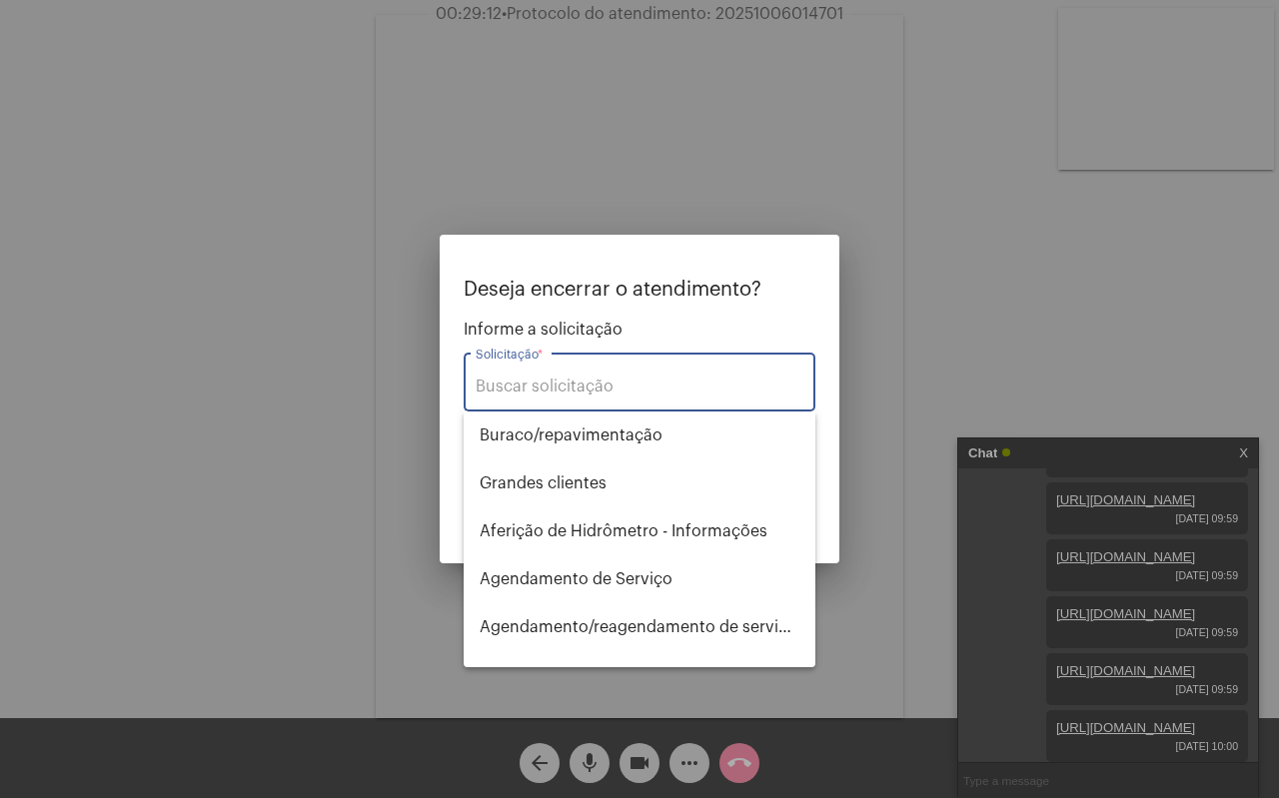
click at [584, 386] on input "Solicitação *" at bounding box center [640, 387] width 328 height 18
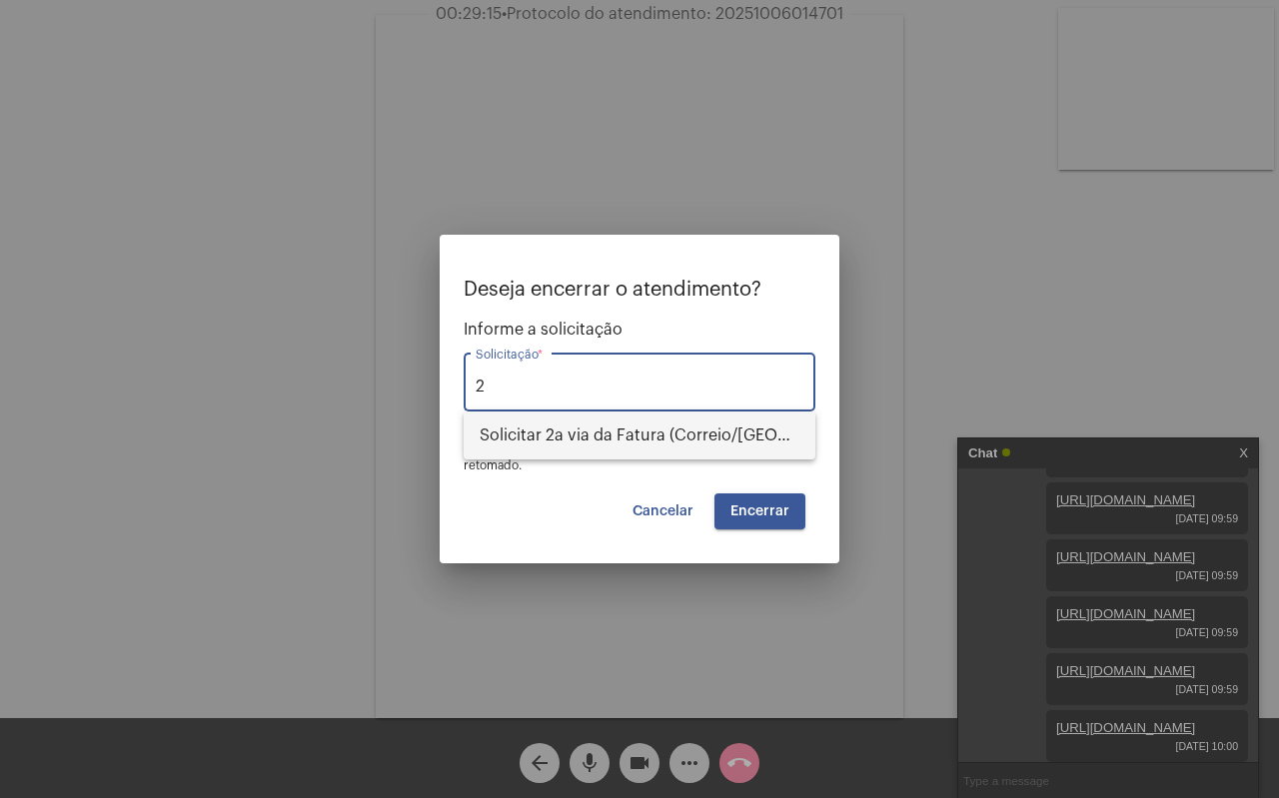
click at [581, 427] on span "Solicitar 2a via da Fatura (Correio/US/Email)" at bounding box center [640, 436] width 320 height 48
type input "Solicitar 2a via da Fatura (Correio/US/Email)"
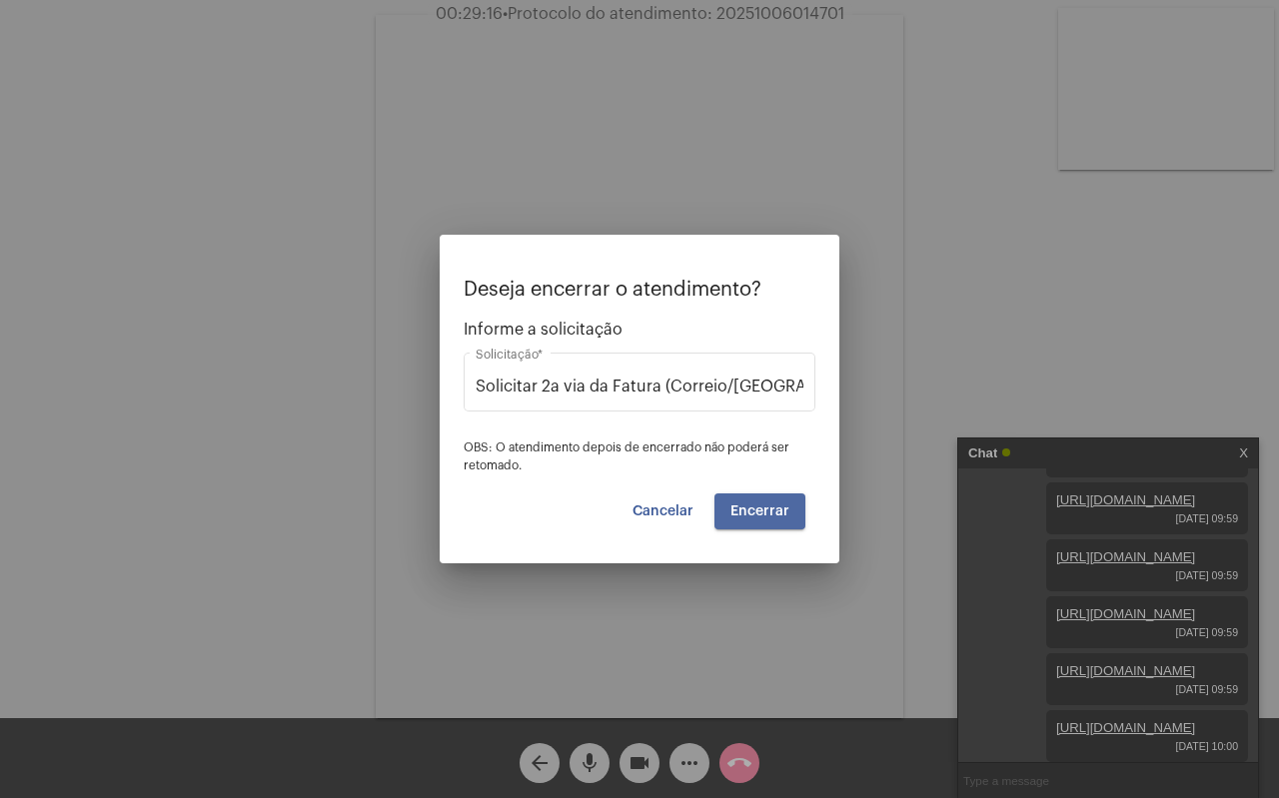
click at [758, 523] on button "Encerrar" at bounding box center [759, 512] width 91 height 36
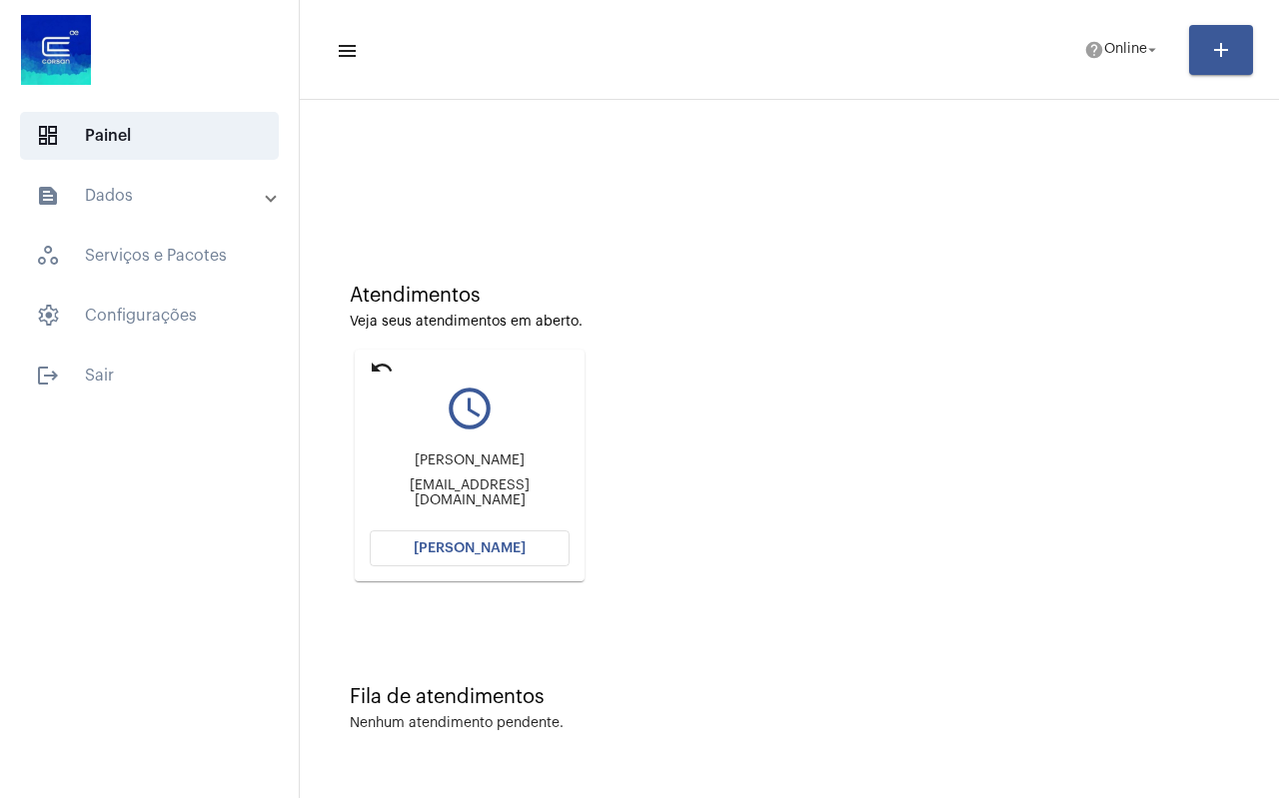
click at [372, 364] on mat-icon "undo" at bounding box center [382, 368] width 24 height 24
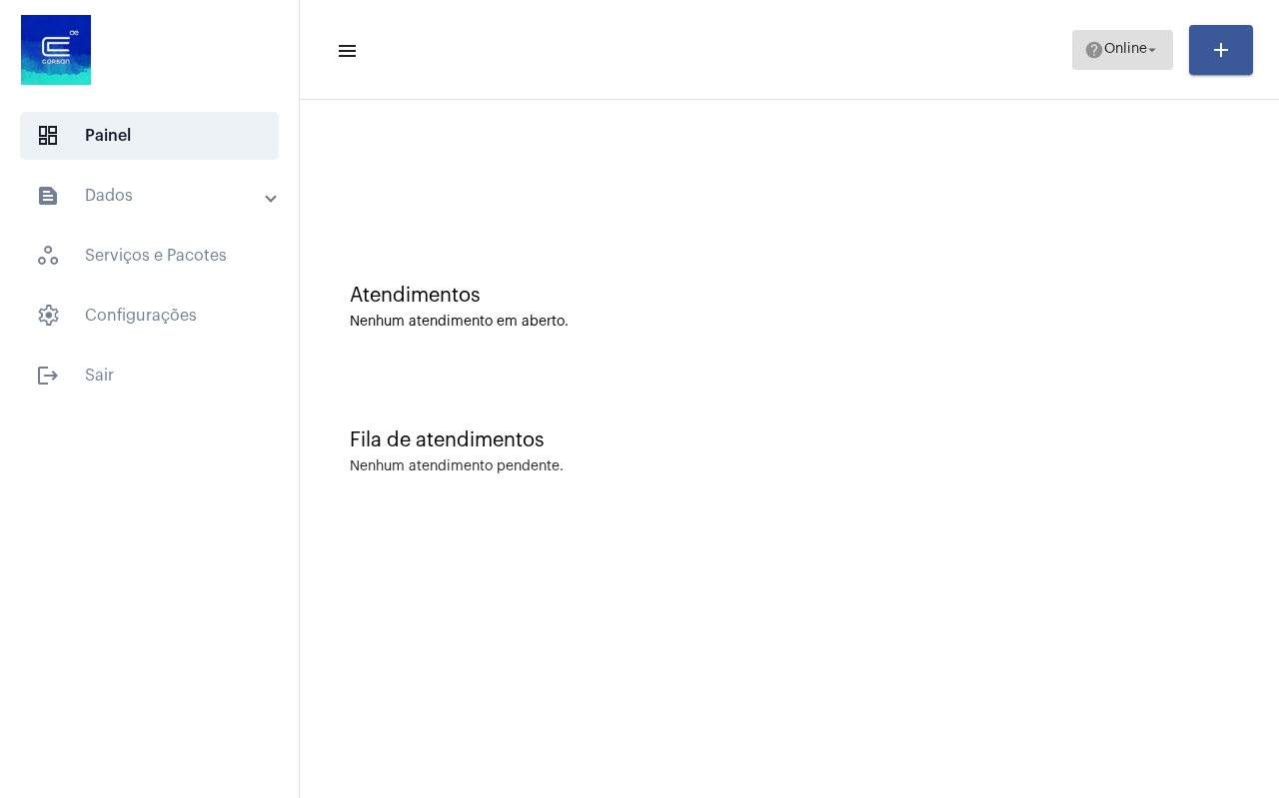
click at [1106, 63] on span "help Online arrow_drop_down" at bounding box center [1122, 49] width 77 height 36
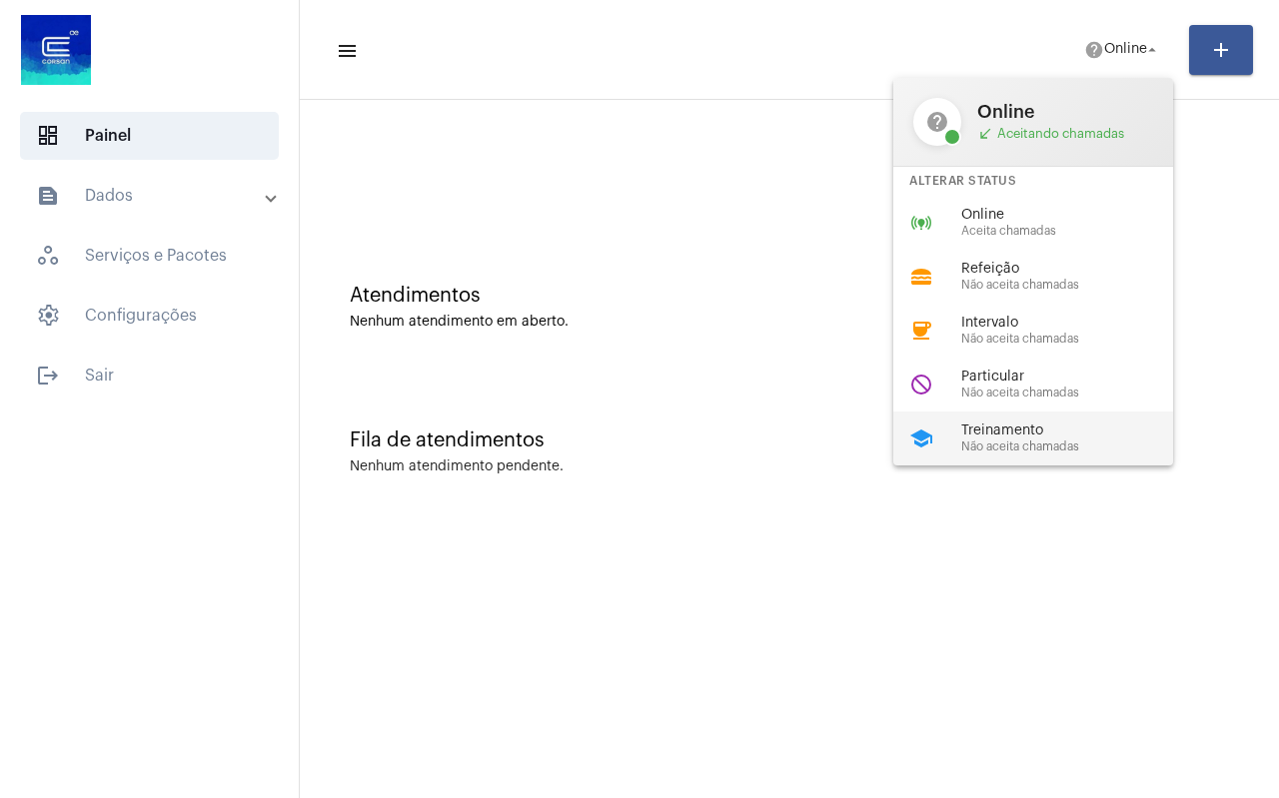
click at [1030, 449] on span "Não aceita chamadas" at bounding box center [1075, 447] width 228 height 13
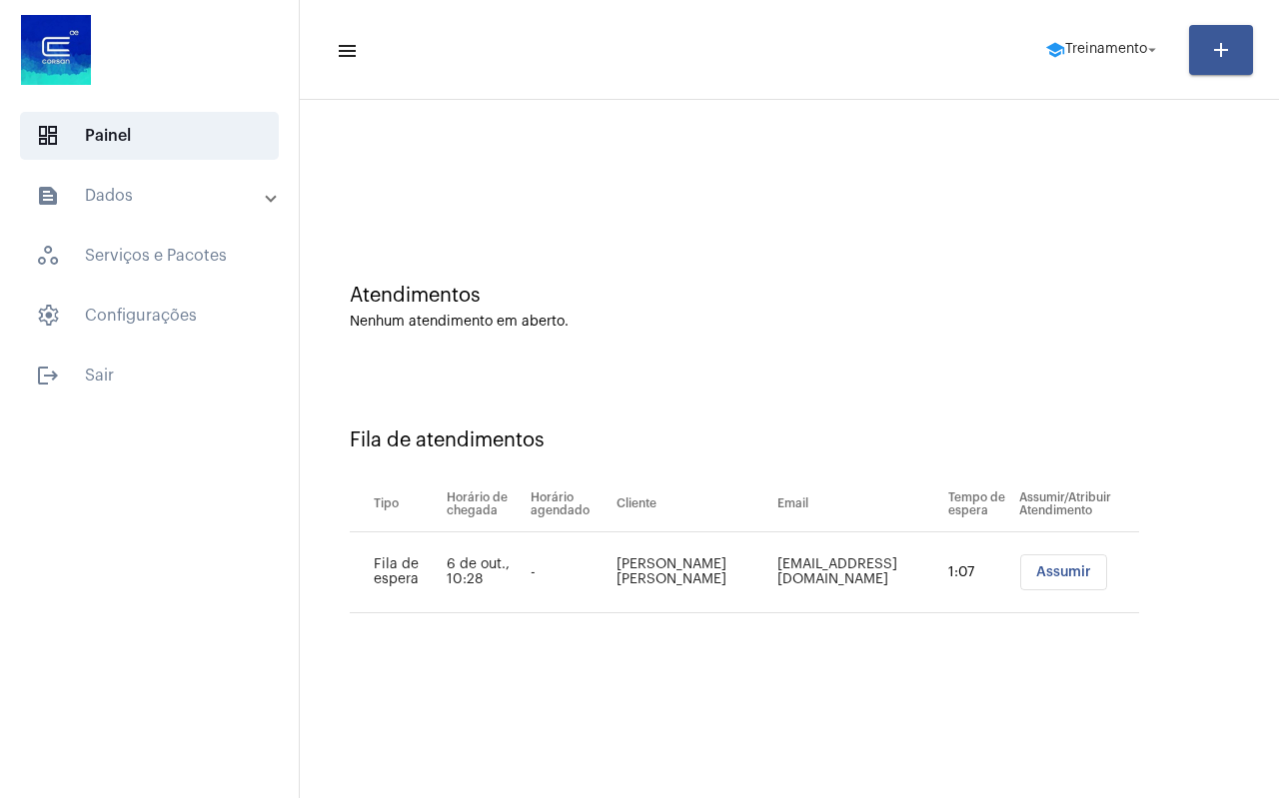
click at [1043, 561] on button "Assumir" at bounding box center [1063, 573] width 87 height 36
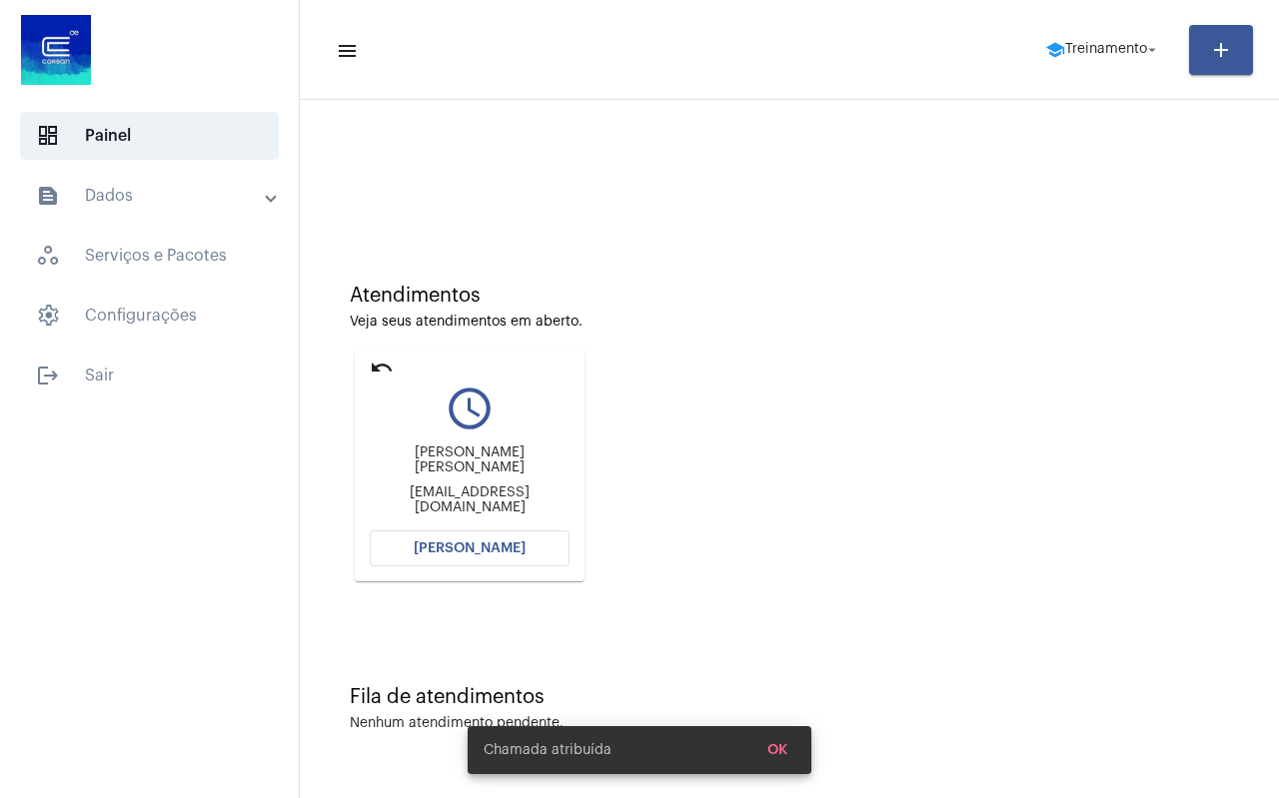
click at [479, 556] on button "[PERSON_NAME]" at bounding box center [470, 549] width 200 height 36
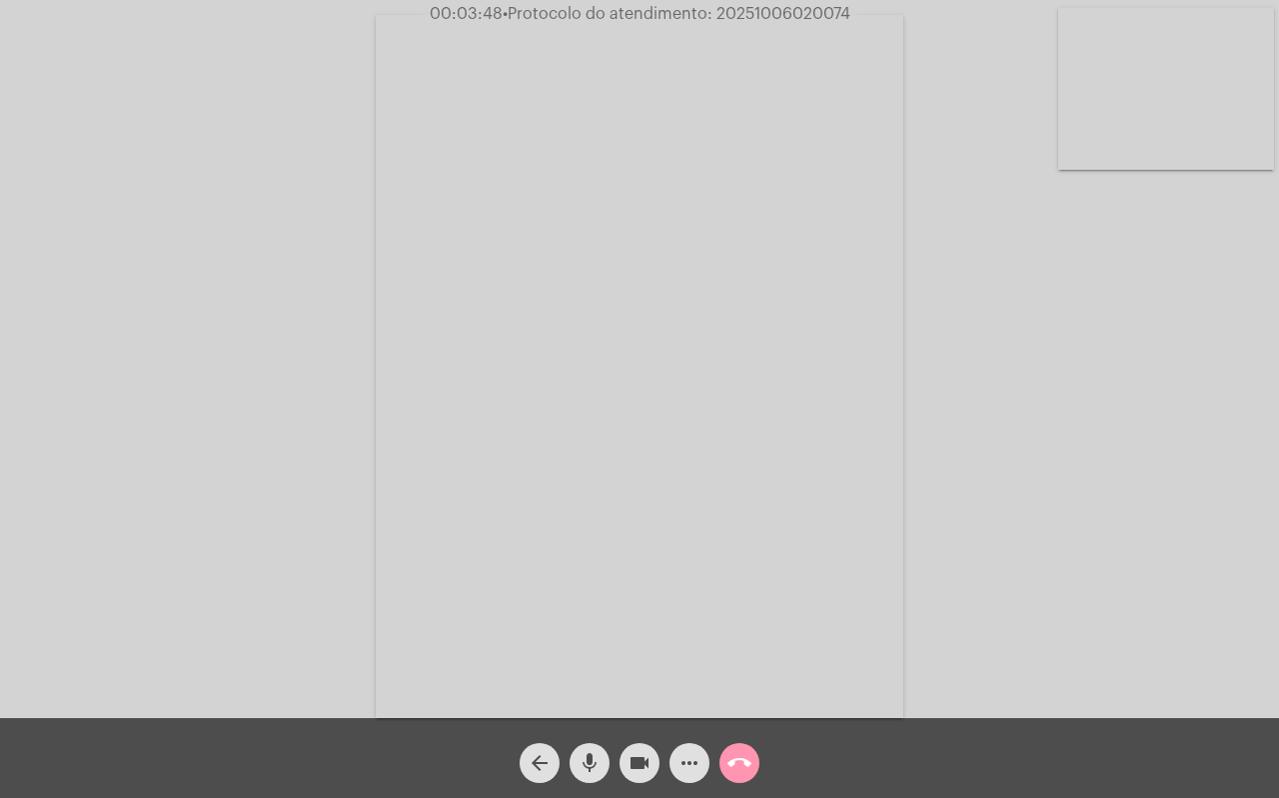
click at [586, 759] on mat-icon "mic" at bounding box center [590, 763] width 24 height 24
click at [641, 760] on mat-icon "videocam" at bounding box center [640, 763] width 24 height 24
click at [595, 761] on mat-icon "mic_off" at bounding box center [590, 763] width 24 height 24
click at [595, 761] on mat-icon "mic" at bounding box center [590, 763] width 24 height 24
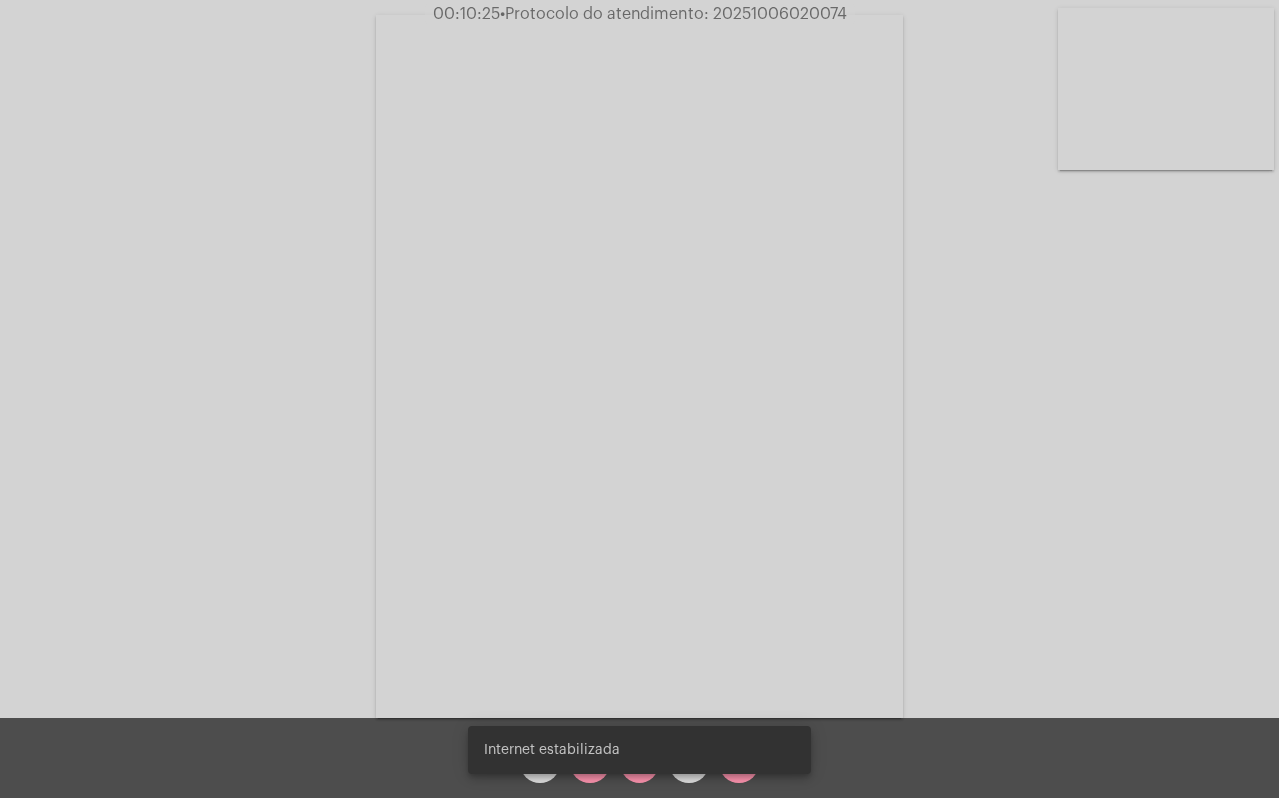
click at [584, 782] on div "Internet estabilizada" at bounding box center [640, 750] width 392 height 96
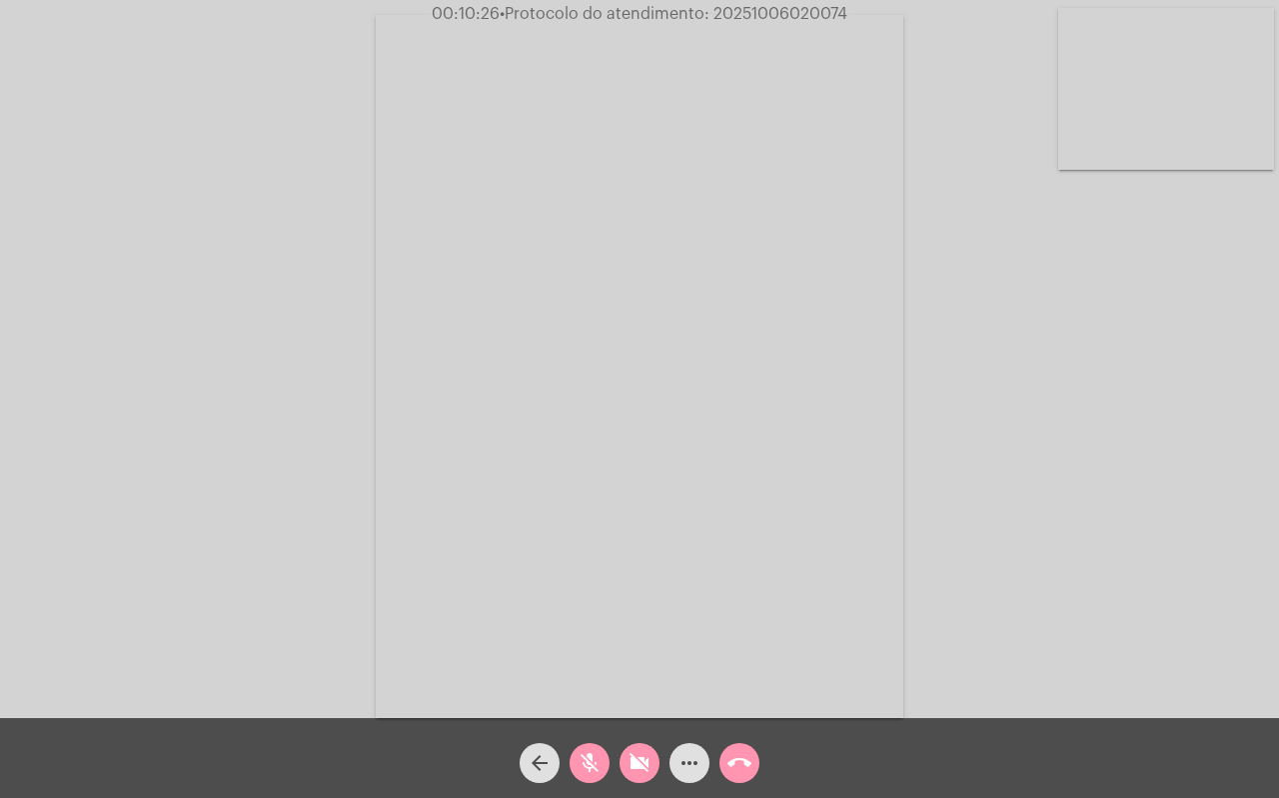
click at [590, 766] on mat-icon "mic_off" at bounding box center [590, 763] width 24 height 24
click at [643, 771] on mat-icon "videocam_off" at bounding box center [640, 763] width 24 height 24
click at [689, 755] on mat-icon "more_horiz" at bounding box center [689, 763] width 24 height 24
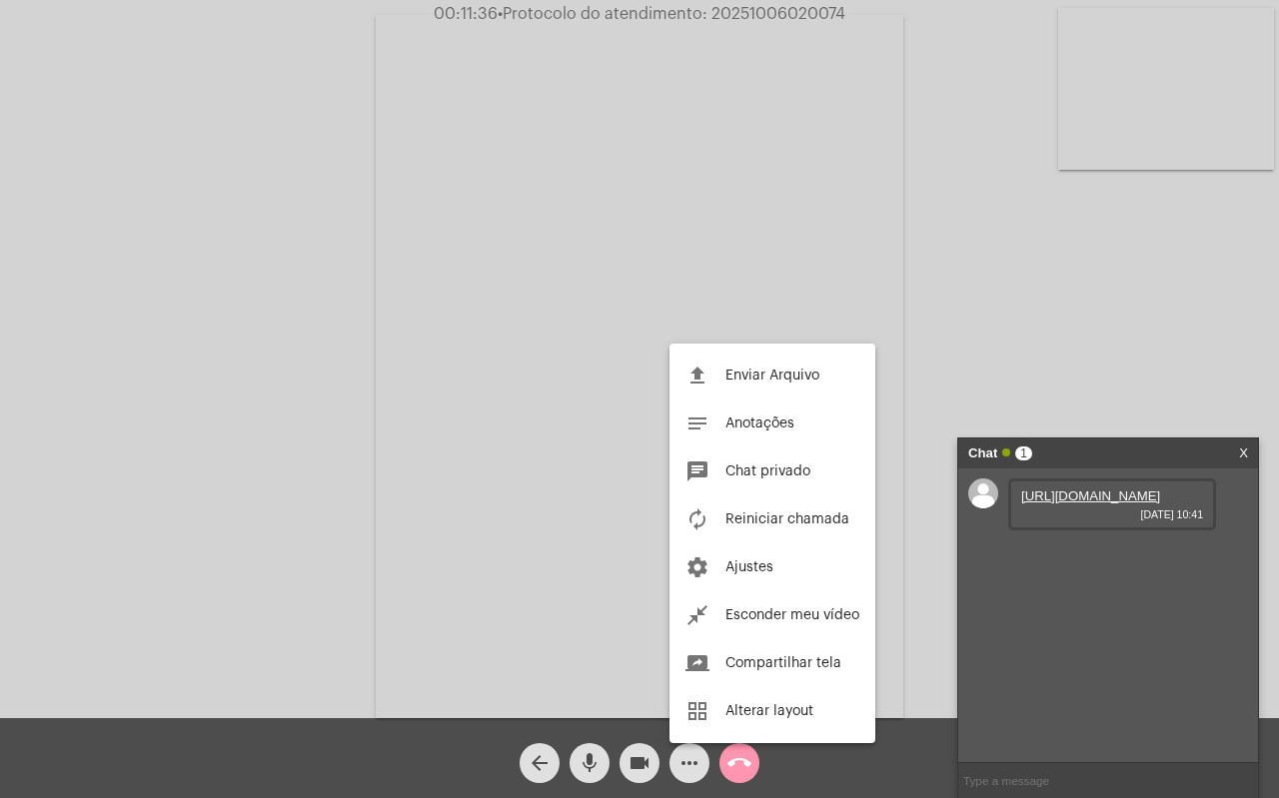
click at [1083, 528] on div at bounding box center [639, 399] width 1279 height 798
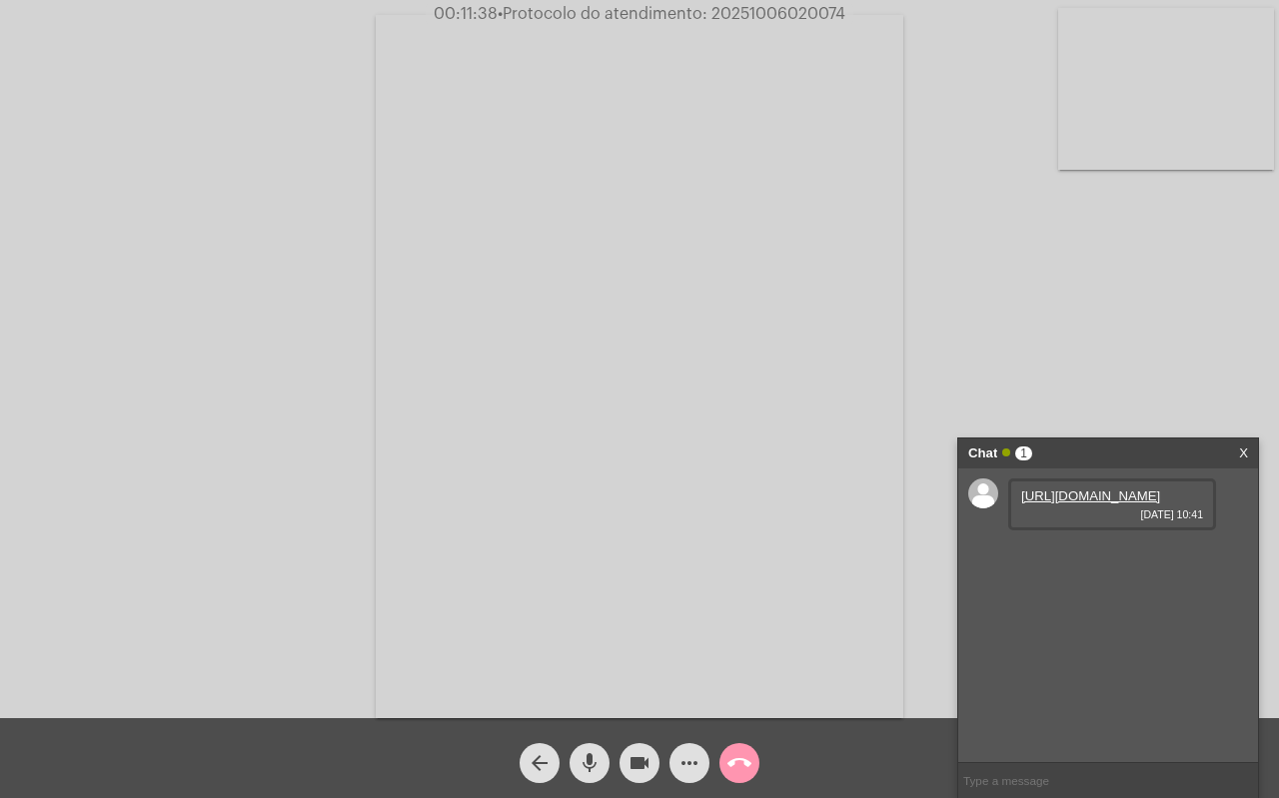
click at [1051, 502] on link "https://neft-transfer-bucket.s3.amazonaws.com/temp-8aa23e4e-af85-f021-4efa-6991…" at bounding box center [1090, 496] width 139 height 15
click at [594, 768] on mat-icon "mic" at bounding box center [590, 763] width 24 height 24
click at [635, 764] on mat-icon "videocam" at bounding box center [640, 763] width 24 height 24
click at [601, 765] on mat-icon "mic_off" at bounding box center [590, 763] width 24 height 24
click at [628, 762] on mat-icon "videocam_off" at bounding box center [640, 763] width 24 height 24
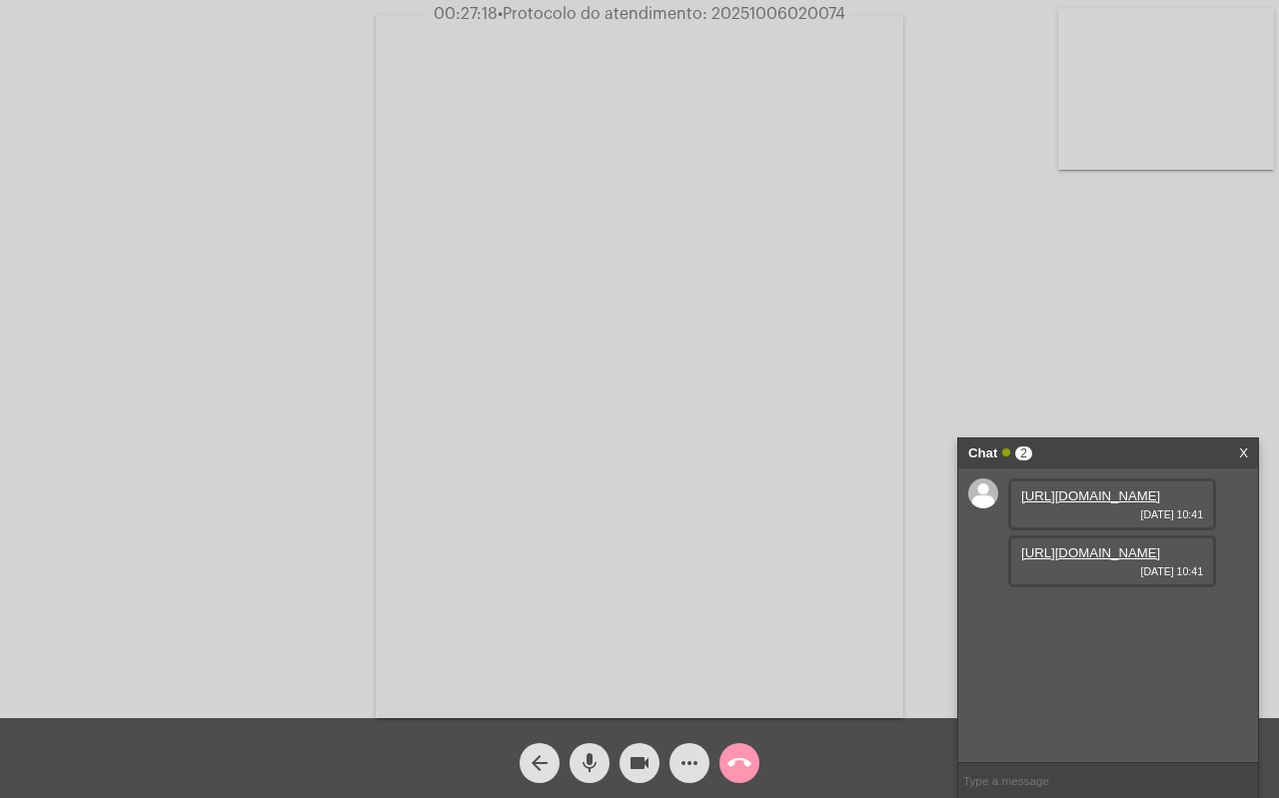
click at [681, 768] on mat-icon "more_horiz" at bounding box center [689, 763] width 24 height 24
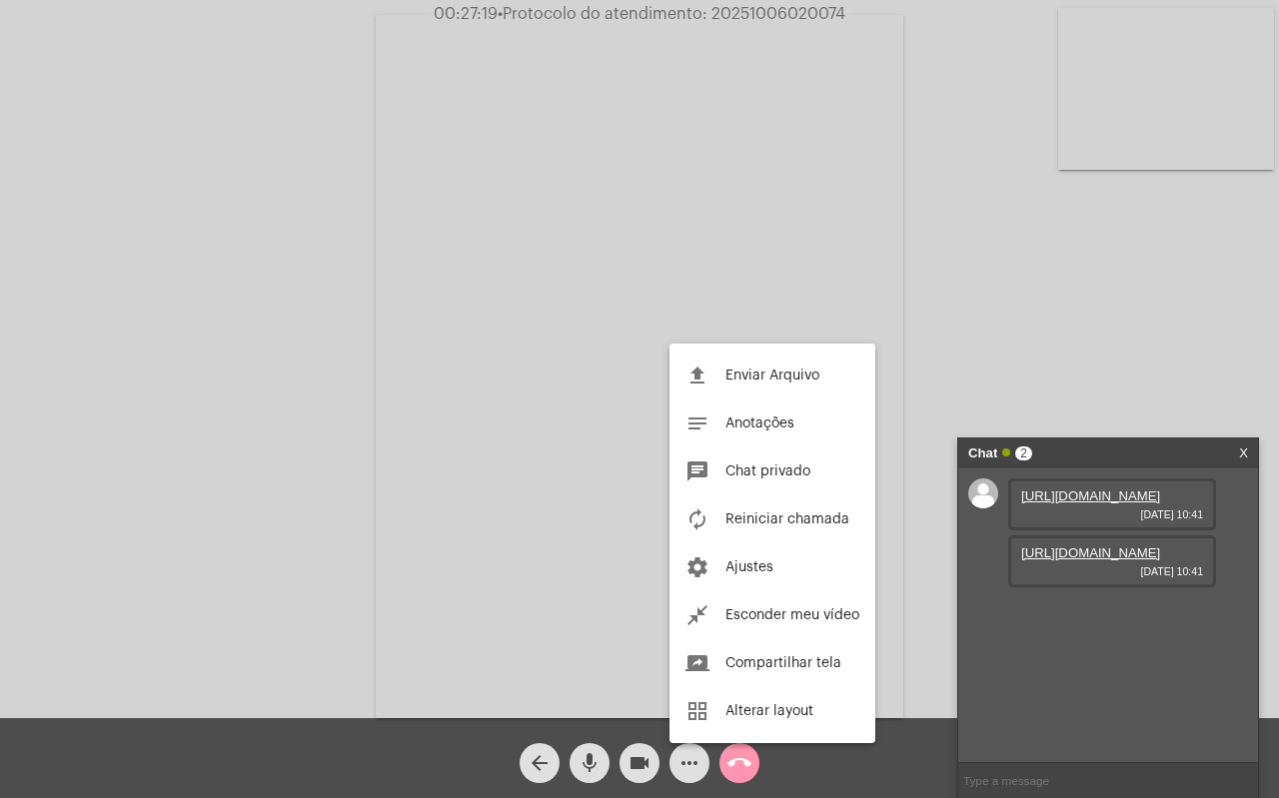
click at [785, 379] on span "Enviar Arquivo" at bounding box center [772, 376] width 94 height 14
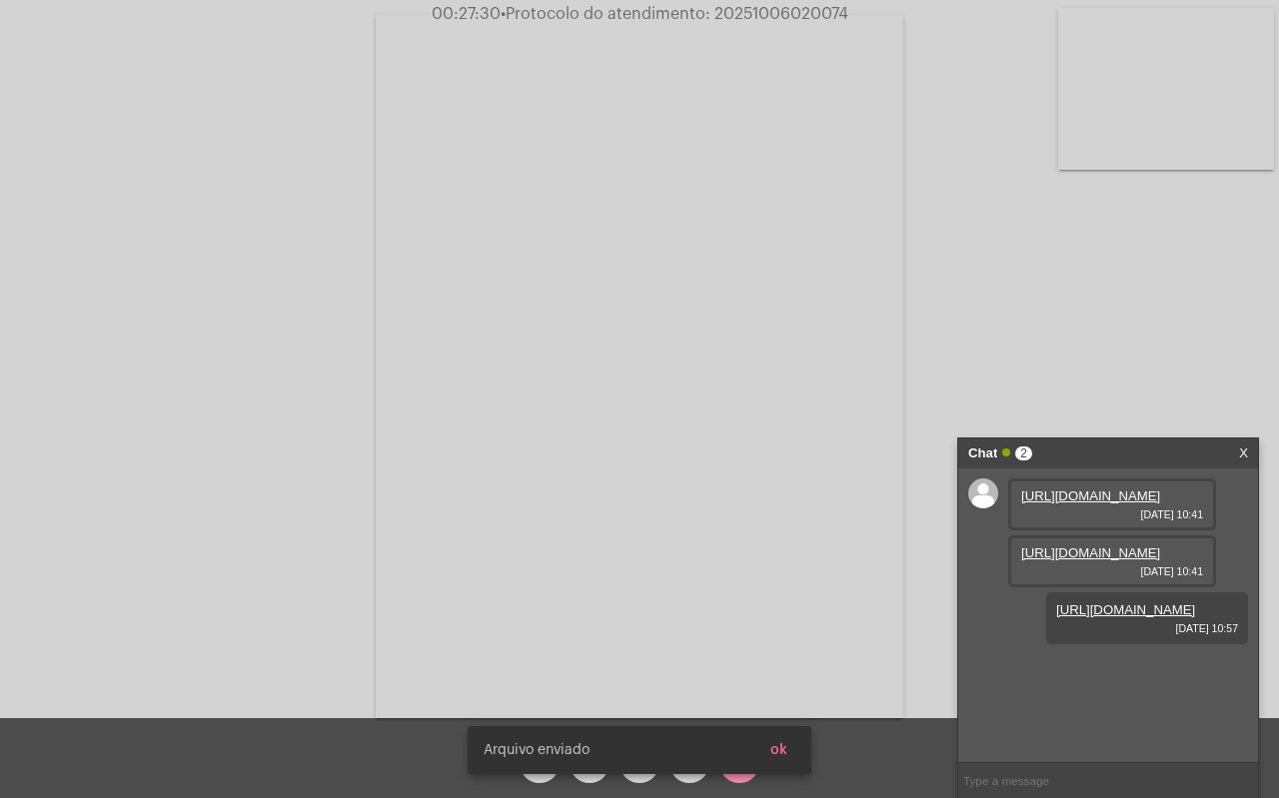
scroll to position [17, 0]
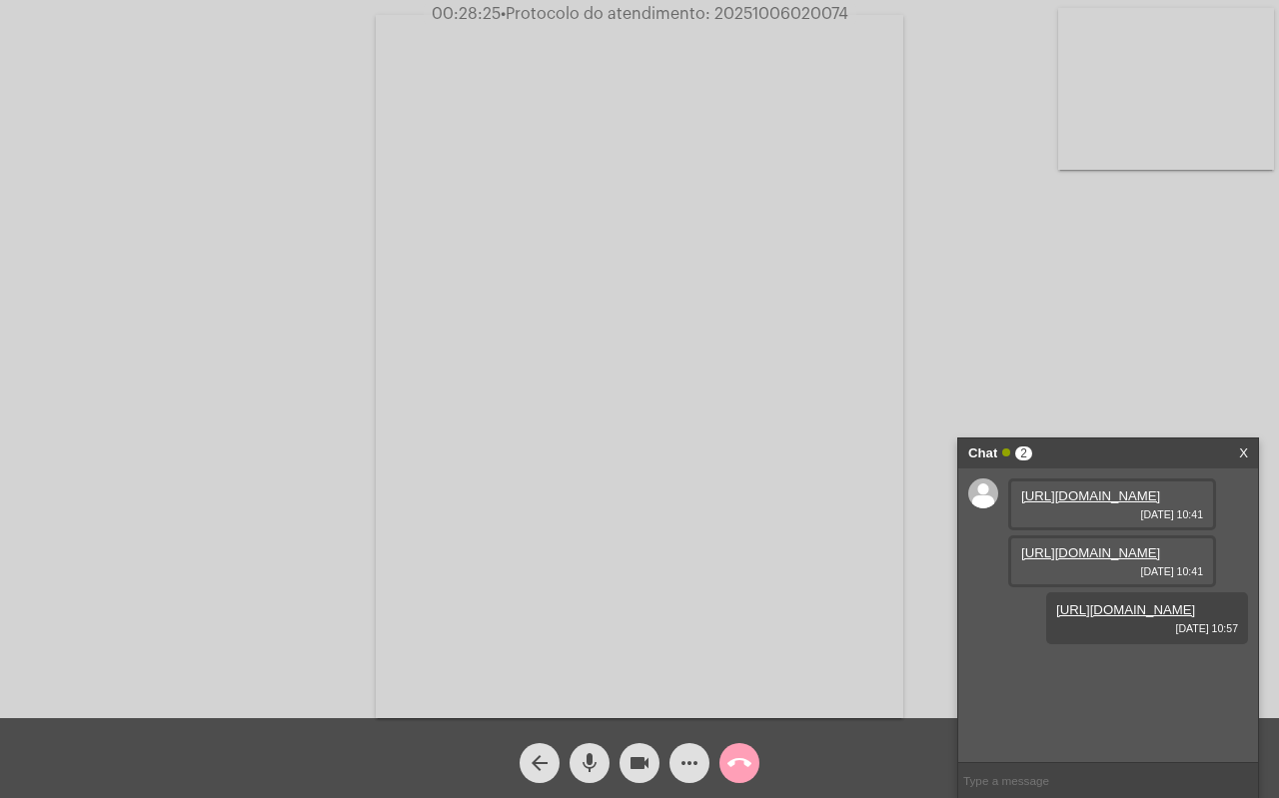
click at [739, 756] on mat-icon "call_end" at bounding box center [739, 763] width 24 height 24
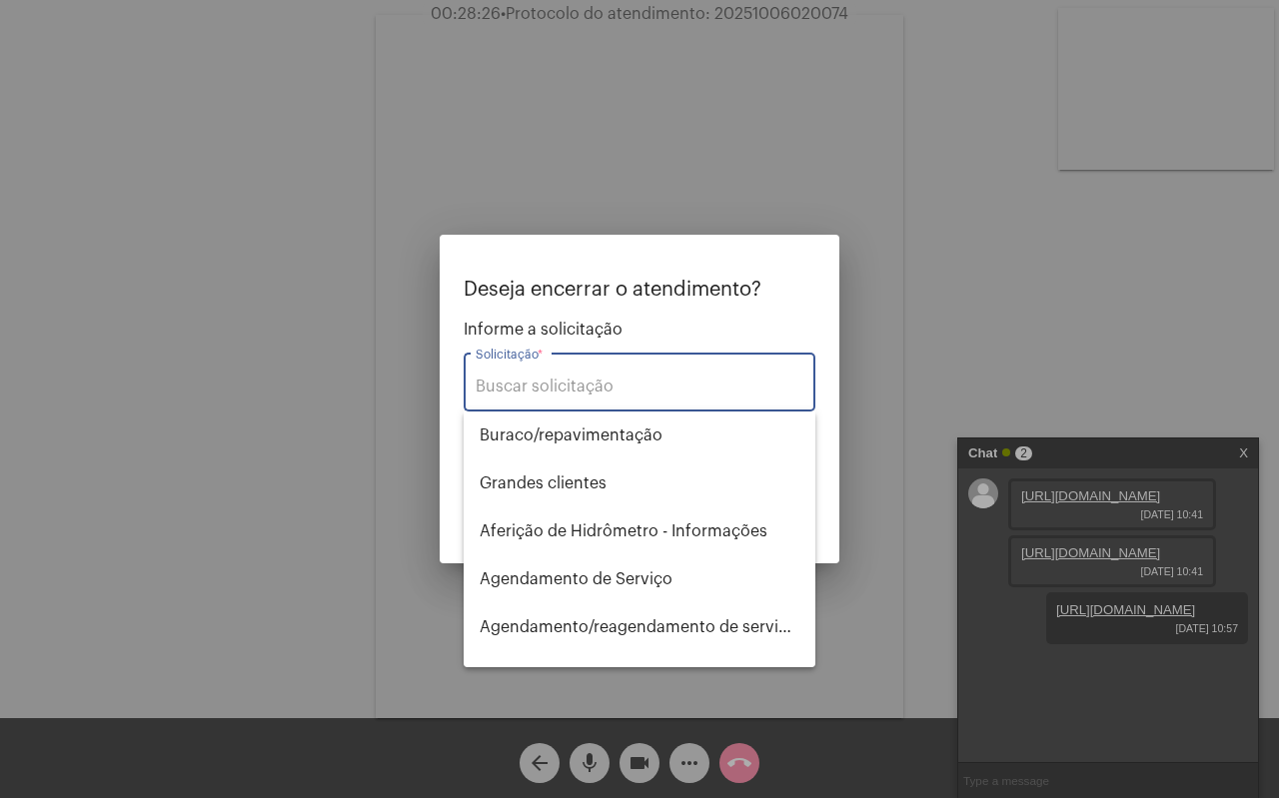
click at [596, 395] on input "Solicitação *" at bounding box center [640, 387] width 328 height 18
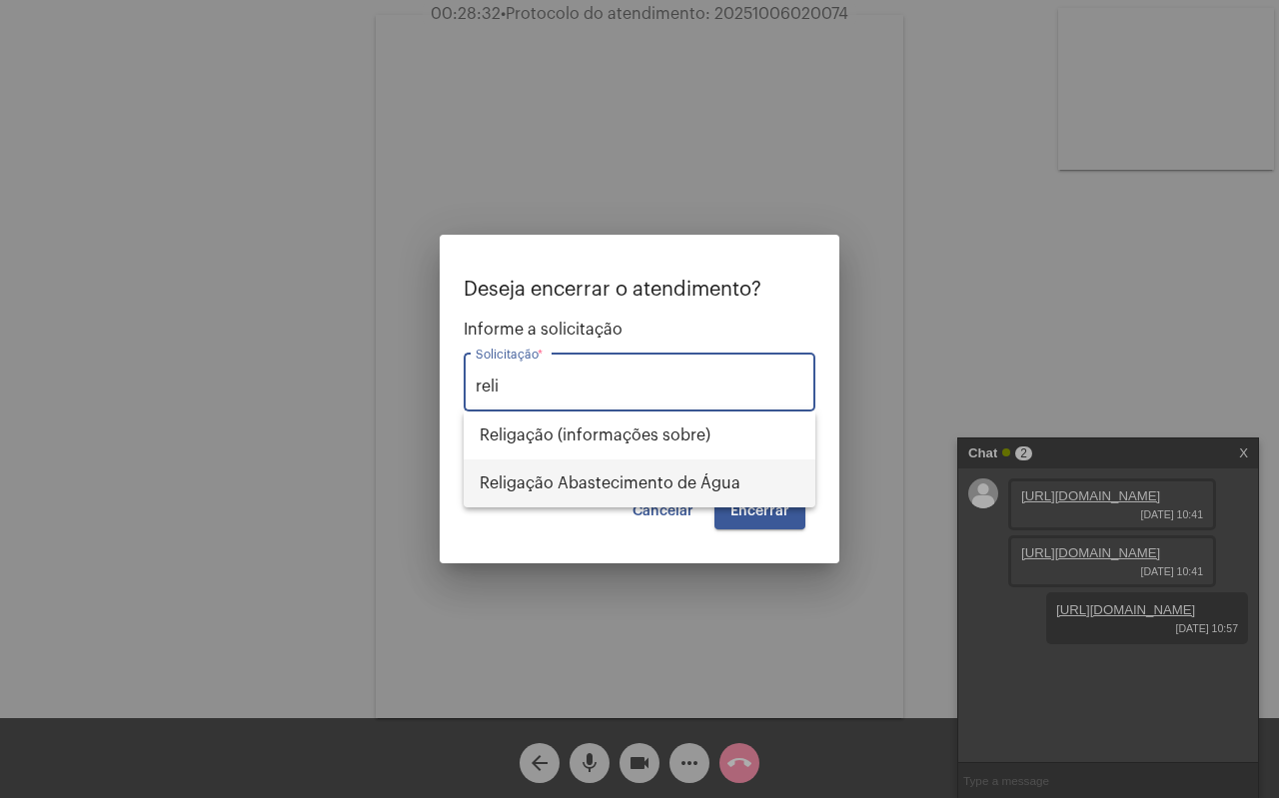
drag, startPoint x: 607, startPoint y: 475, endPoint x: 702, endPoint y: 509, distance: 101.8
click at [607, 476] on span "Religação Abastecimento de Água" at bounding box center [640, 484] width 320 height 48
type input "Religação Abastecimento de Água"
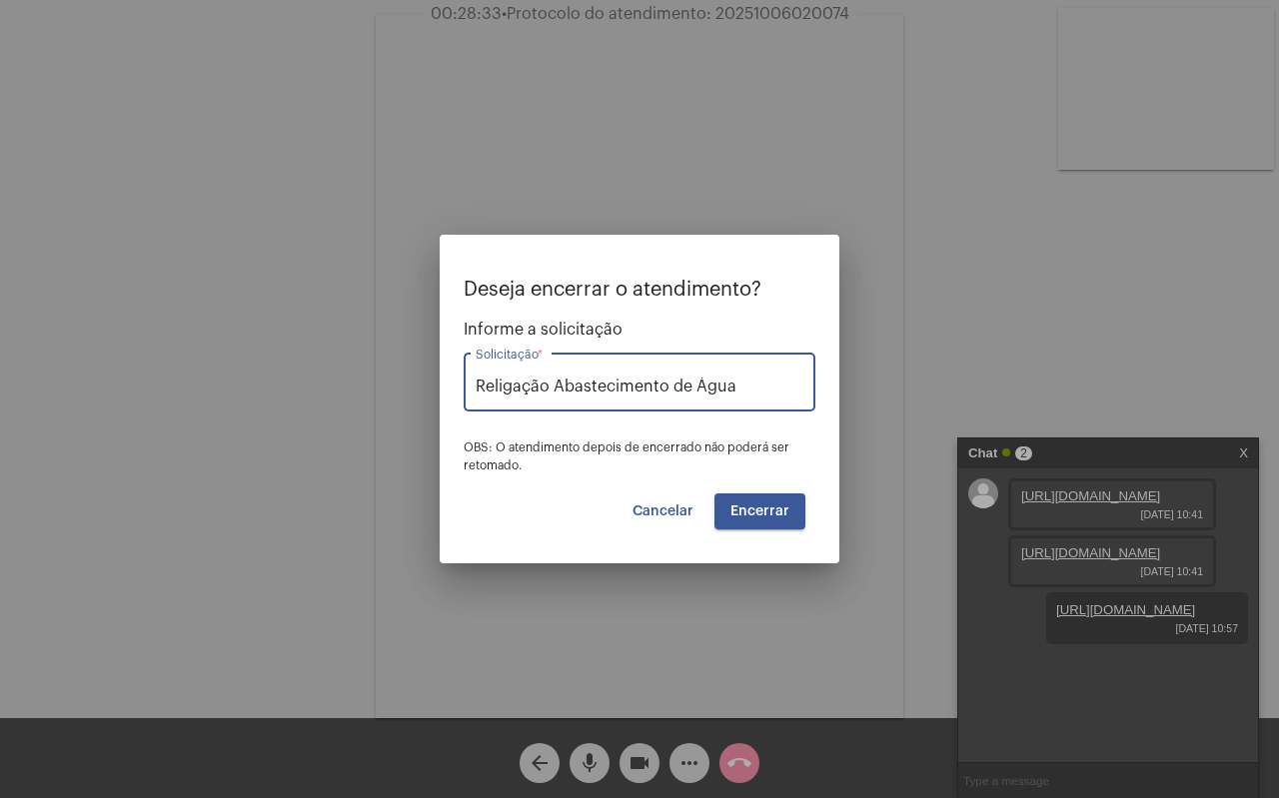
click at [761, 516] on span "Encerrar" at bounding box center [759, 512] width 59 height 14
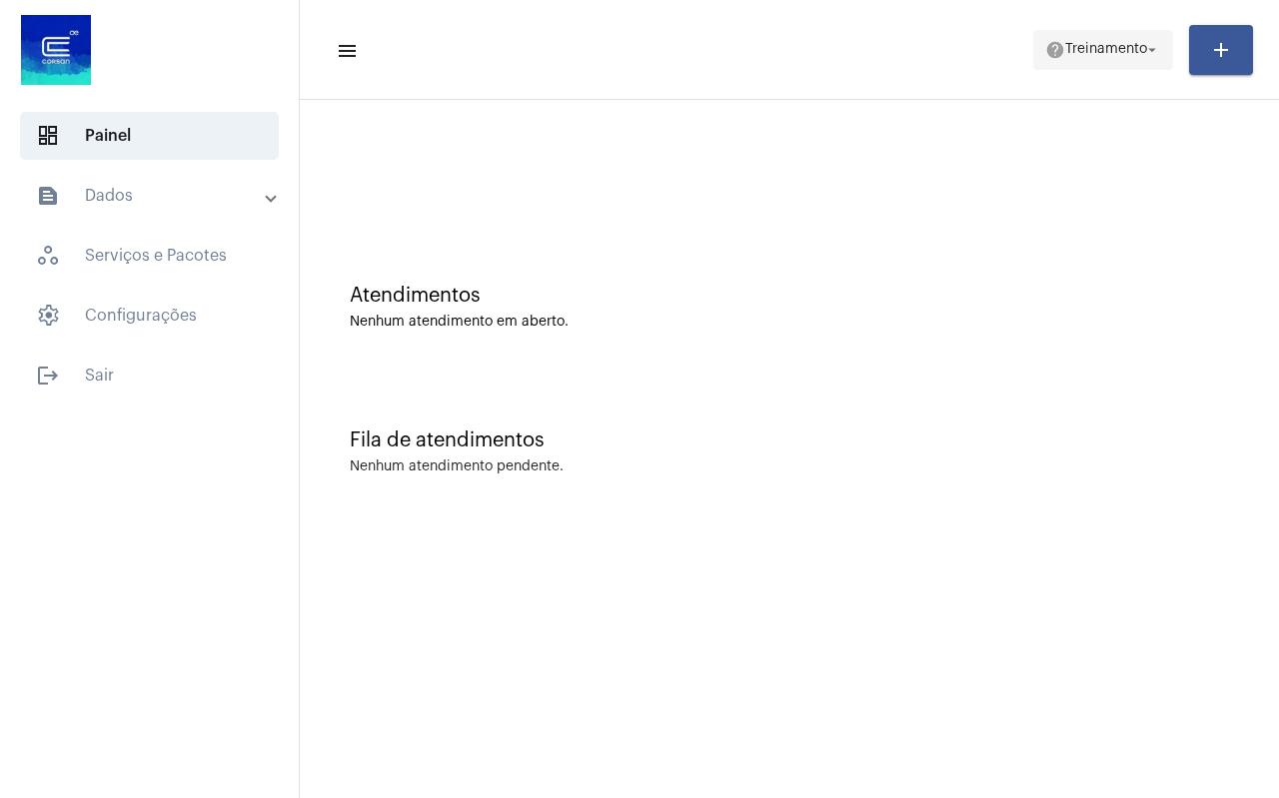
click at [1114, 47] on span "Treinamento" at bounding box center [1106, 50] width 82 height 14
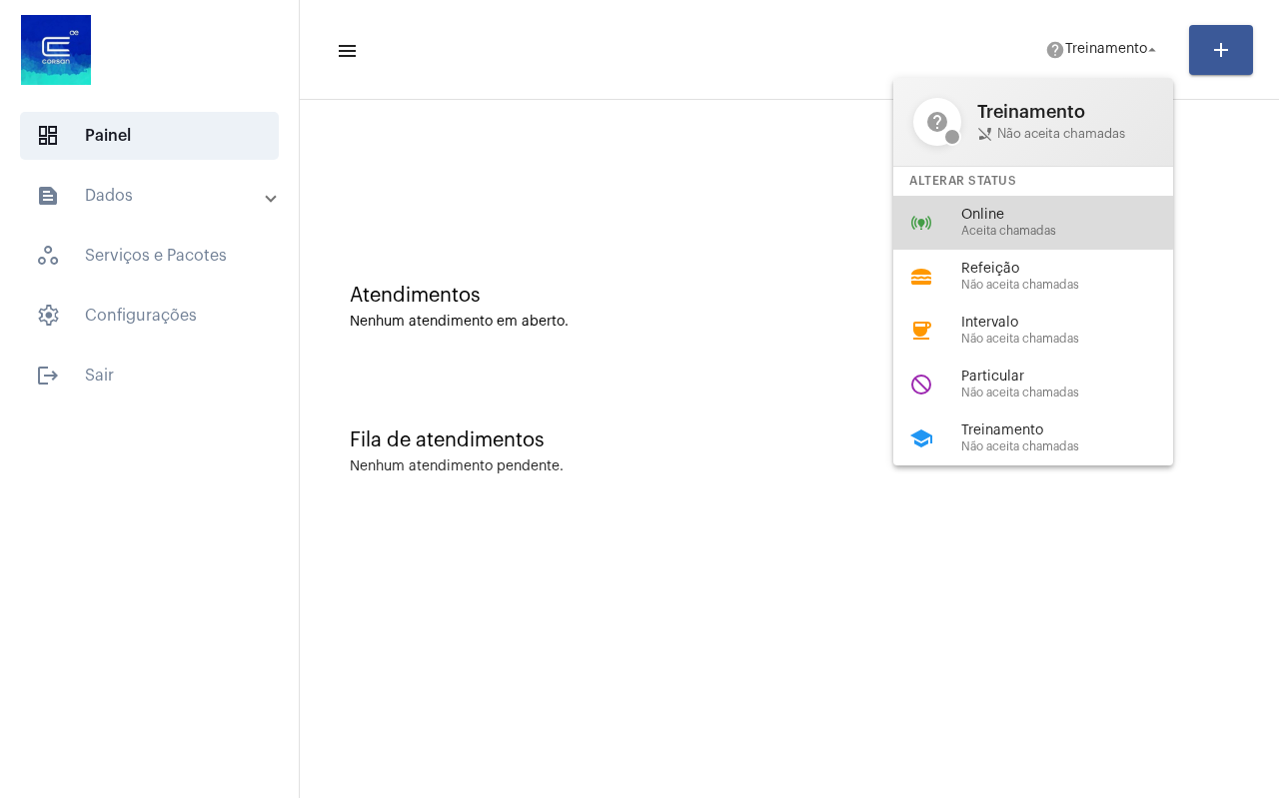
click at [1027, 211] on span "Online" at bounding box center [1075, 215] width 228 height 15
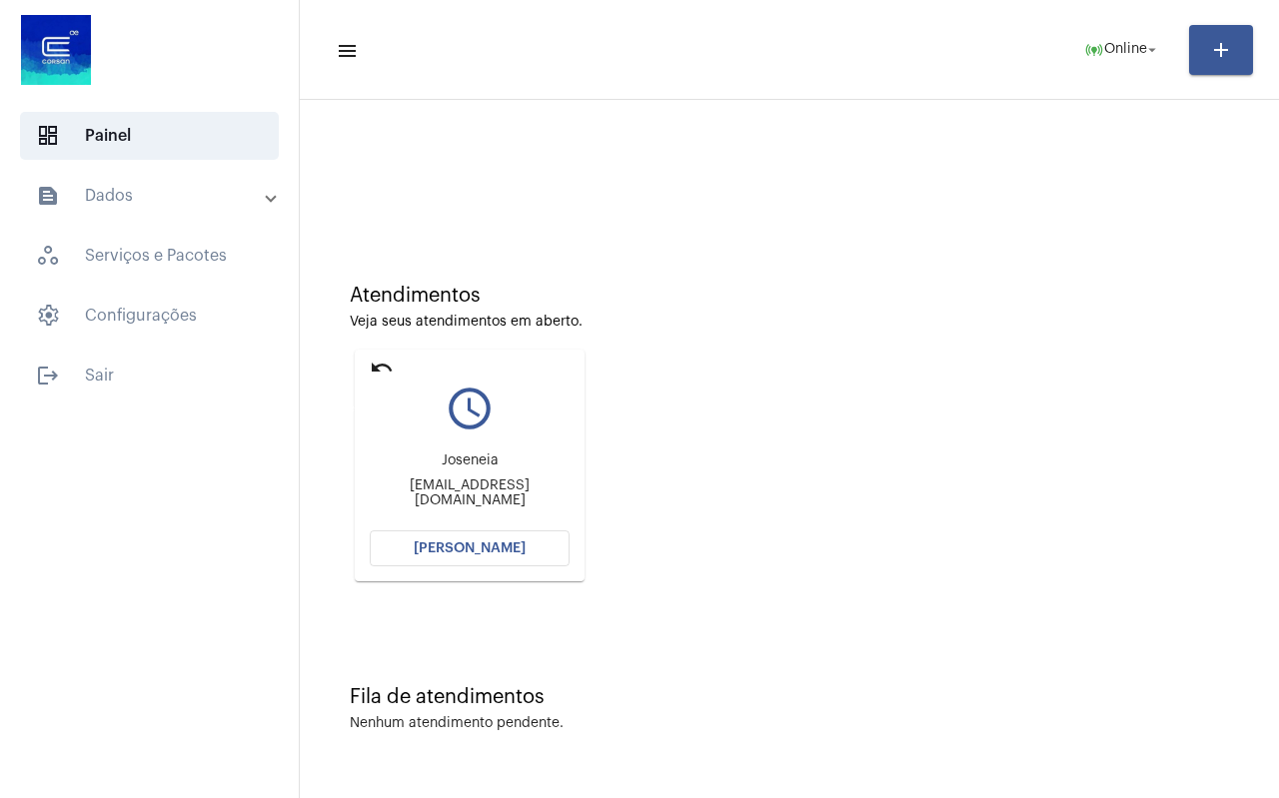
click at [386, 370] on mat-icon "undo" at bounding box center [382, 368] width 24 height 24
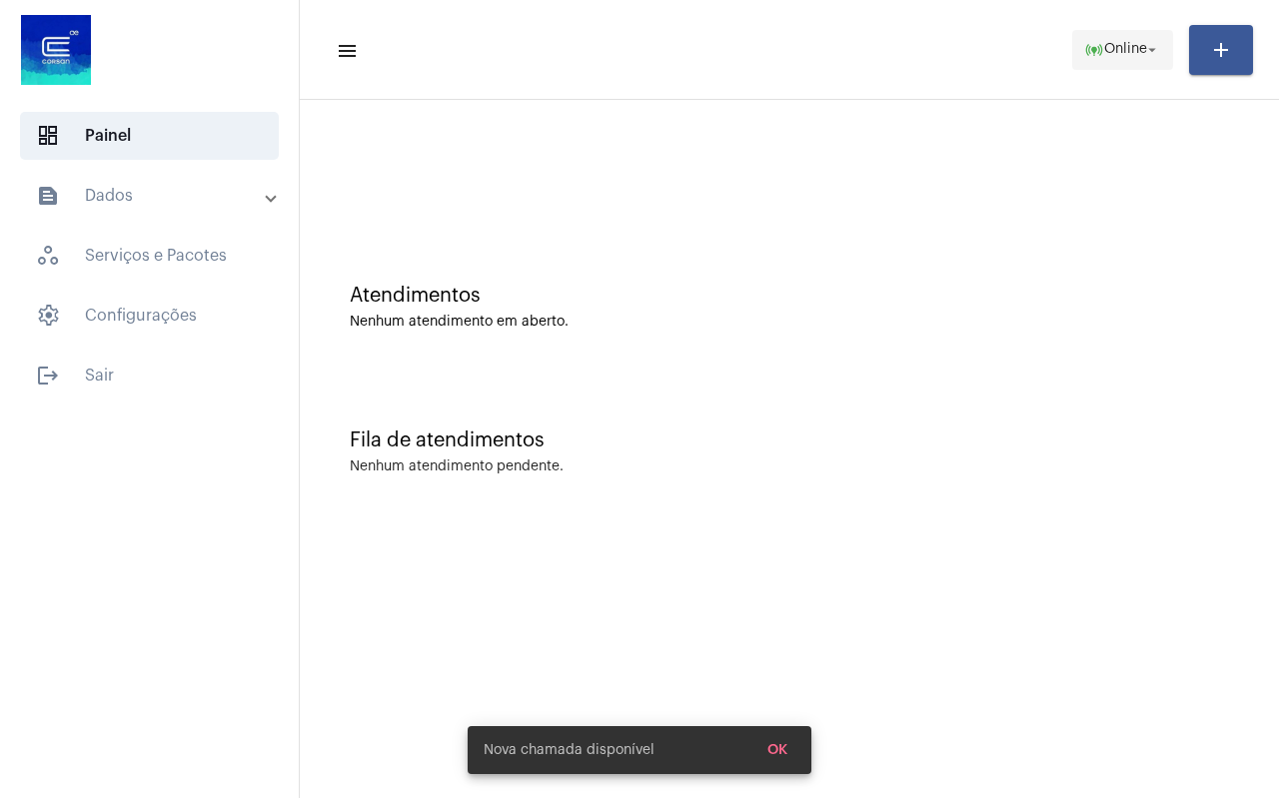
click at [1120, 41] on span "online_prediction Online arrow_drop_down" at bounding box center [1122, 49] width 77 height 36
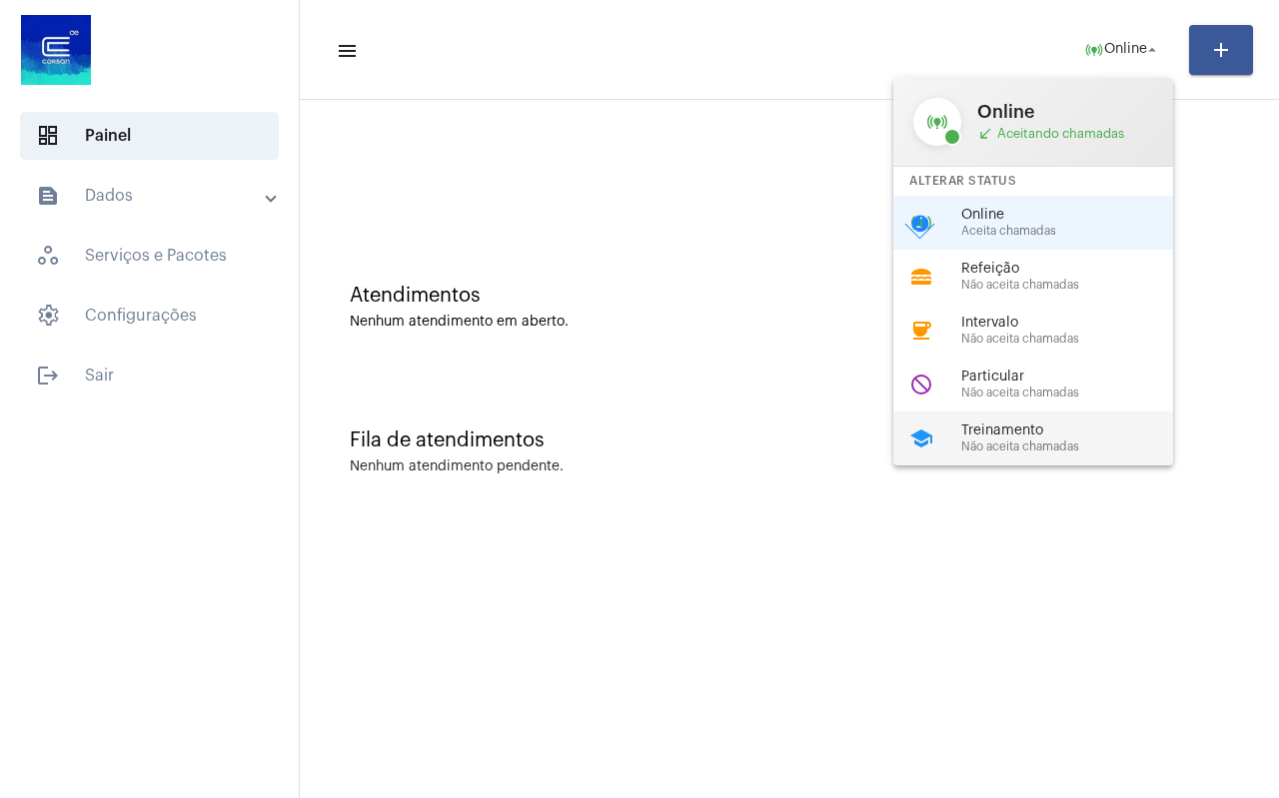
click at [1005, 428] on span "Treinamento" at bounding box center [1075, 431] width 228 height 15
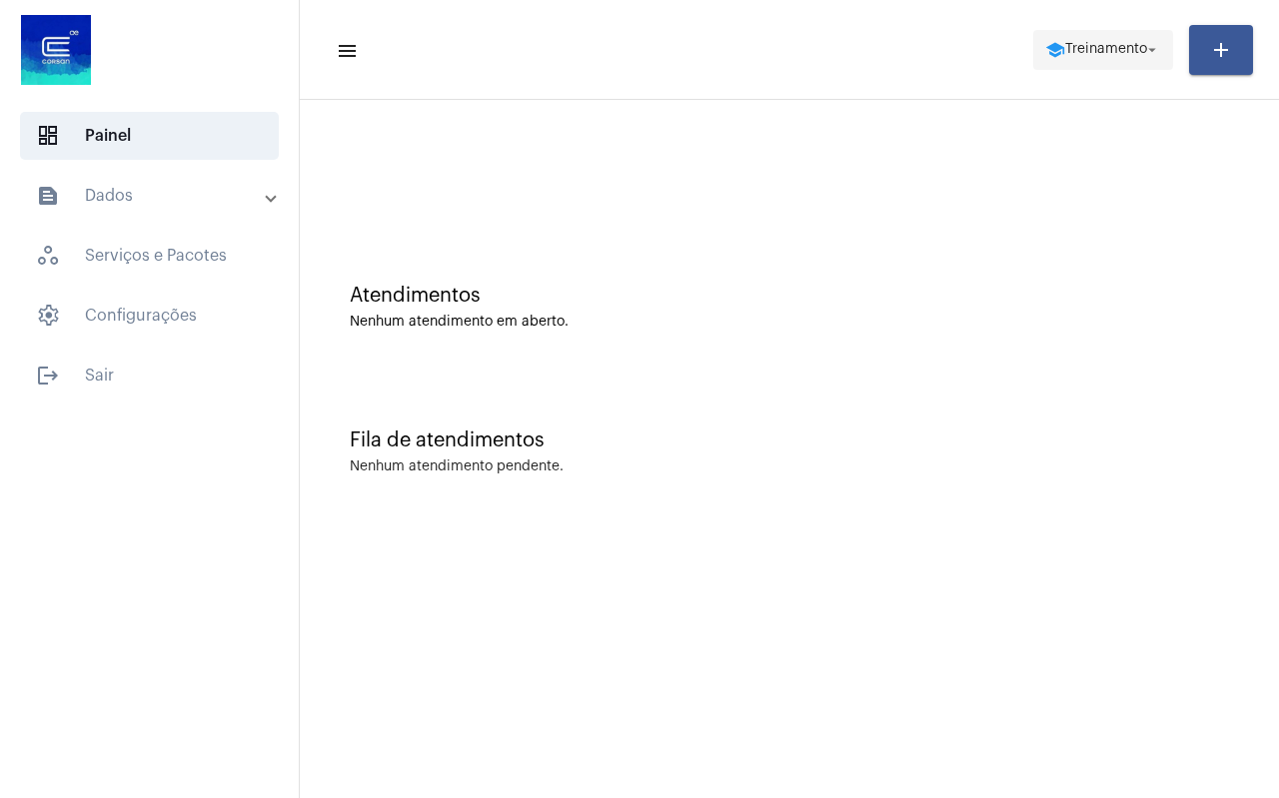
click at [1117, 55] on span "Treinamento" at bounding box center [1106, 50] width 82 height 14
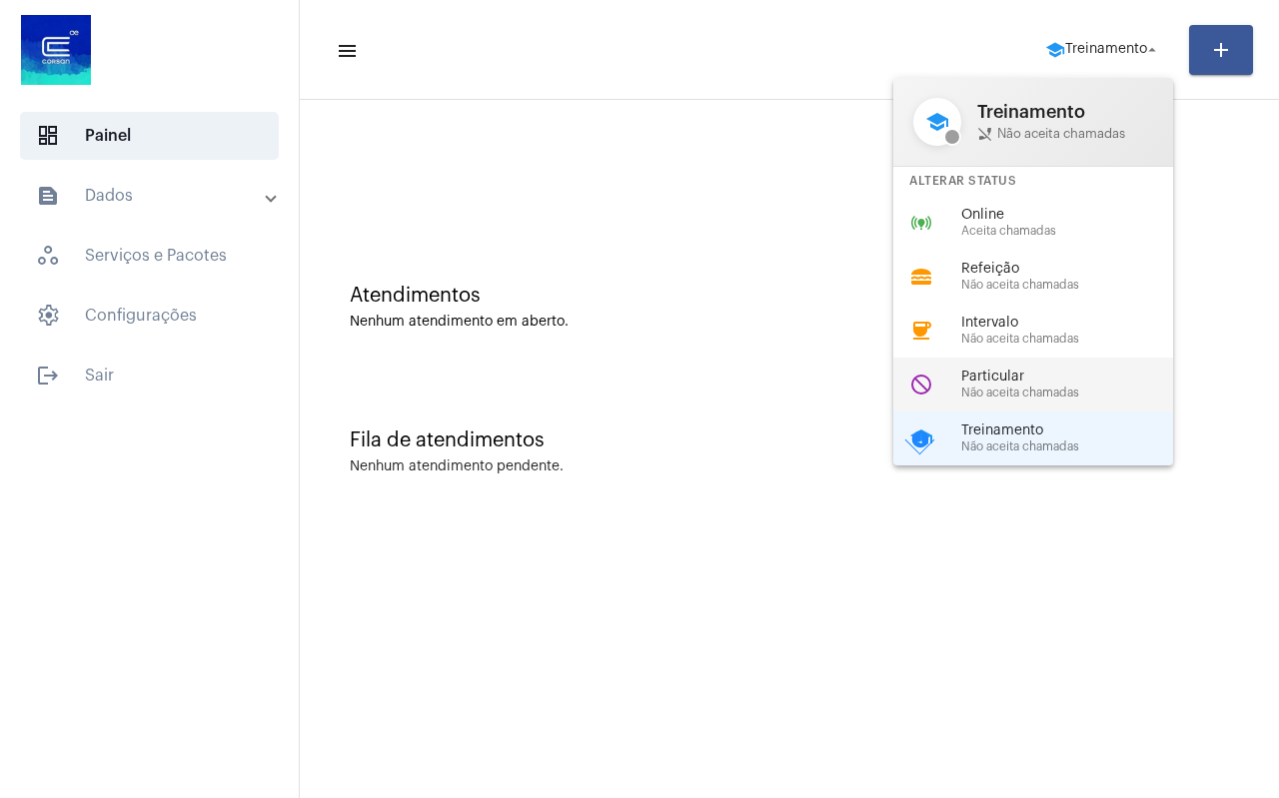
click at [1051, 360] on div "do_not_disturb Particular Não aceita chamadas" at bounding box center [1049, 385] width 312 height 54
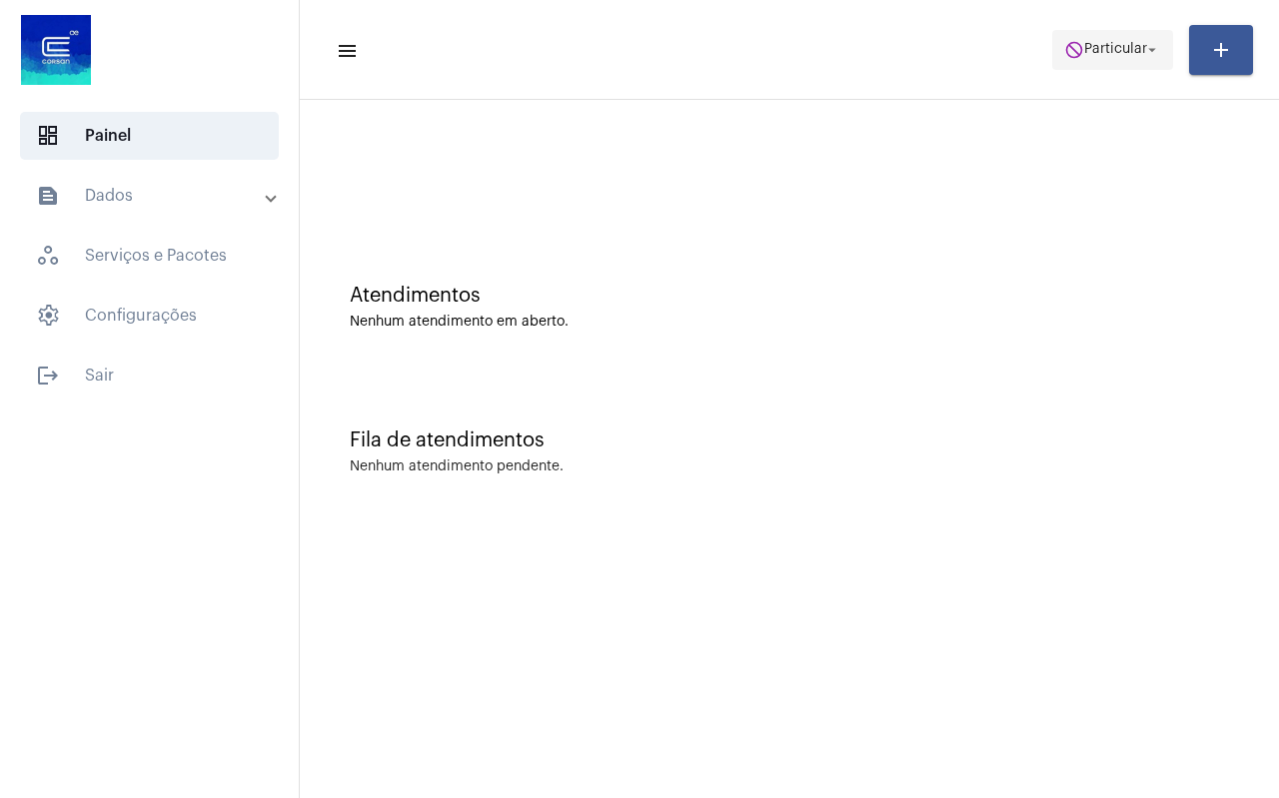
click at [1089, 69] on button "do_not_disturb Particular arrow_drop_down" at bounding box center [1112, 50] width 121 height 40
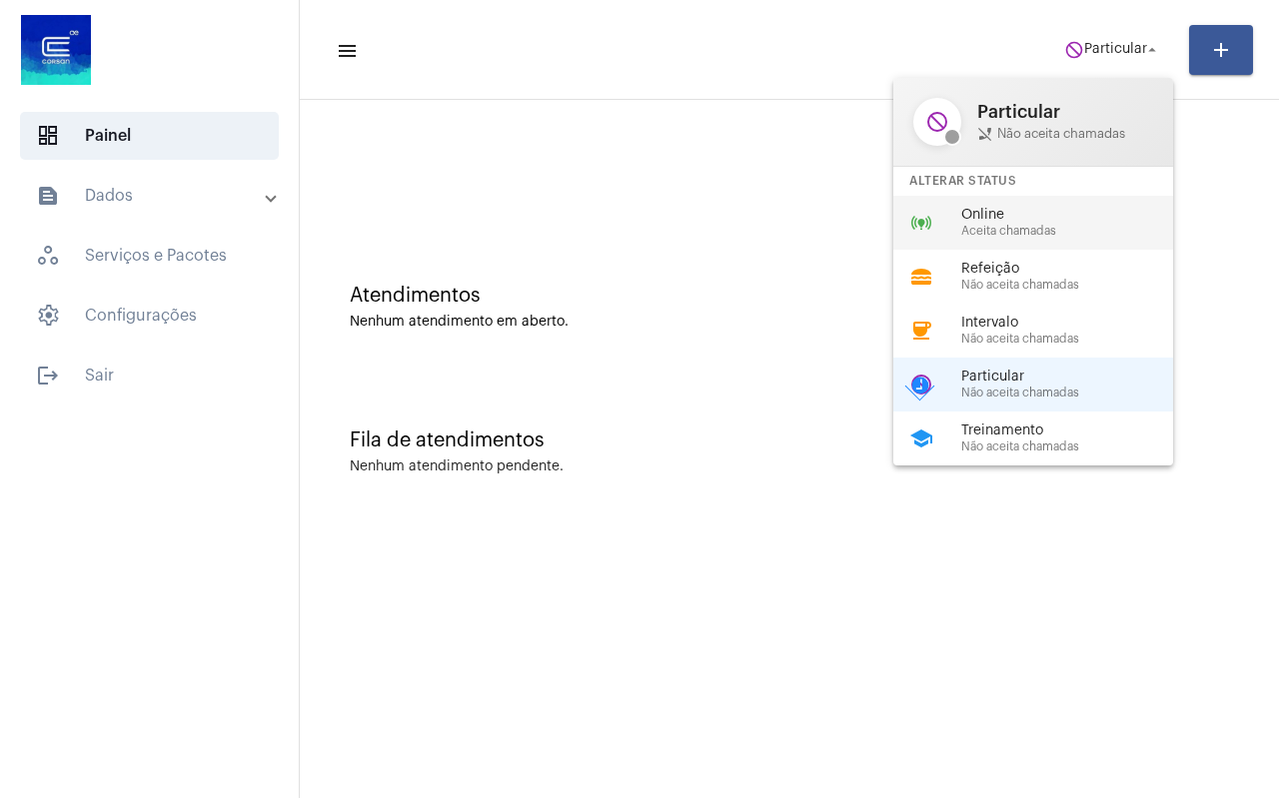
click at [980, 241] on div "online_prediction Online Aceita chamadas" at bounding box center [1049, 223] width 312 height 54
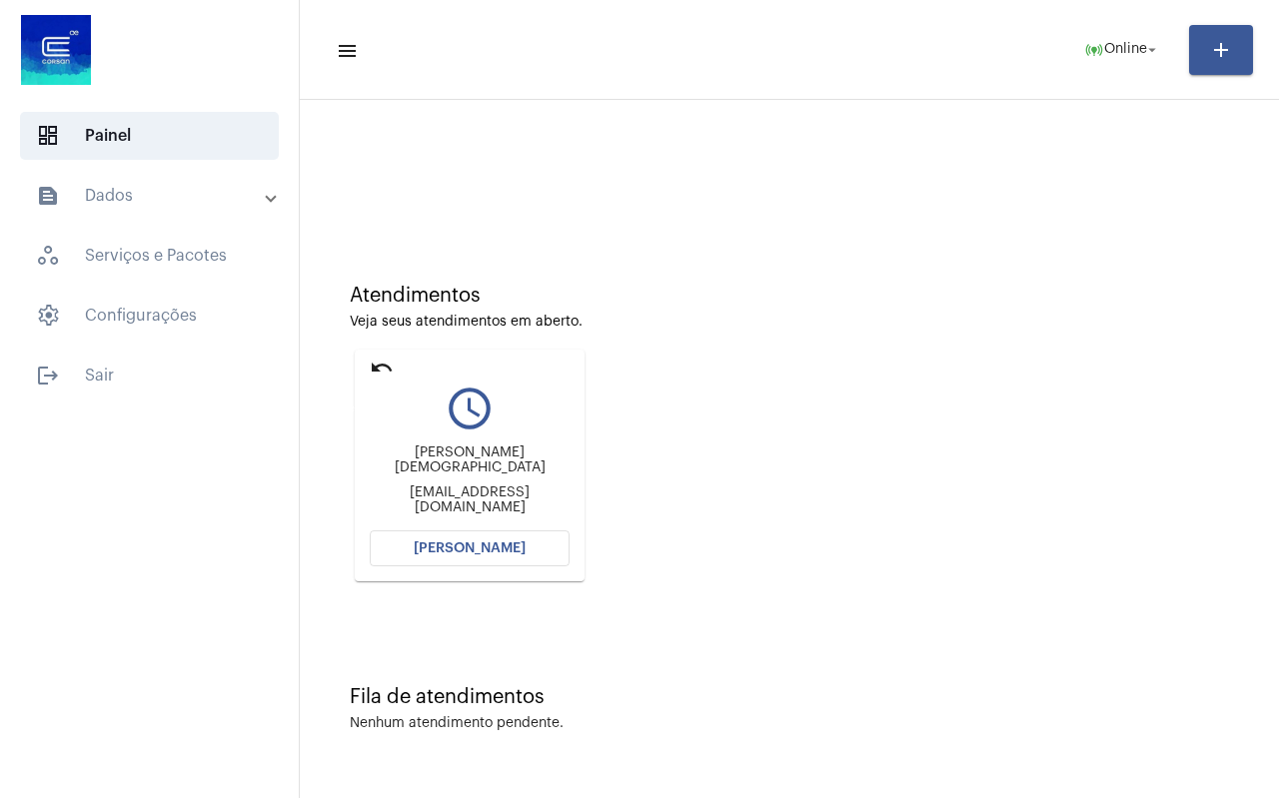
click at [374, 367] on mat-icon "undo" at bounding box center [382, 368] width 24 height 24
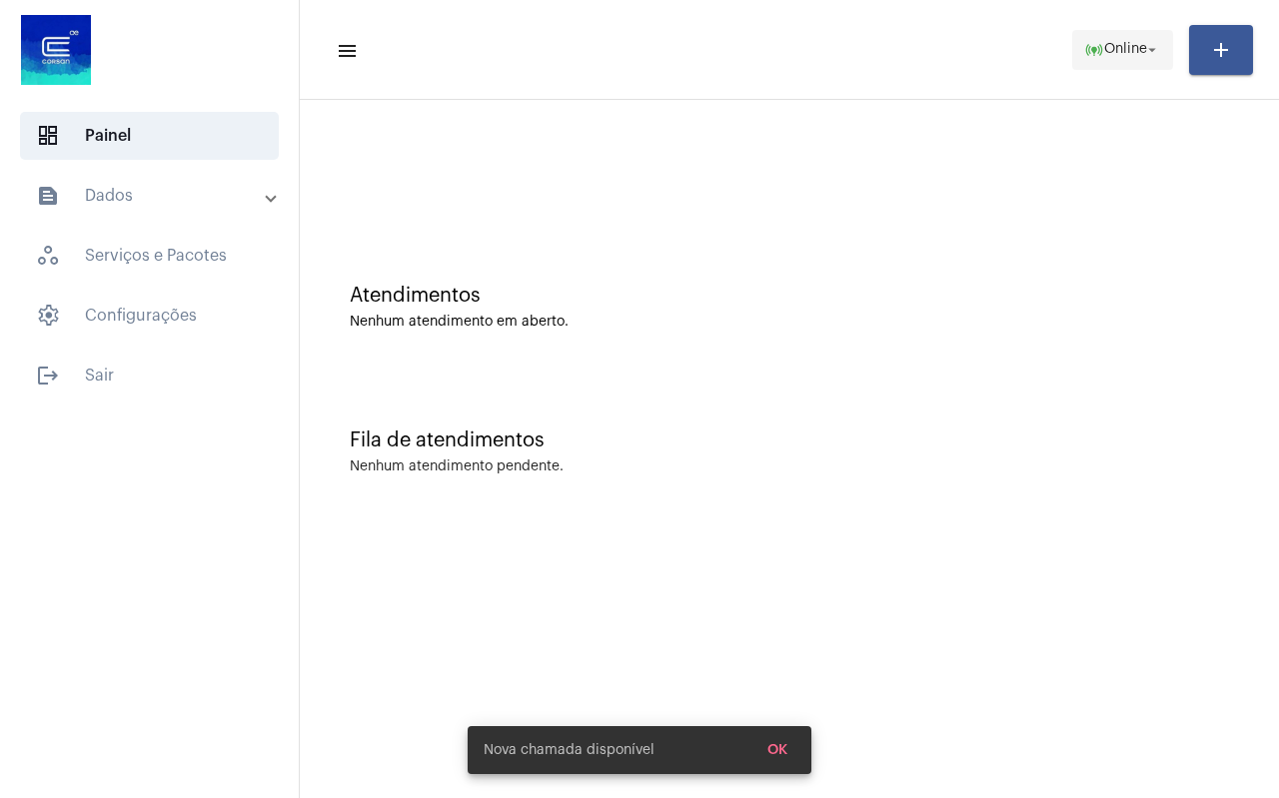
click at [1126, 48] on span "Online" at bounding box center [1125, 50] width 43 height 14
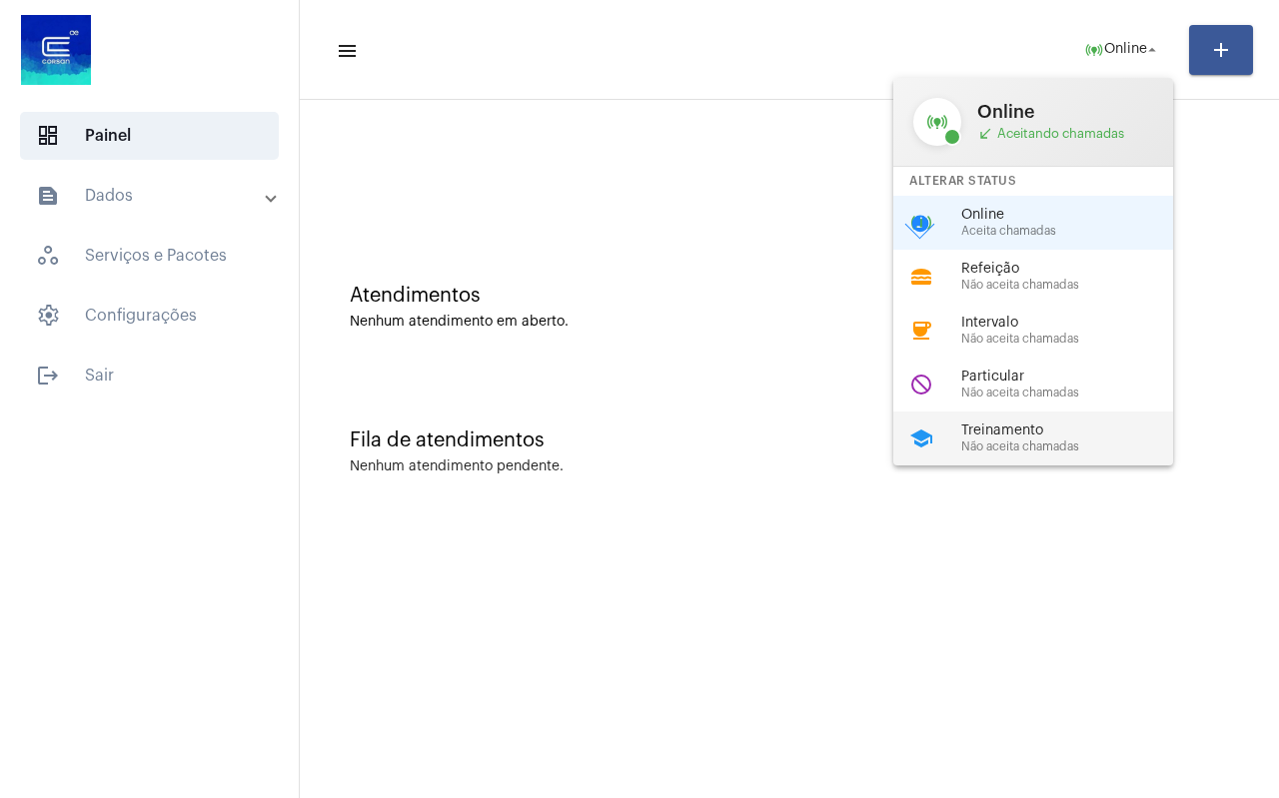
click at [1027, 442] on span "Não aceita chamadas" at bounding box center [1075, 447] width 228 height 13
